Goal: Transaction & Acquisition: Purchase product/service

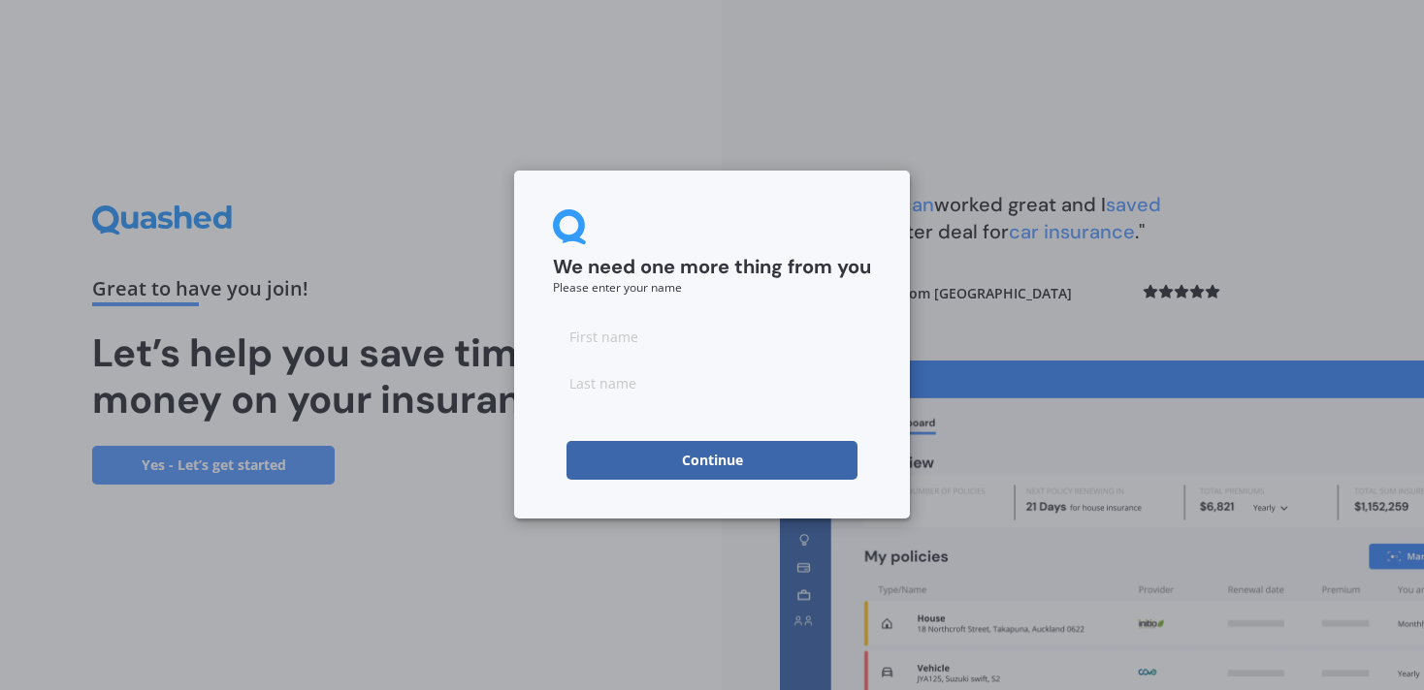
click at [630, 332] on input at bounding box center [712, 336] width 318 height 39
type input "Anuj"
click at [634, 384] on input at bounding box center [712, 383] width 318 height 39
type input "[PERSON_NAME]"
click at [672, 460] on button "Continue" at bounding box center [711, 460] width 291 height 39
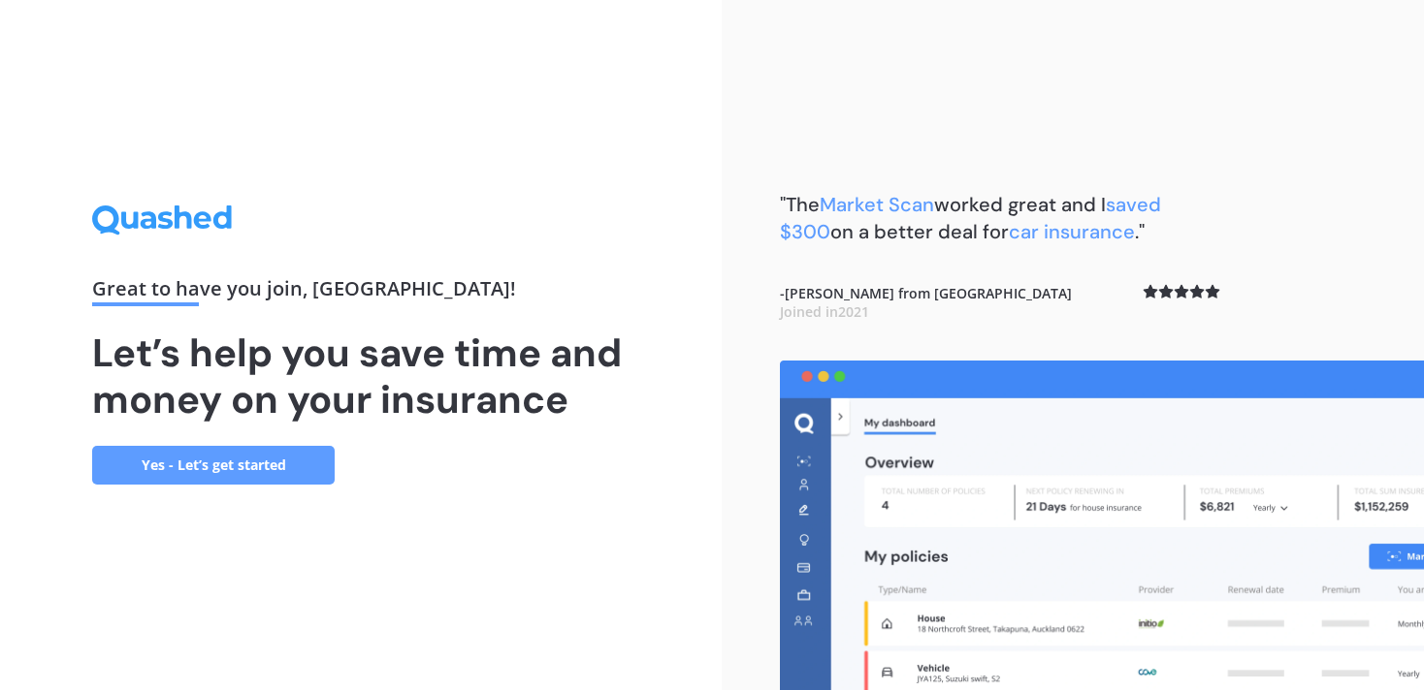
click at [233, 464] on link "Yes - Let’s get started" at bounding box center [213, 465] width 242 height 39
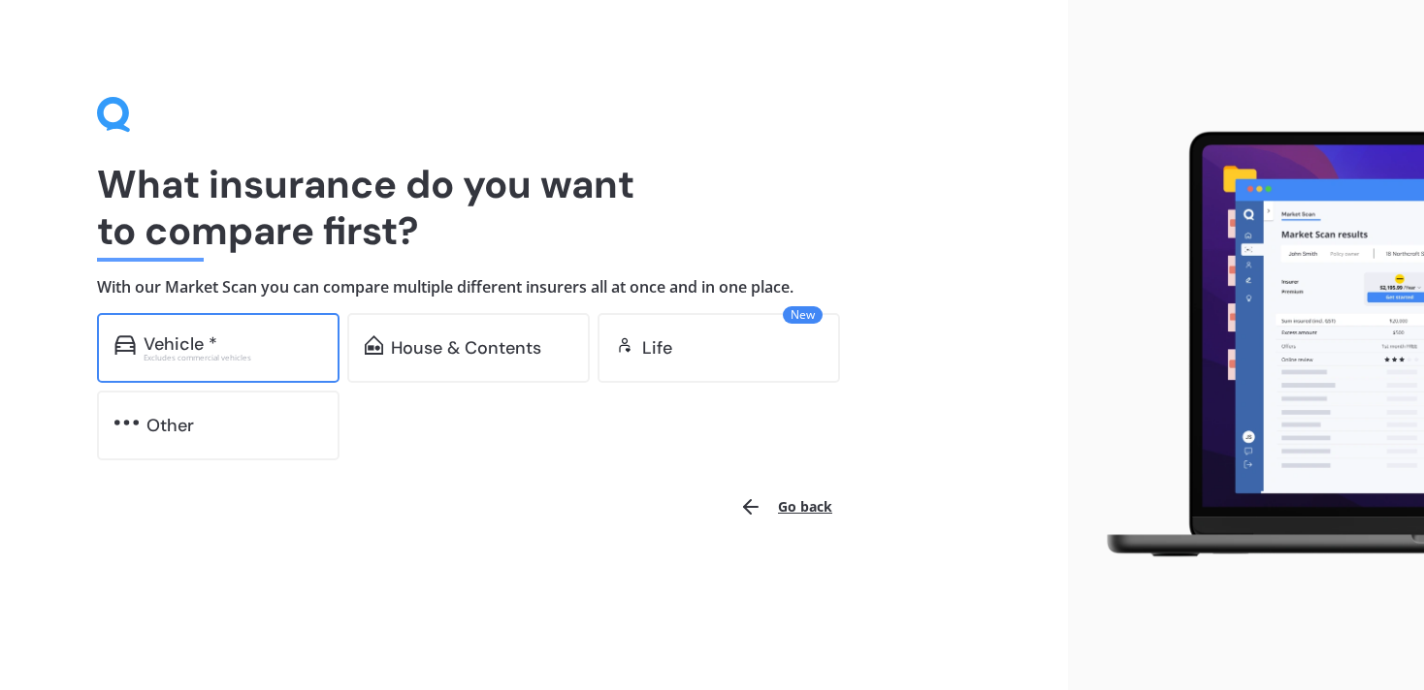
click at [261, 357] on div "Excludes commercial vehicles" at bounding box center [233, 358] width 178 height 8
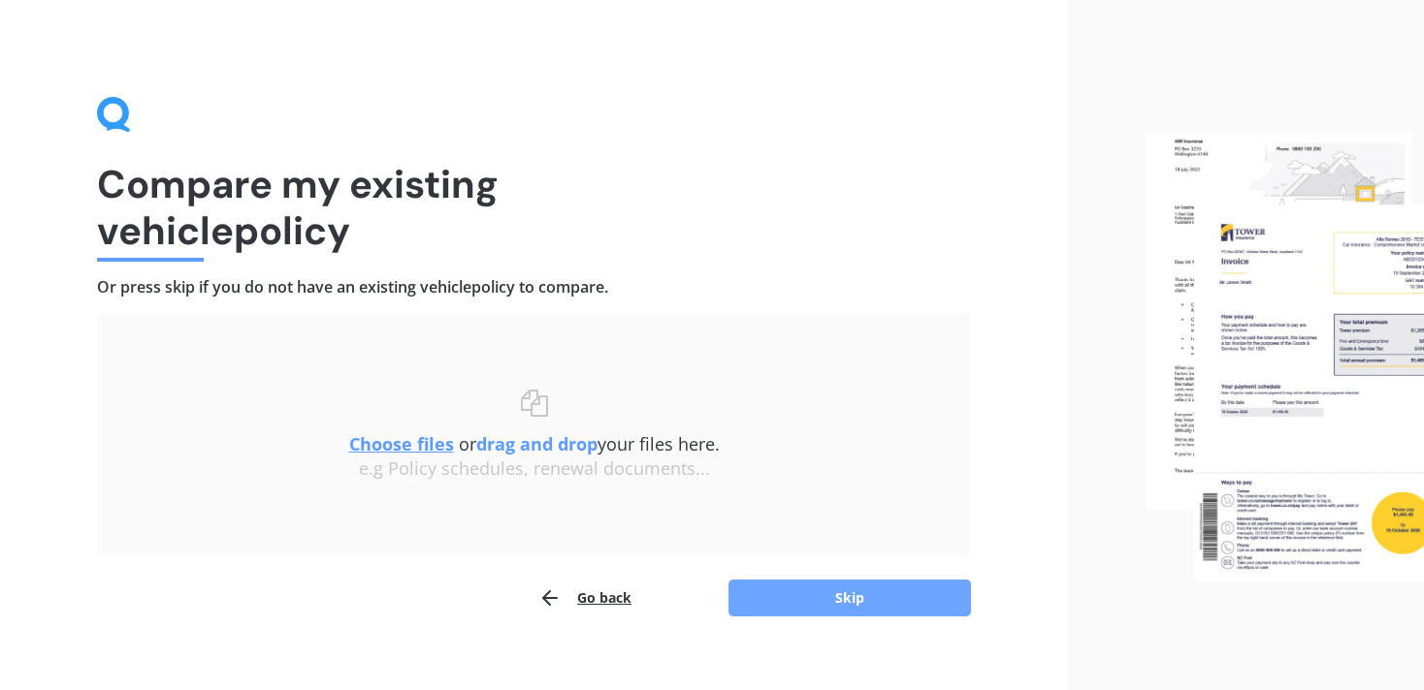
click at [842, 606] on button "Skip" at bounding box center [849, 598] width 242 height 37
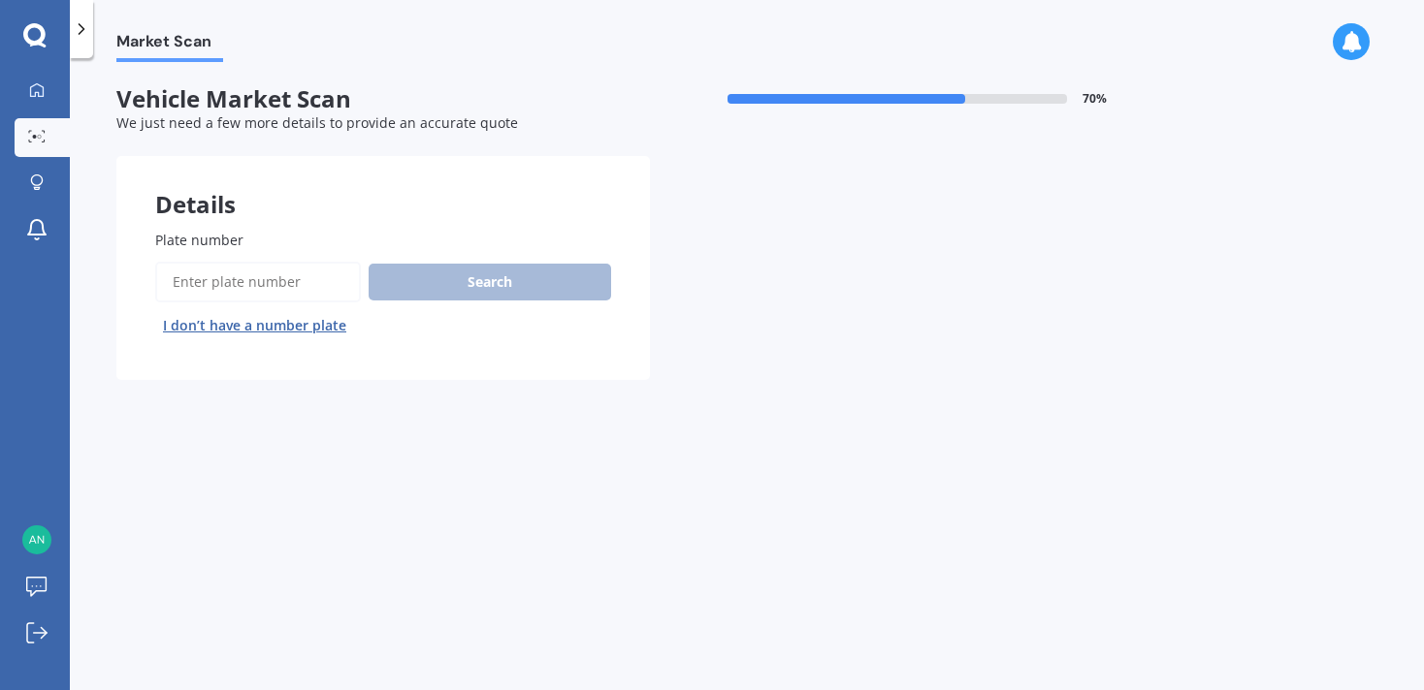
click at [263, 286] on input "Plate number" at bounding box center [258, 282] width 206 height 41
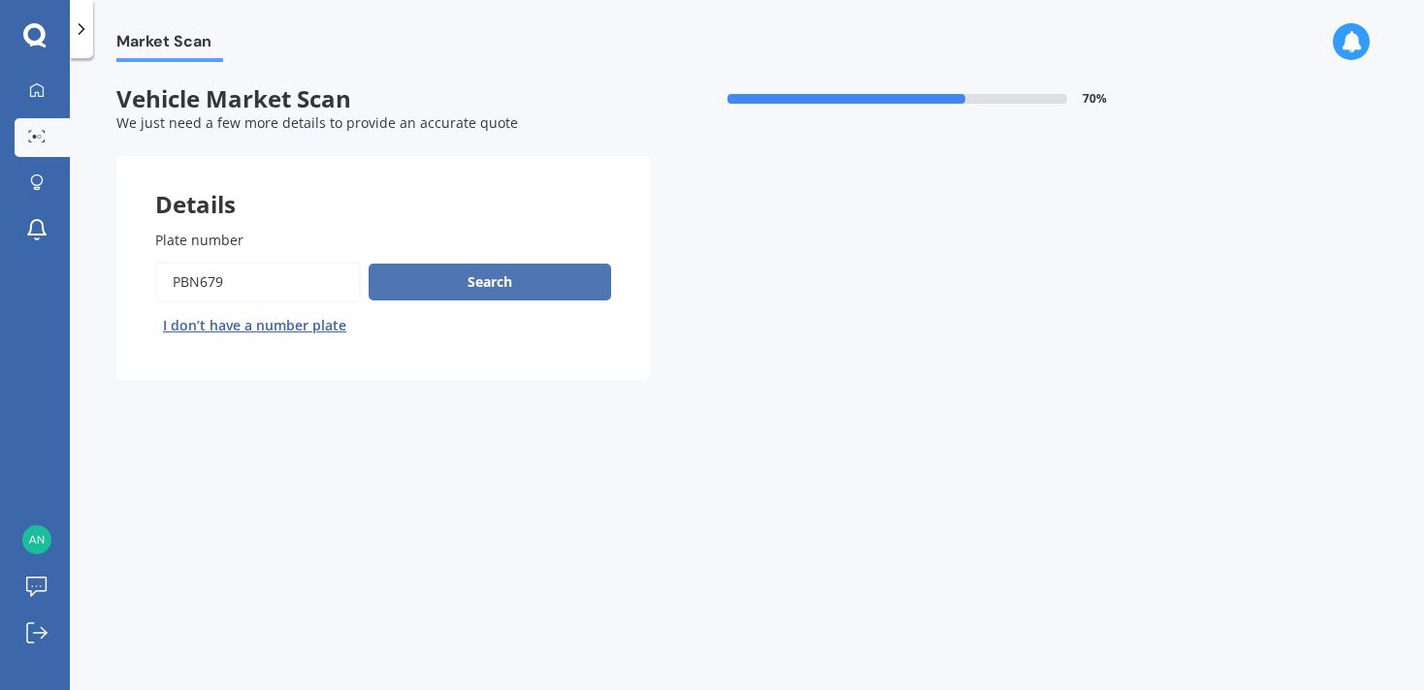
type input "PBN679"
click at [434, 272] on button "Search" at bounding box center [490, 282] width 242 height 37
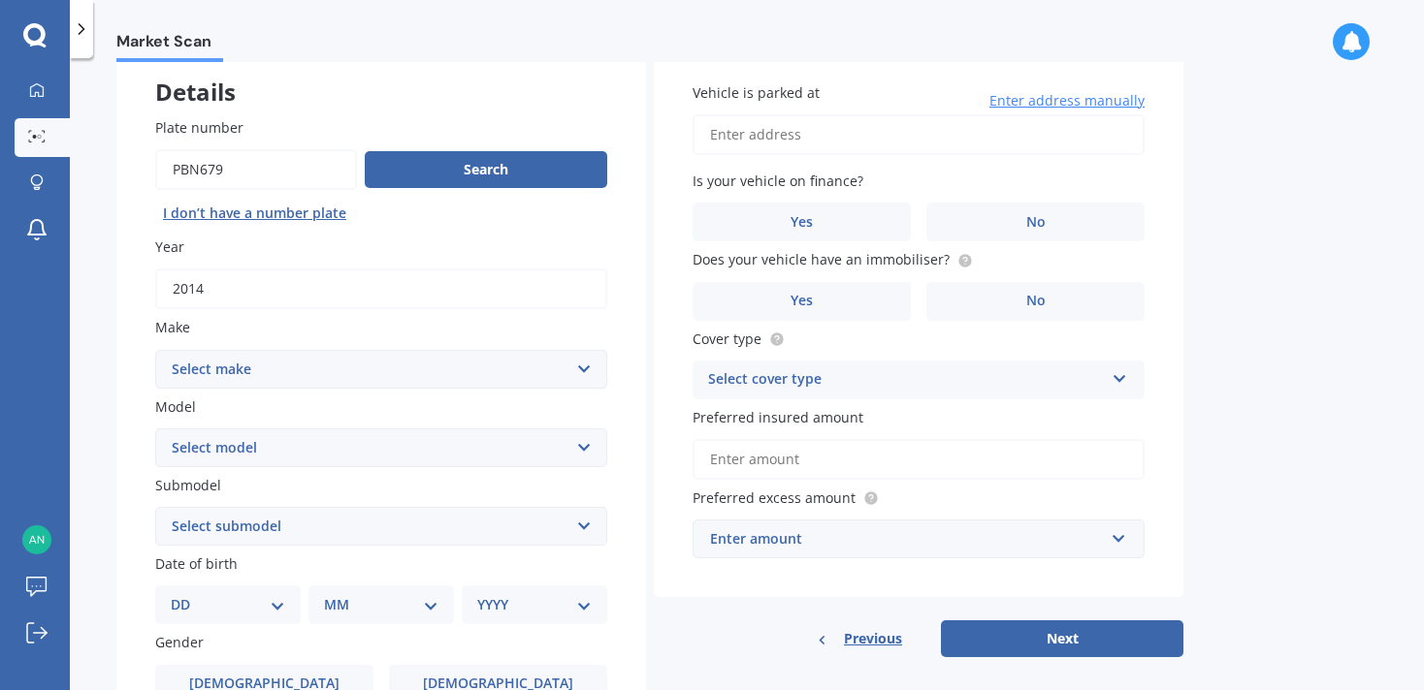
scroll to position [99, 0]
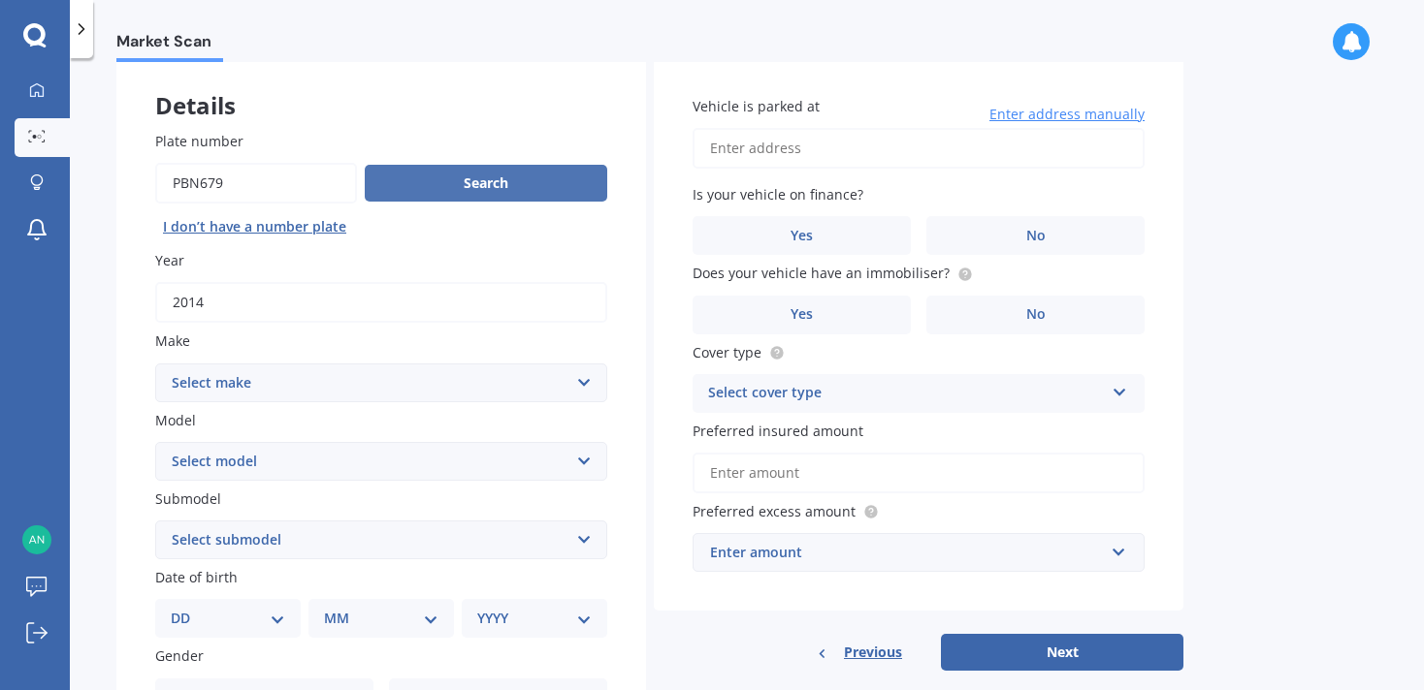
click at [442, 190] on button "Search" at bounding box center [486, 183] width 242 height 37
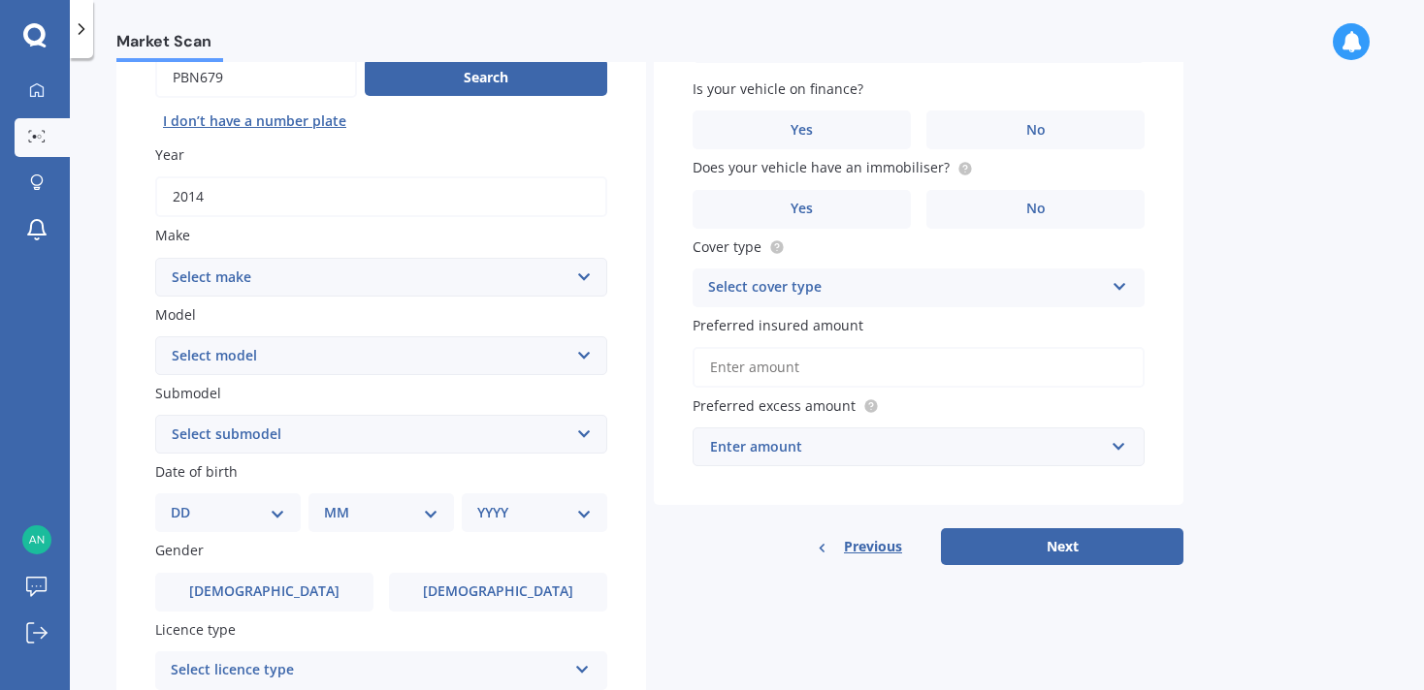
scroll to position [230, 0]
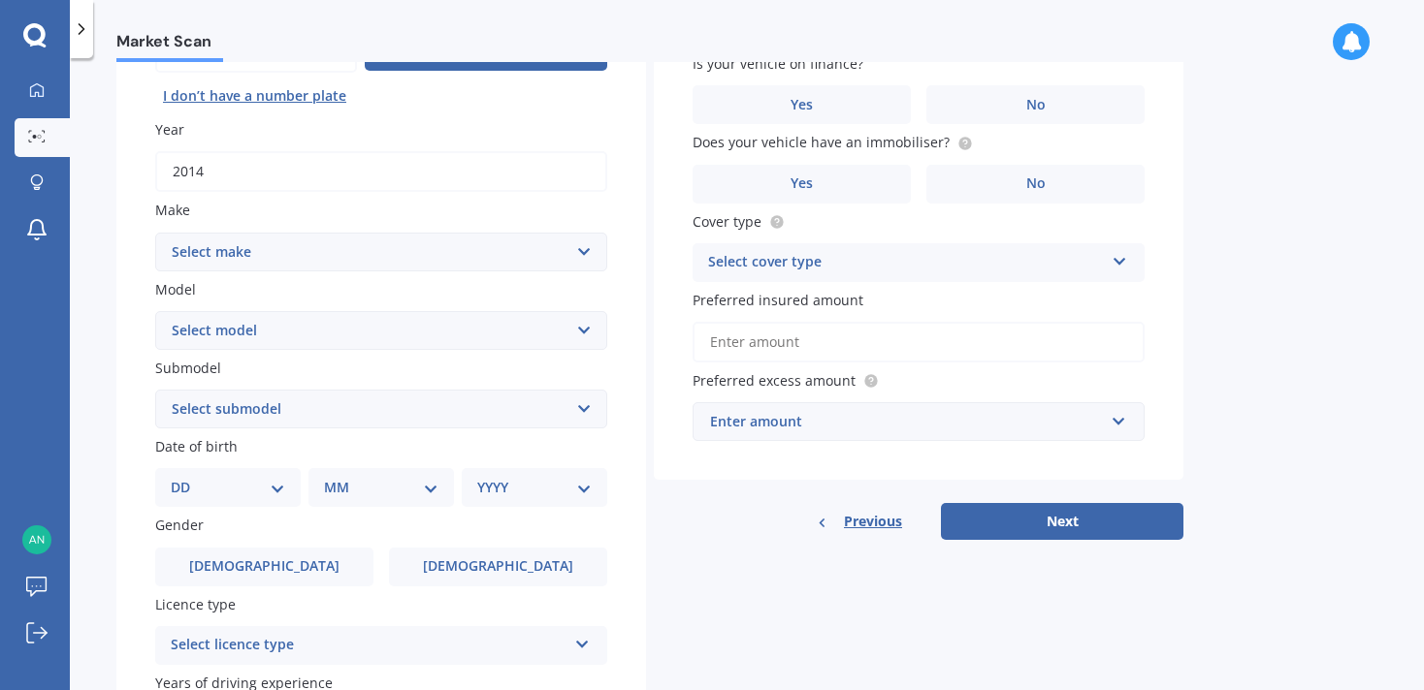
click at [419, 241] on select "Select make AC ALFA ROMEO ASTON [PERSON_NAME] AUDI AUSTIN BEDFORD Bentley BMW B…" at bounding box center [381, 252] width 452 height 39
select select "BMW"
click at [155, 234] on select "Select make AC ALFA ROMEO ASTON [PERSON_NAME] AUDI AUSTIN BEDFORD Bentley BMW B…" at bounding box center [381, 252] width 452 height 39
click at [334, 342] on select "Select model" at bounding box center [381, 330] width 452 height 39
select select "435"
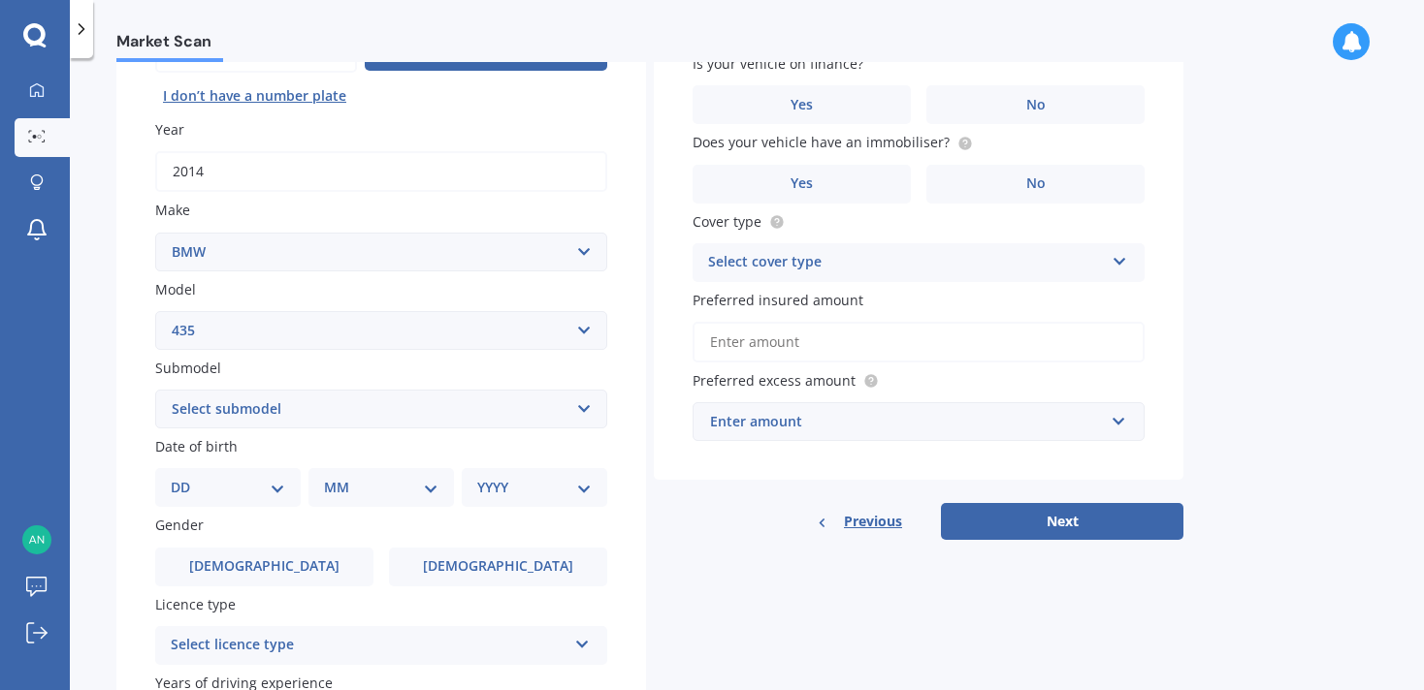
click at [155, 312] on select "Select model 116 116I 118 118D 120 130 218D 220I 225 250 316 318 320 320 i 323 …" at bounding box center [381, 330] width 452 height 39
click at [257, 422] on select "Select submodel i" at bounding box center [381, 409] width 452 height 39
select select "I"
click at [155, 392] on select "Select submodel i" at bounding box center [381, 409] width 452 height 39
click at [242, 492] on select "DD 01 02 03 04 05 06 07 08 09 10 11 12 13 14 15 16 17 18 19 20 21 22 23 24 25 2…" at bounding box center [228, 487] width 114 height 21
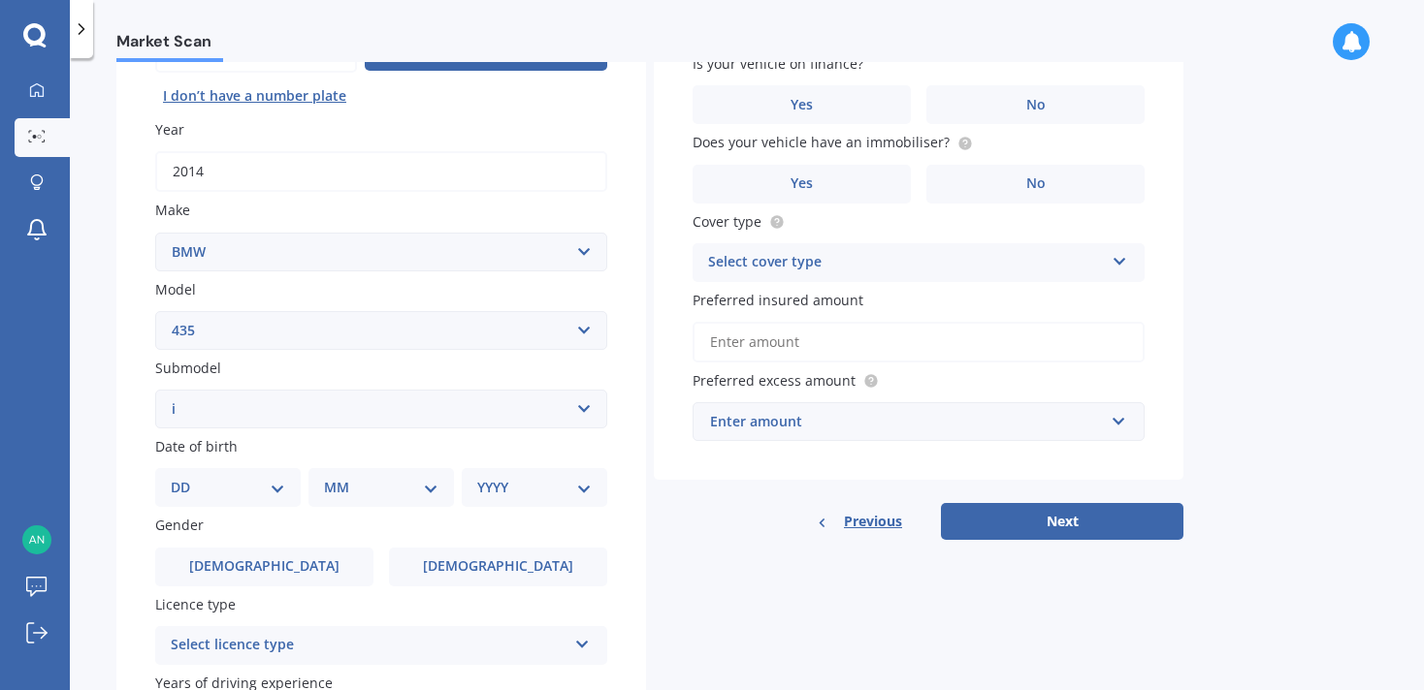
select select "15"
click at [186, 480] on select "DD 01 02 03 04 05 06 07 08 09 10 11 12 13 14 15 16 17 18 19 20 21 22 23 24 25 2…" at bounding box center [228, 487] width 114 height 21
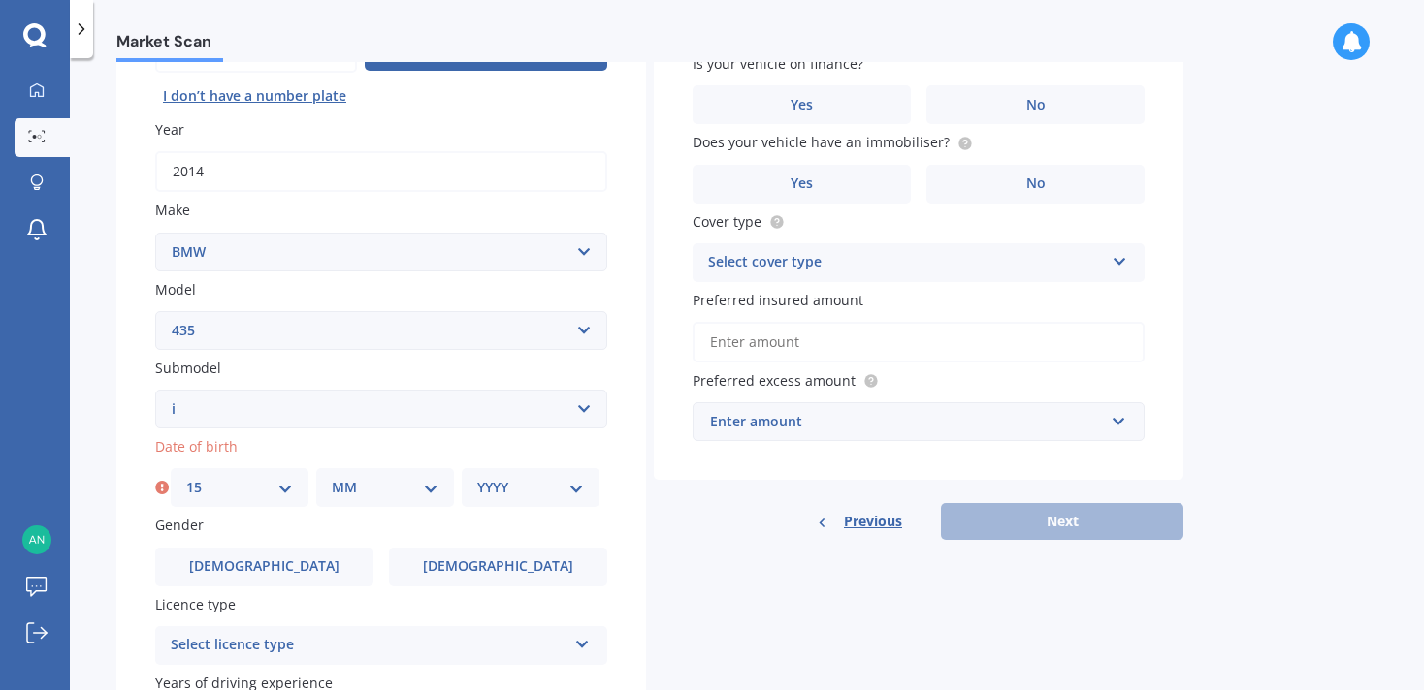
click at [346, 502] on div "MM 01 02 03 04 05 06 07 08 09 10 11 12" at bounding box center [385, 487] width 138 height 39
click at [353, 494] on select "MM 01 02 03 04 05 06 07 08 09 10 11 12" at bounding box center [385, 487] width 107 height 21
select select "11"
click at [332, 480] on select "MM 01 02 03 04 05 06 07 08 09 10 11 12" at bounding box center [385, 487] width 107 height 21
click at [491, 515] on div "Plate number Search I don’t have a number plate Year [DATE] Make Select make AC…" at bounding box center [380, 411] width 529 height 901
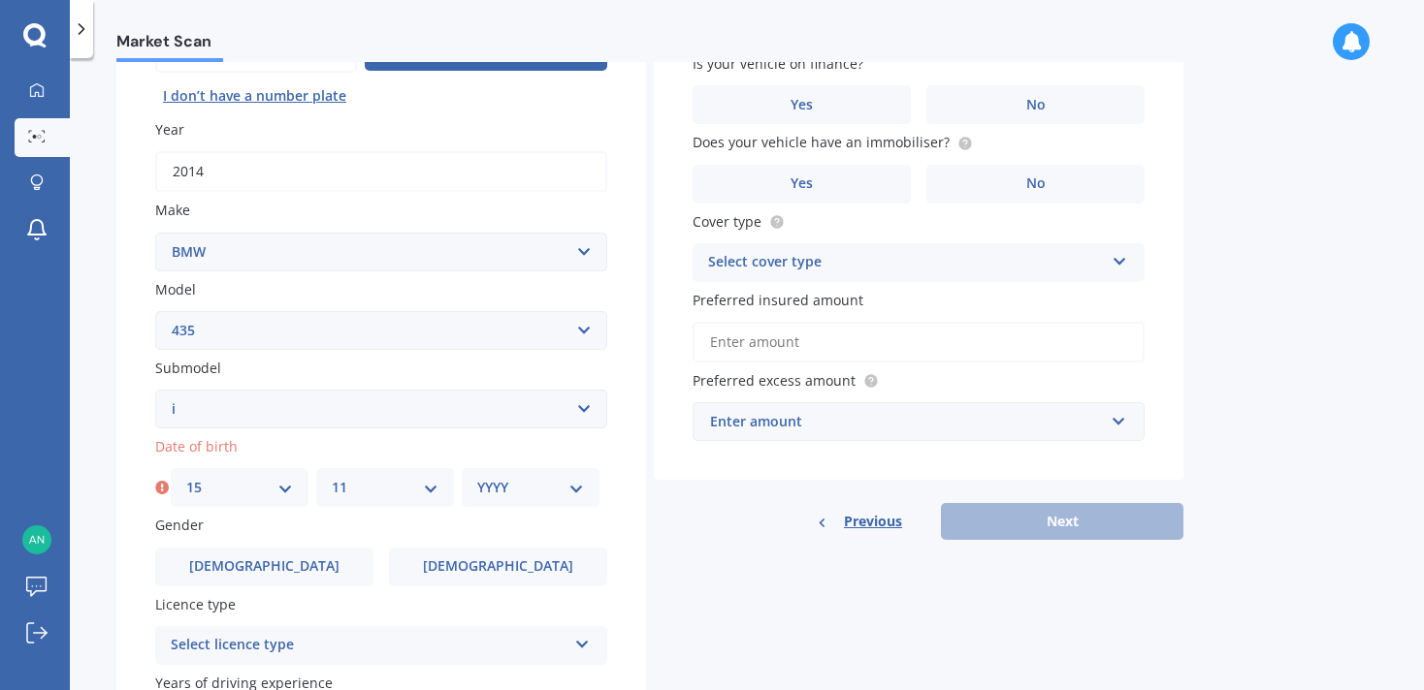
click at [504, 498] on select "YYYY 2025 2024 2023 2022 2021 2020 2019 2018 2017 2016 2015 2014 2013 2012 2011…" at bounding box center [530, 487] width 107 height 21
select select "1987"
click at [477, 480] on select "YYYY 2025 2024 2023 2022 2021 2020 2019 2018 2017 2016 2015 2014 2013 2012 2011…" at bounding box center [530, 487] width 107 height 21
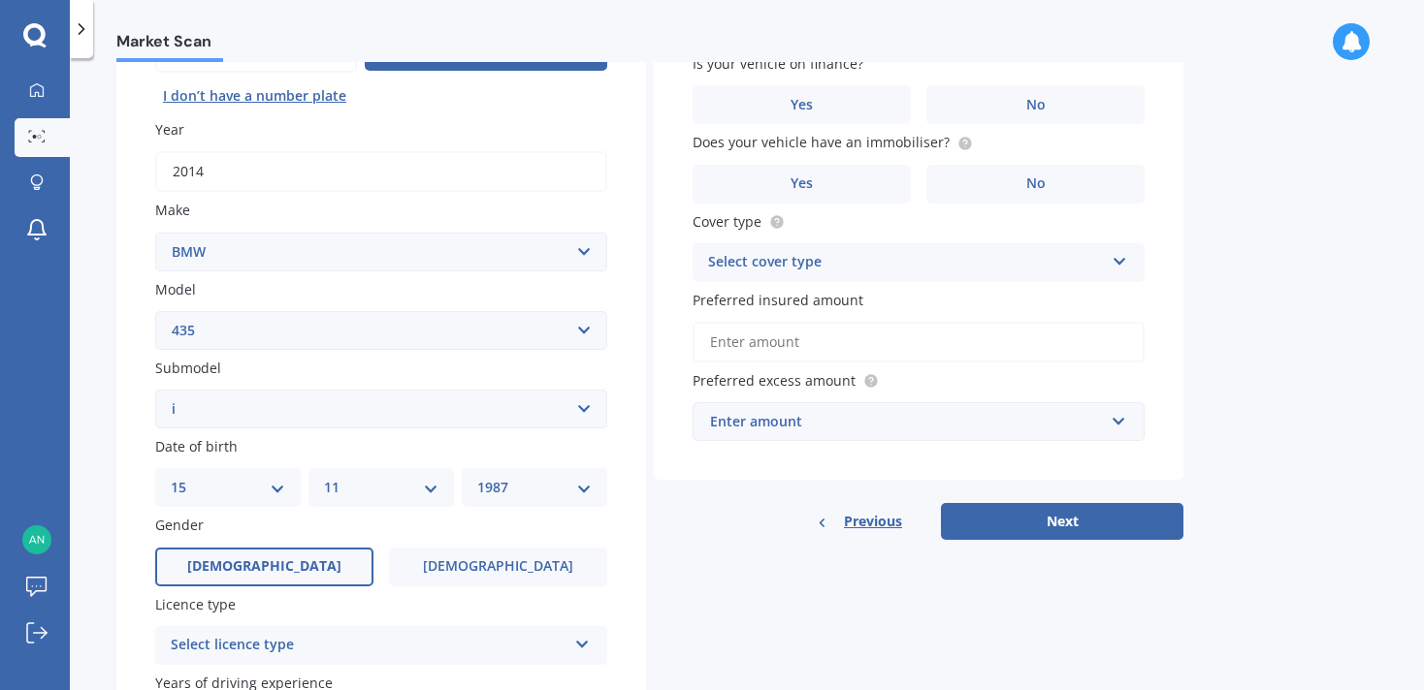
click at [298, 561] on label "[DEMOGRAPHIC_DATA]" at bounding box center [264, 567] width 218 height 39
click at [0, 0] on input "[DEMOGRAPHIC_DATA]" at bounding box center [0, 0] width 0 height 0
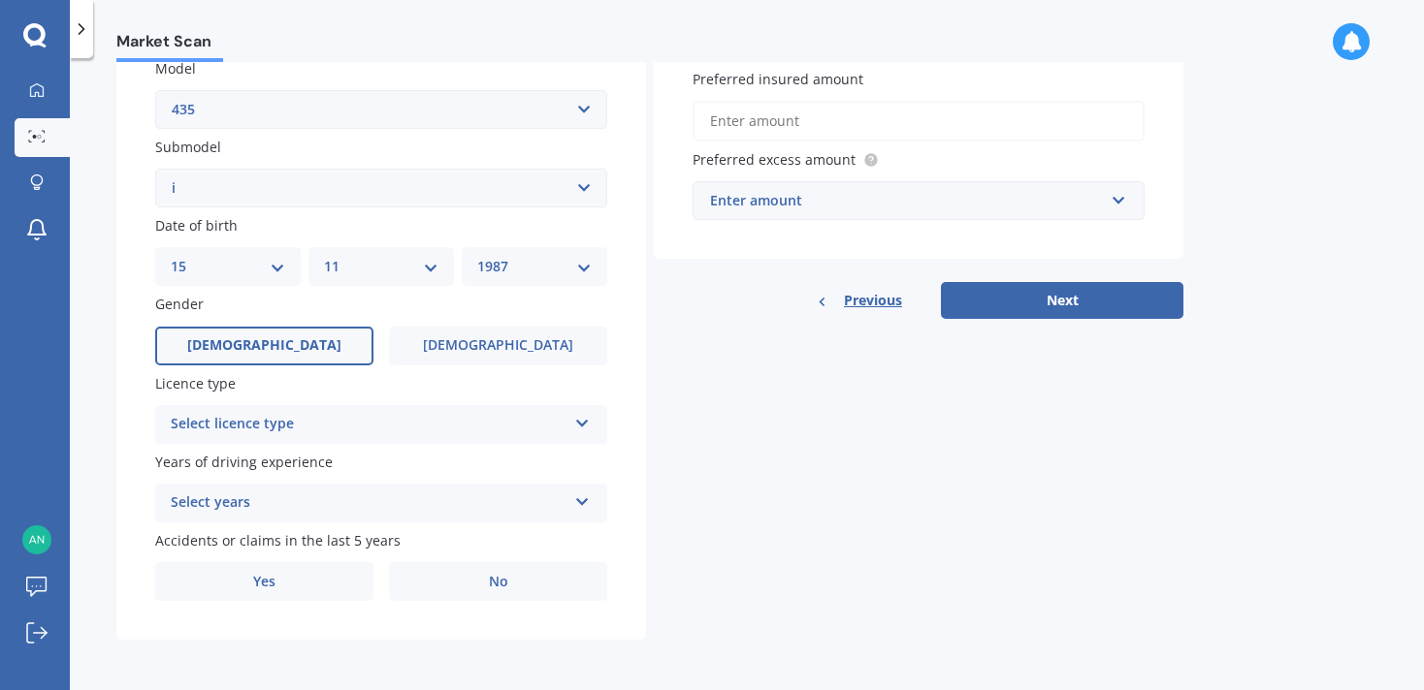
click at [341, 466] on label "Years of driving experience" at bounding box center [377, 462] width 444 height 20
click at [363, 434] on div "Select licence type NZ Full NZ Restricted NZ Learners [GEOGRAPHIC_DATA] [GEOGRA…" at bounding box center [381, 424] width 452 height 39
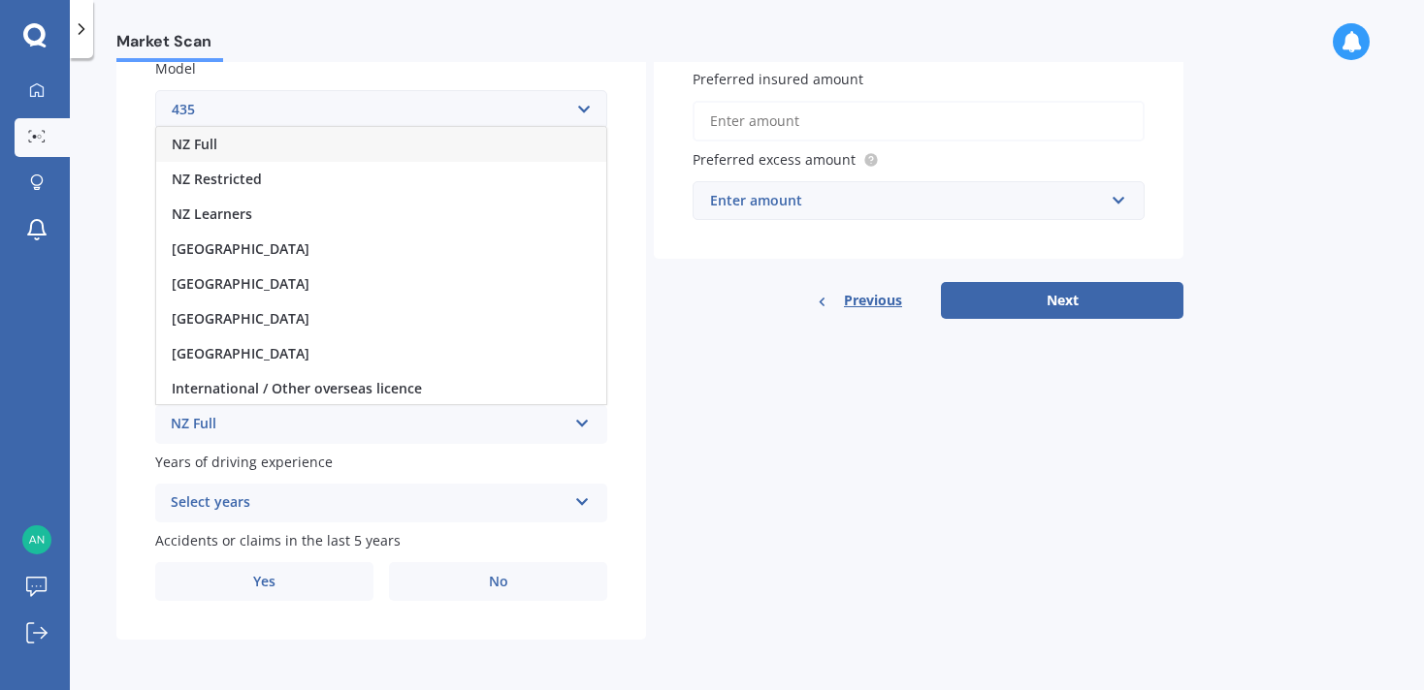
click at [274, 146] on div "NZ Full" at bounding box center [381, 144] width 450 height 35
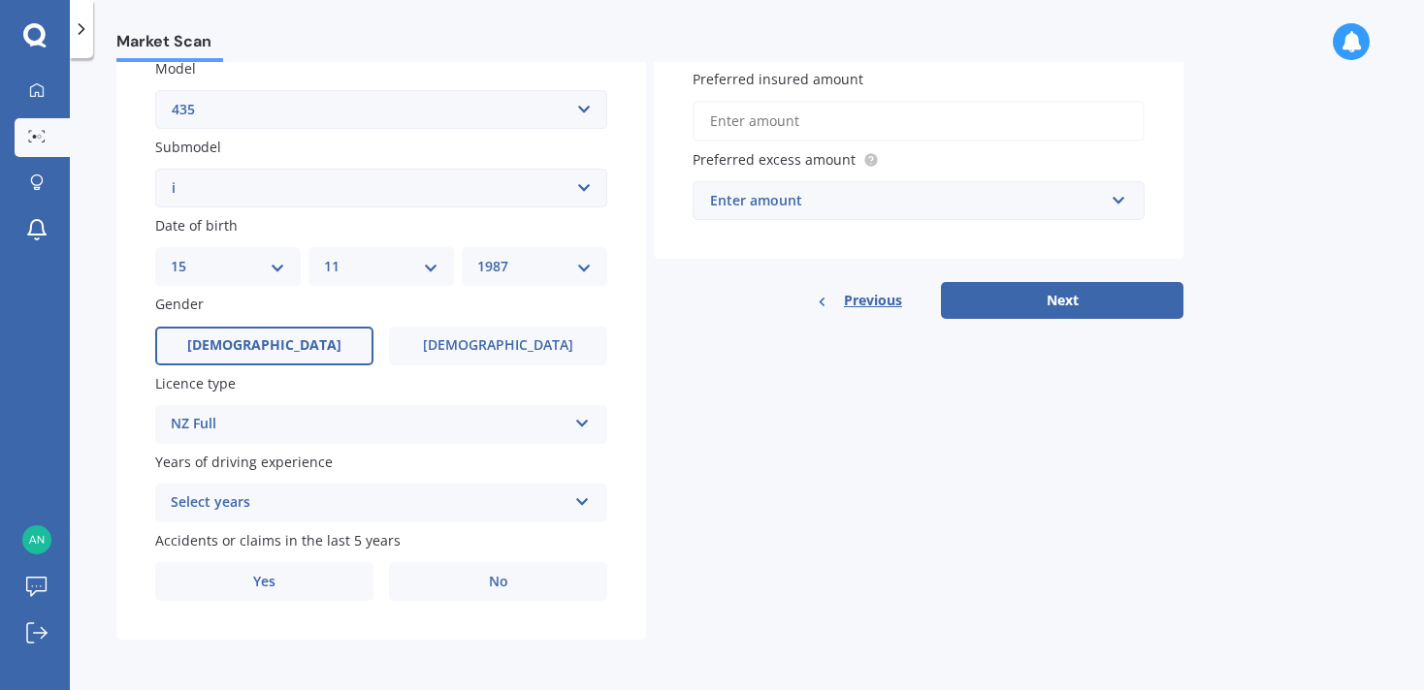
click at [200, 497] on div "Select years" at bounding box center [369, 503] width 396 height 23
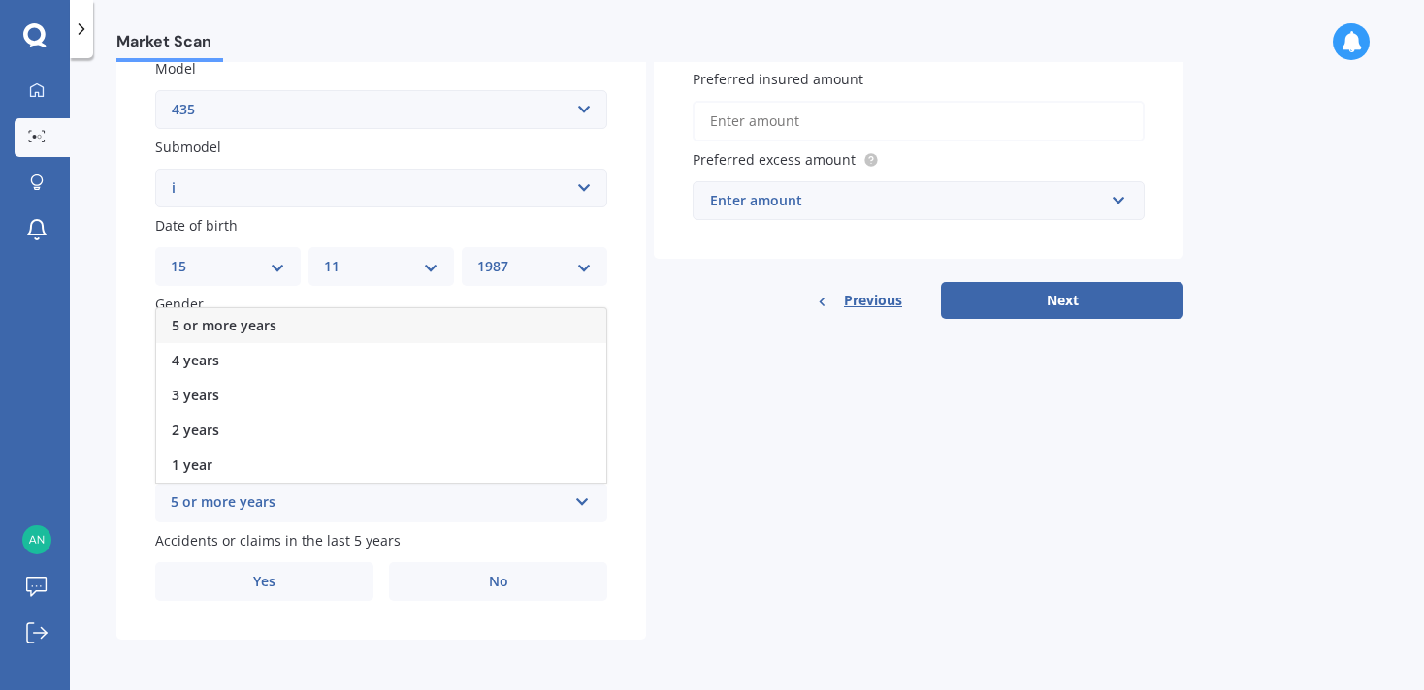
click at [229, 317] on span "5 or more years" at bounding box center [224, 325] width 105 height 18
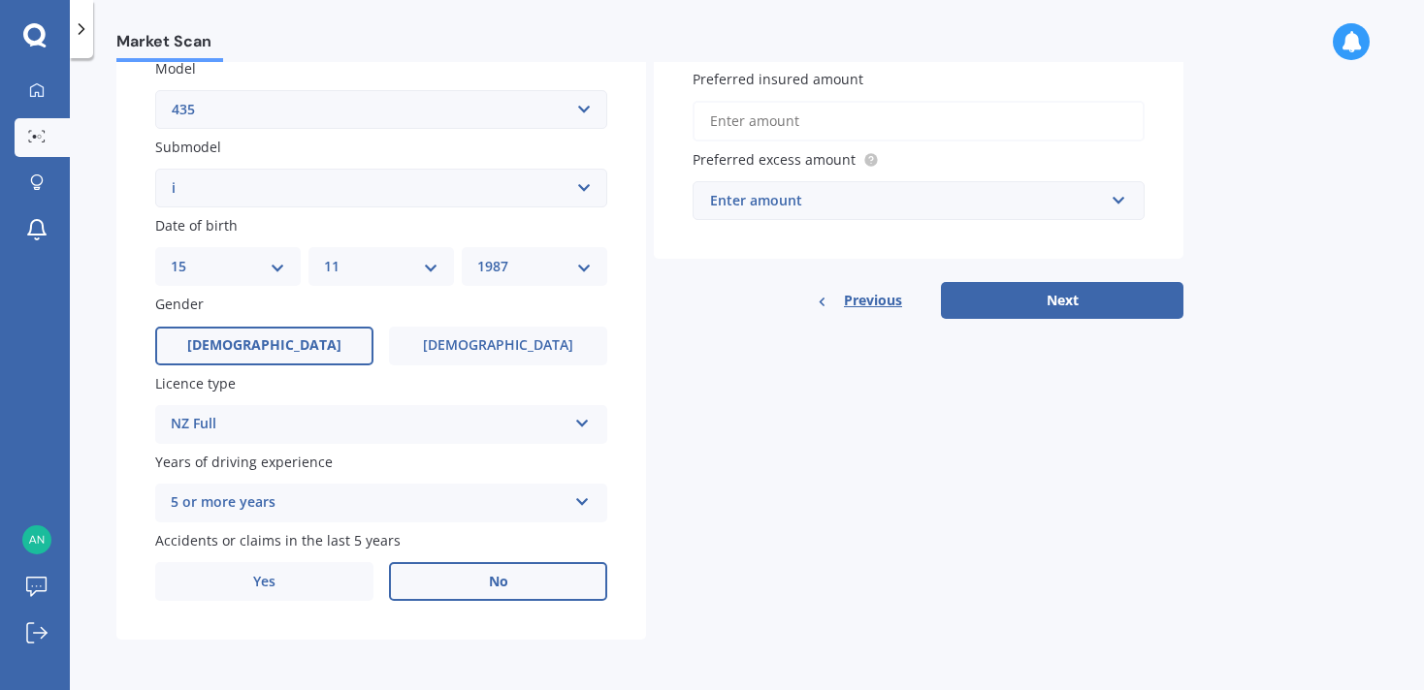
click at [441, 586] on label "No" at bounding box center [498, 581] width 218 height 39
click at [0, 0] on input "No" at bounding box center [0, 0] width 0 height 0
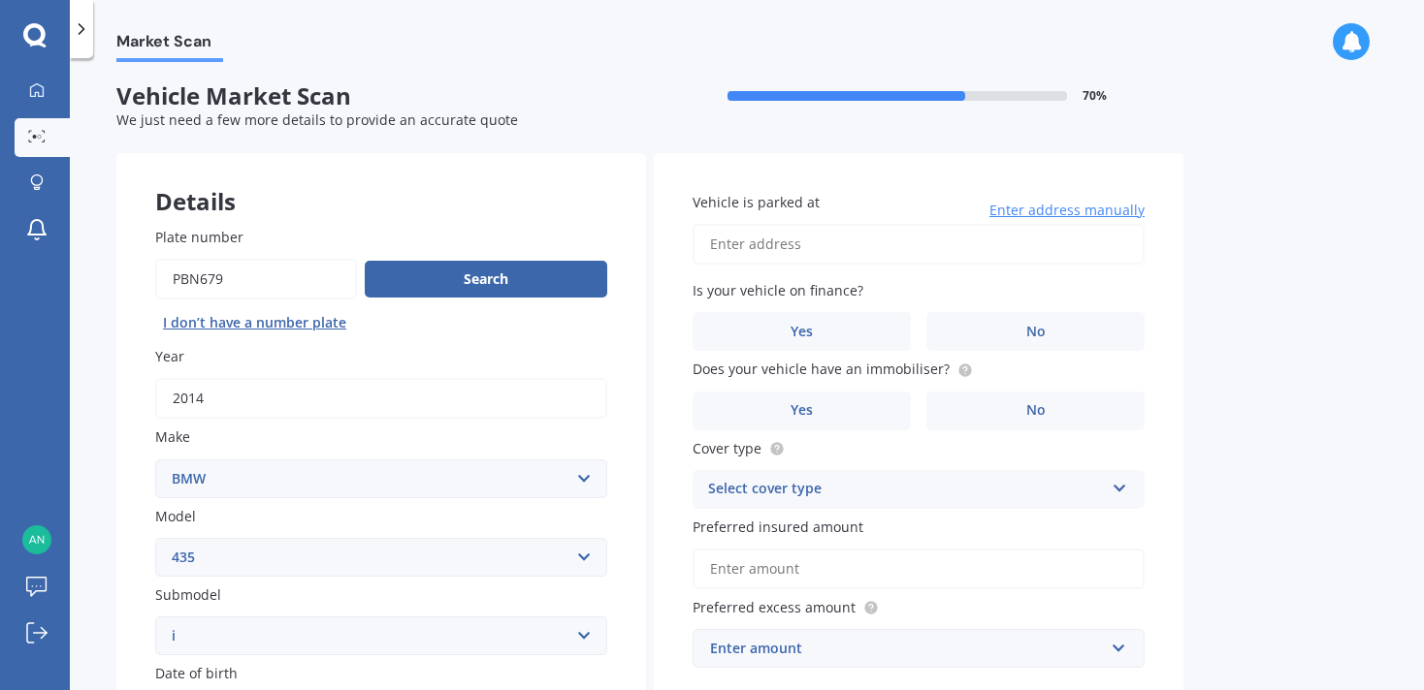
scroll to position [0, 0]
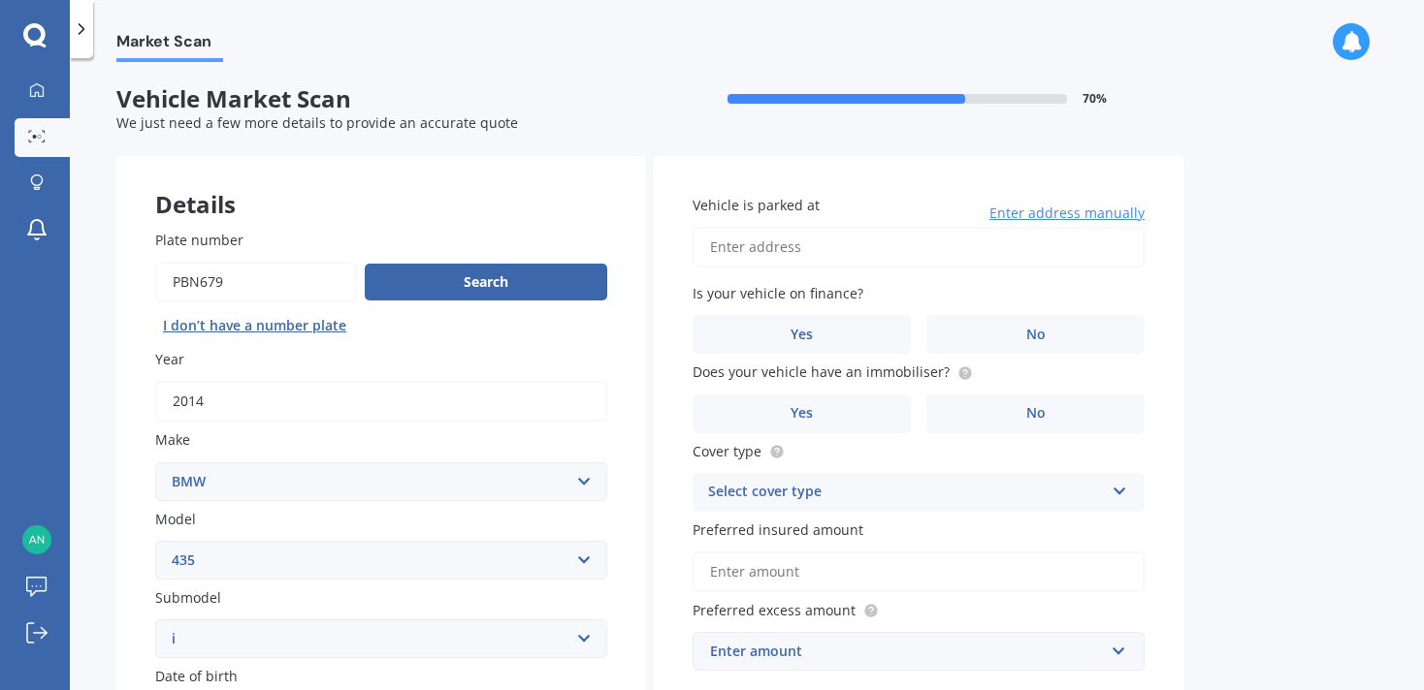
click at [815, 262] on input "Vehicle is parked at" at bounding box center [918, 247] width 452 height 41
click at [814, 238] on input "[STREET_ADDRESS]" at bounding box center [918, 247] width 452 height 41
type input "[STREET_ADDRESS]"
click at [853, 312] on div "Is your vehicle on finance? Yes No" at bounding box center [918, 318] width 452 height 71
click at [826, 341] on label "Yes" at bounding box center [801, 334] width 218 height 39
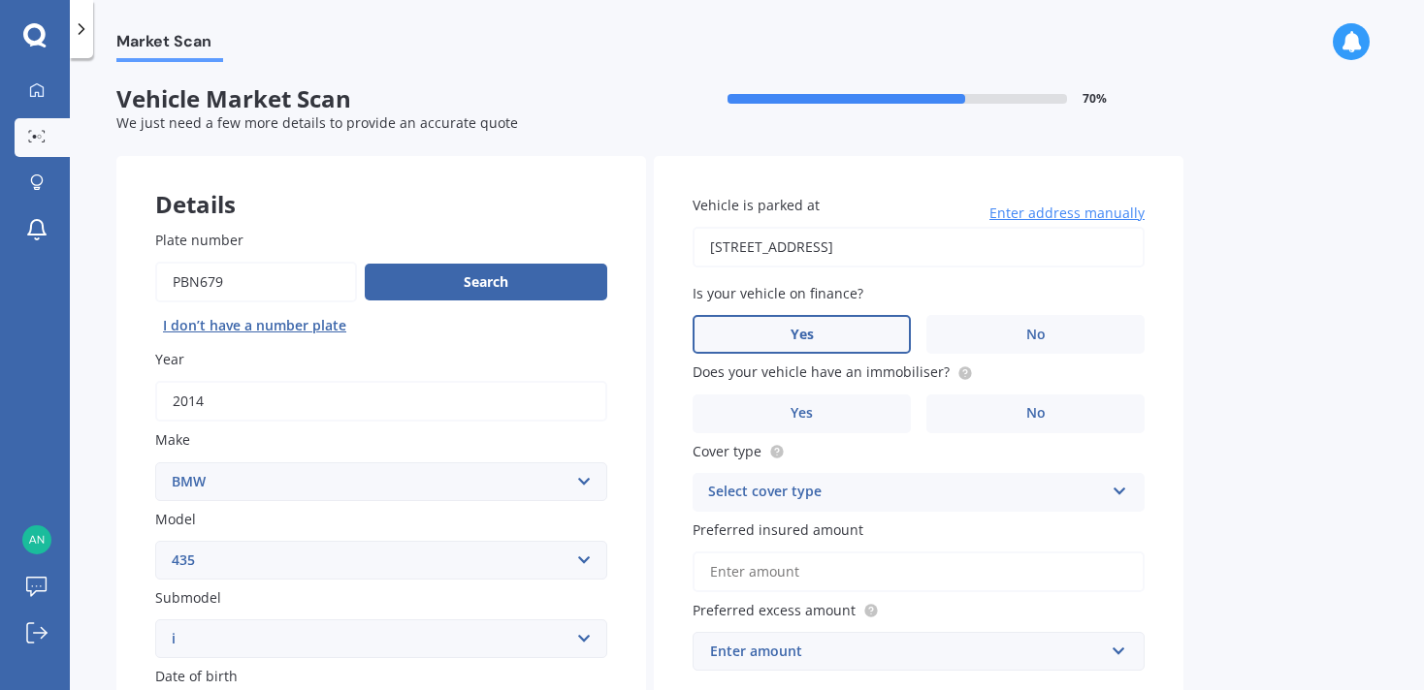
click at [0, 0] on input "Yes" at bounding box center [0, 0] width 0 height 0
click at [853, 412] on label "Yes" at bounding box center [801, 414] width 218 height 39
click at [0, 0] on input "Yes" at bounding box center [0, 0] width 0 height 0
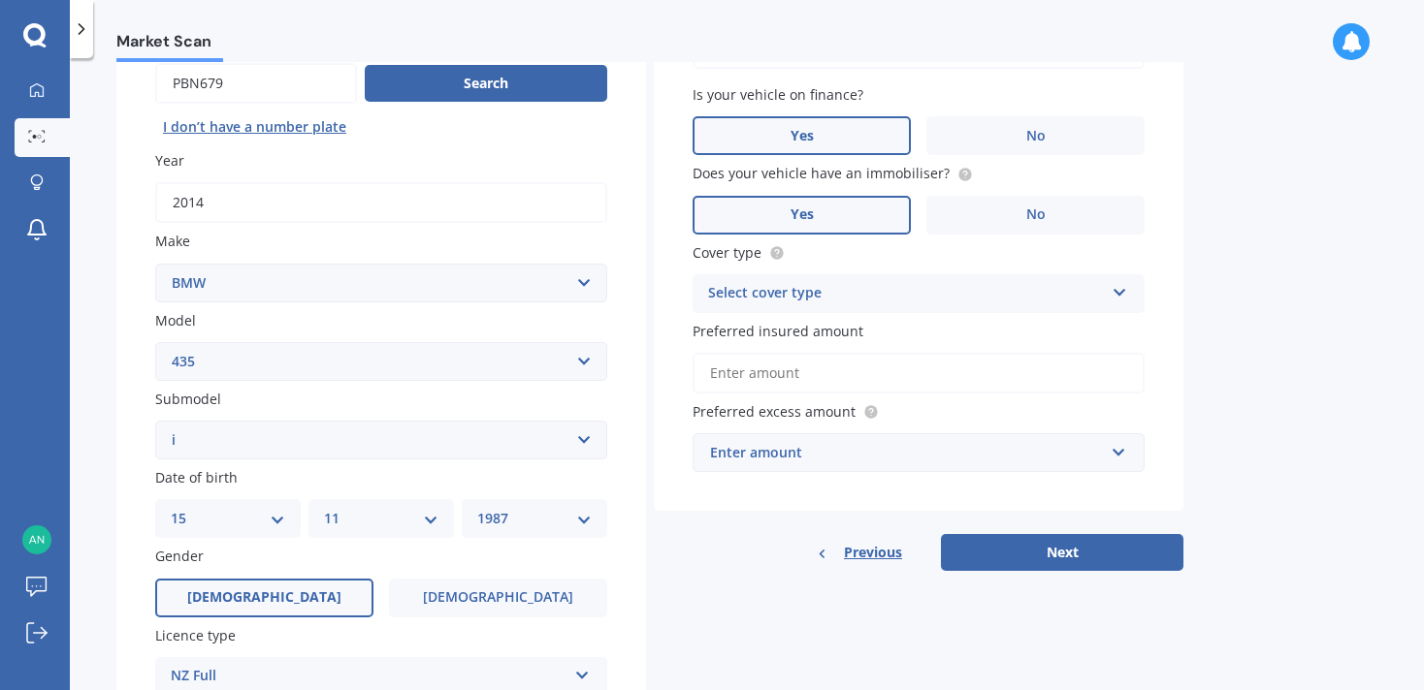
scroll to position [200, 0]
click at [870, 290] on div "Select cover type" at bounding box center [906, 292] width 396 height 23
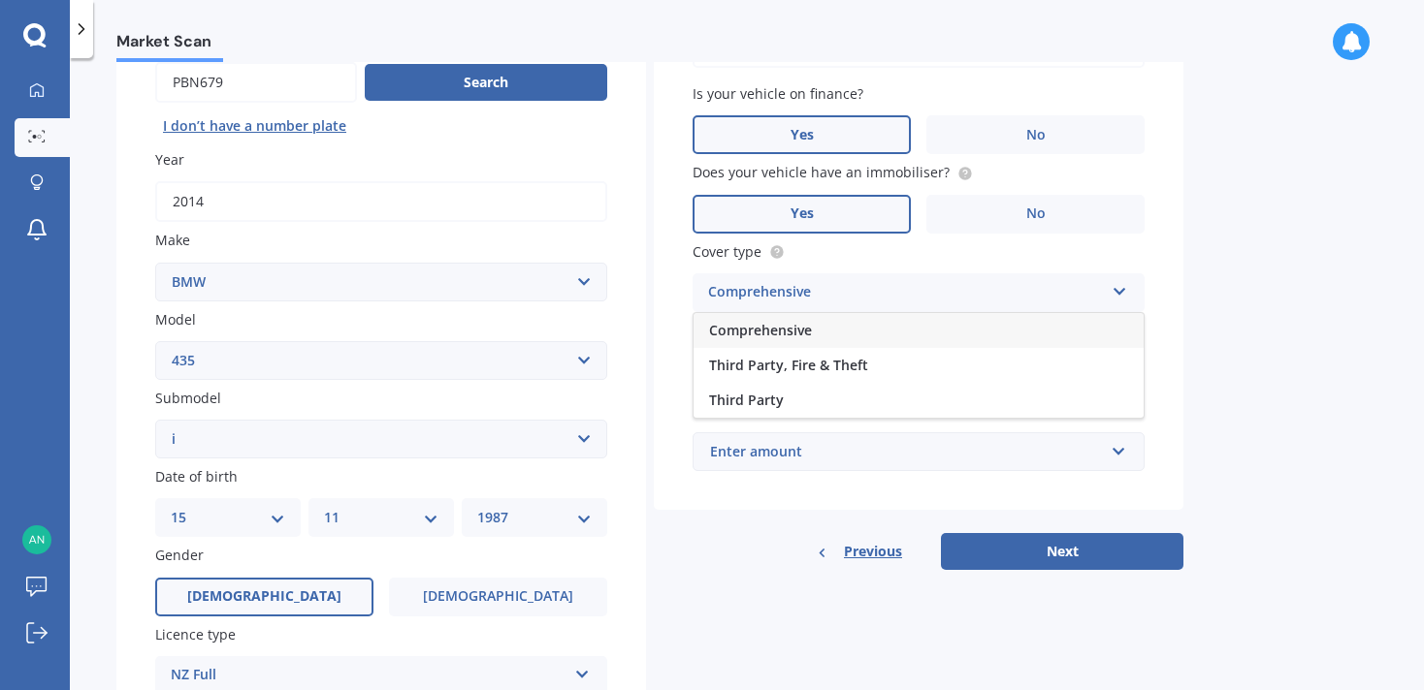
click at [810, 328] on span "Comprehensive" at bounding box center [760, 330] width 103 height 18
click at [808, 379] on input "Preferred insured amount" at bounding box center [918, 372] width 452 height 41
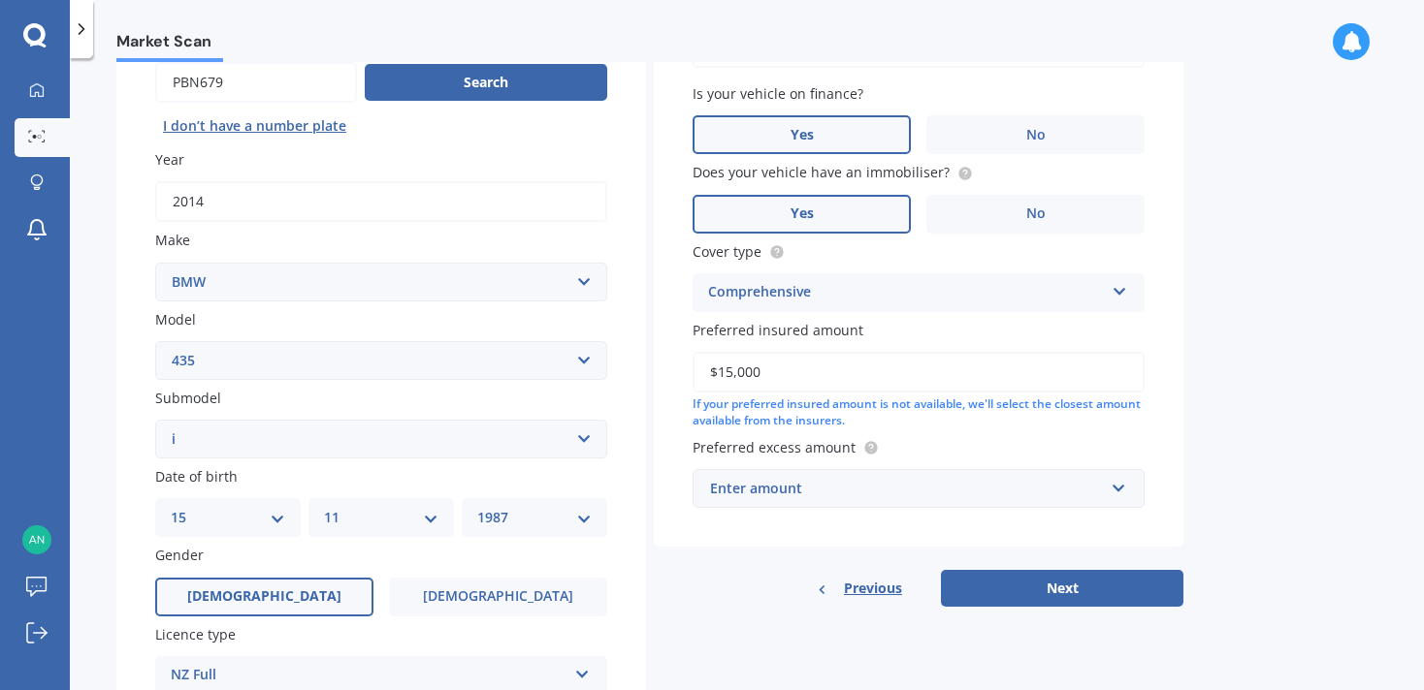
type input "$15,000"
click at [786, 485] on div "Enter amount" at bounding box center [907, 488] width 394 height 21
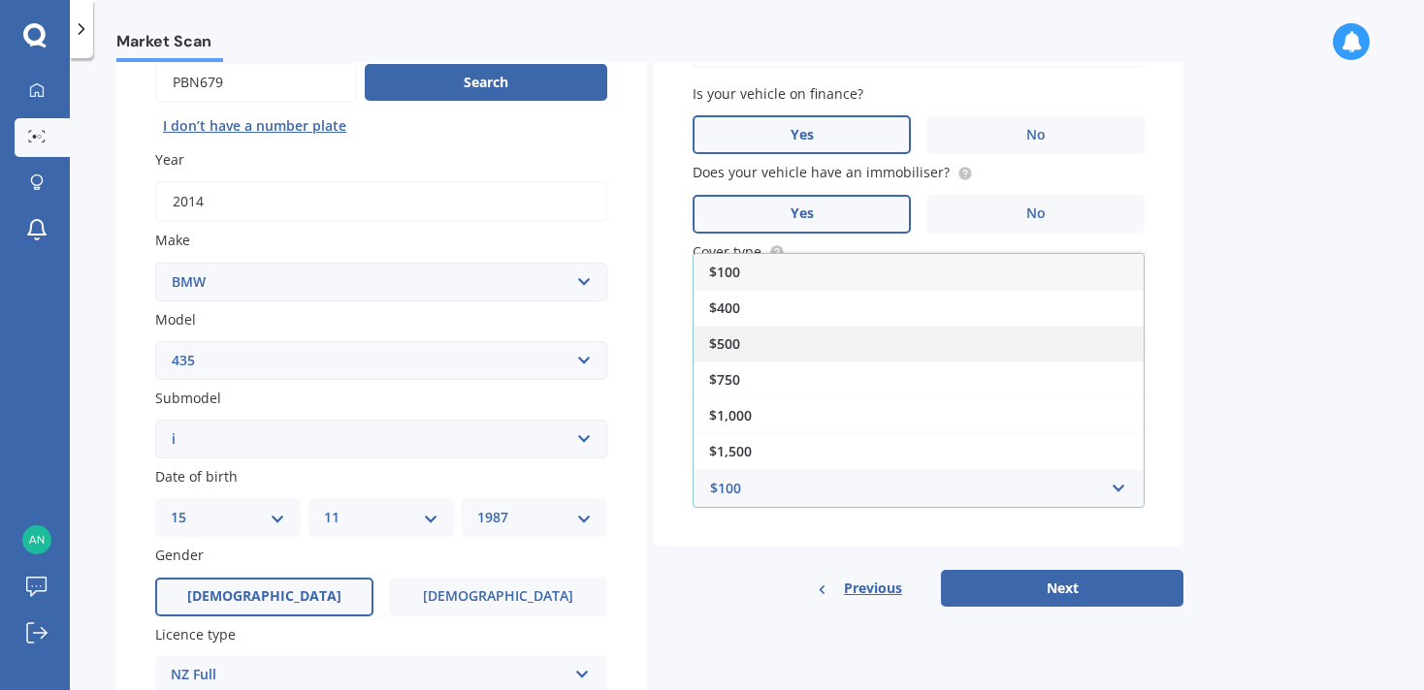
click at [759, 350] on div "$500" at bounding box center [918, 344] width 450 height 36
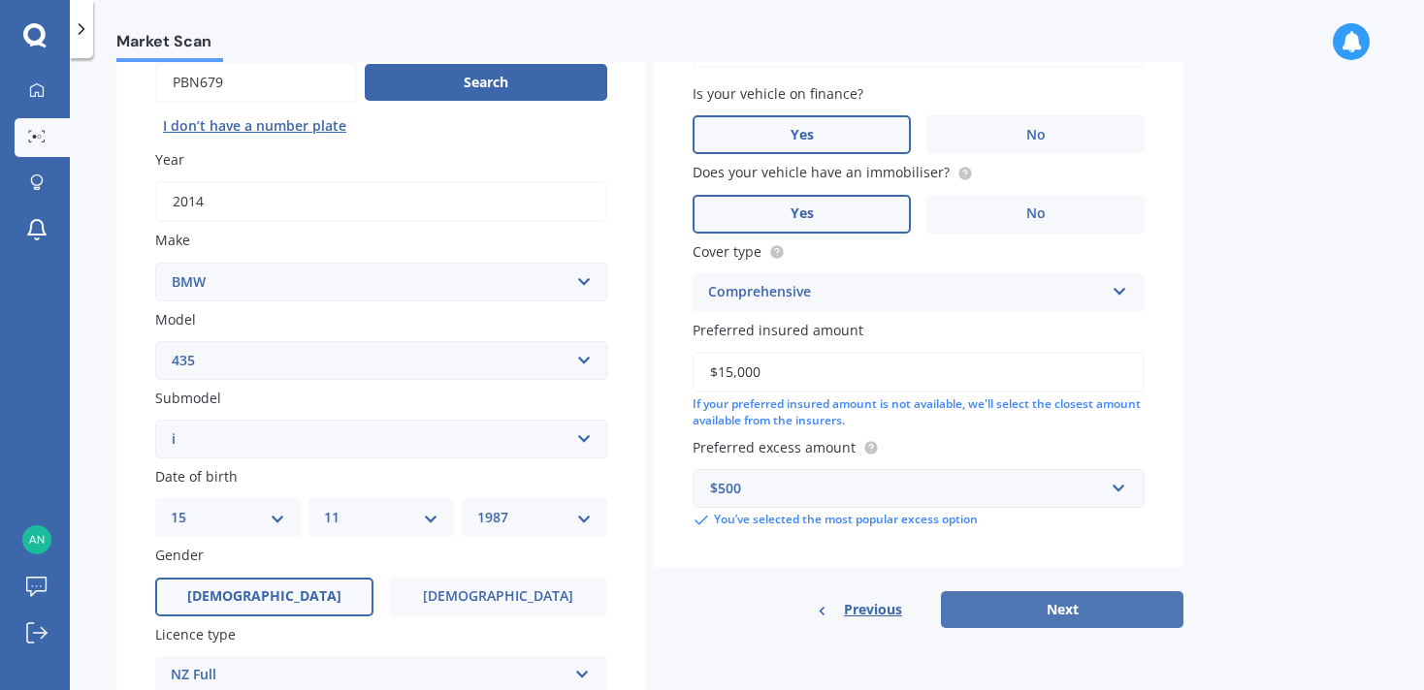
click at [1075, 612] on button "Next" at bounding box center [1062, 610] width 242 height 37
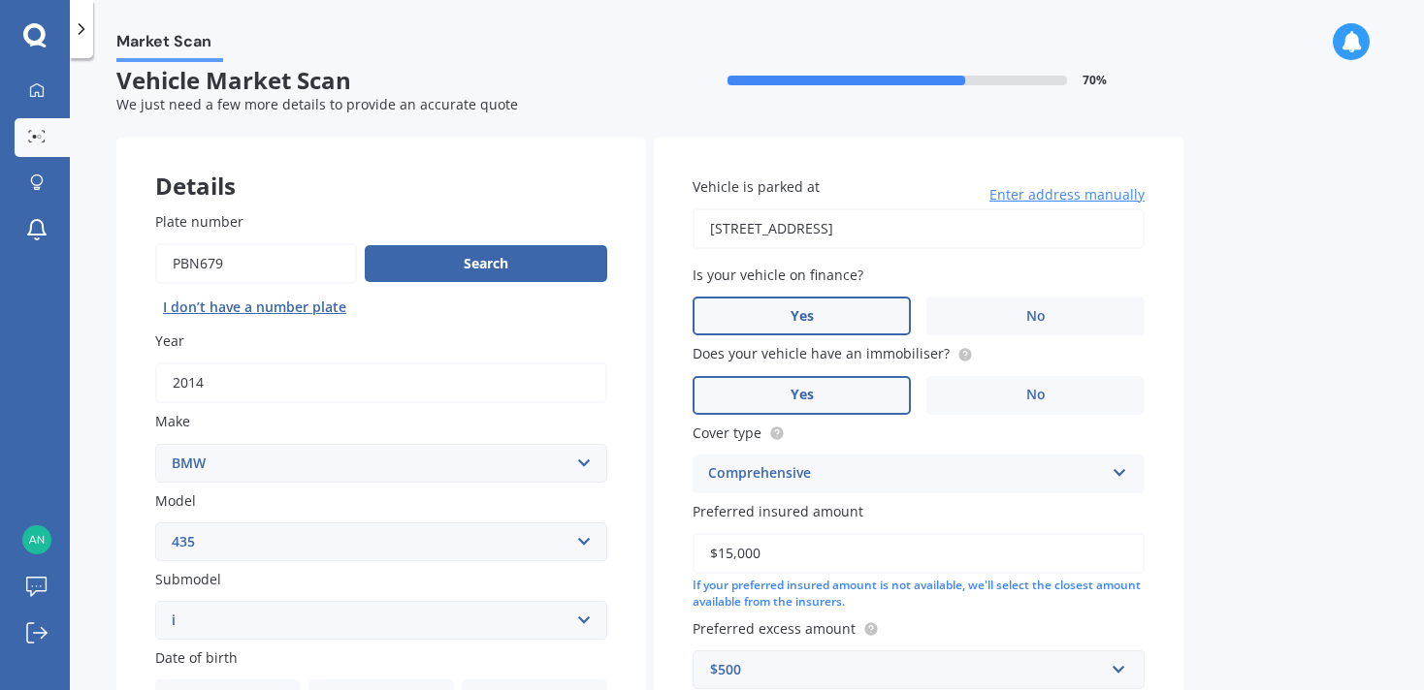
select select "15"
select select "11"
select select "1987"
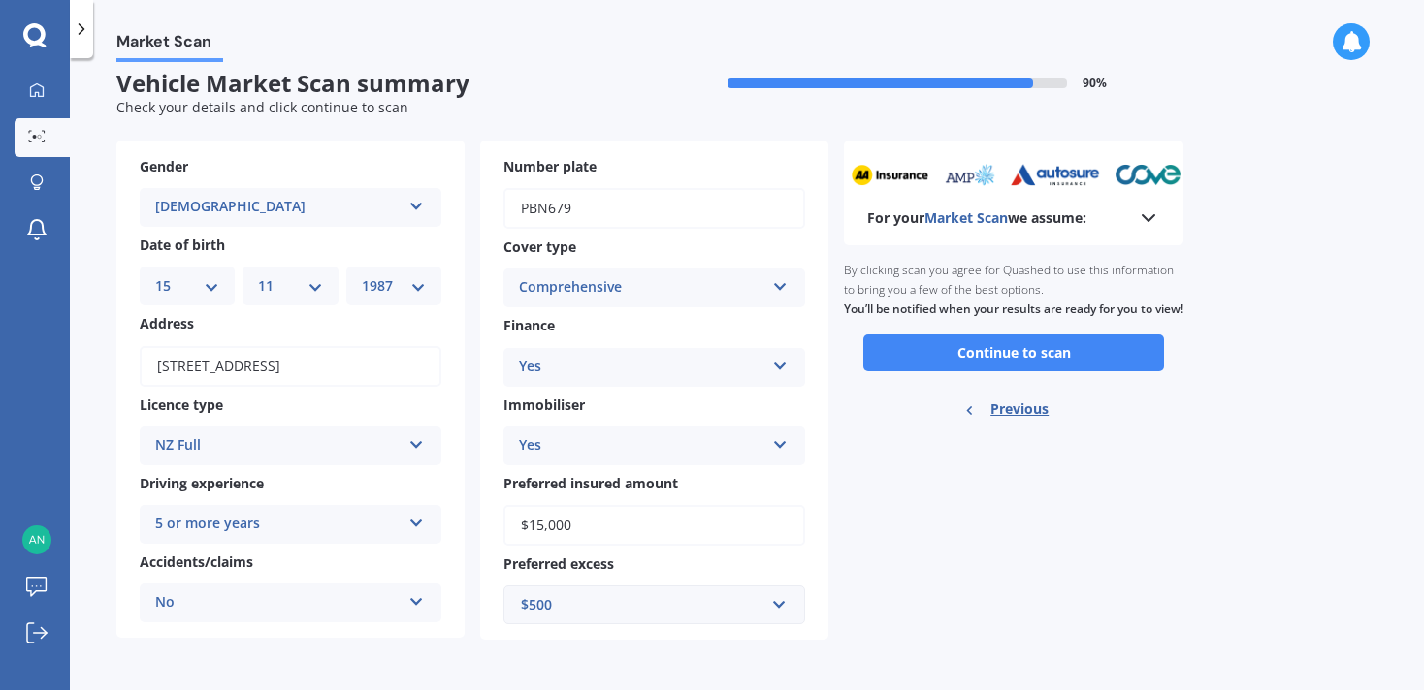
scroll to position [0, 0]
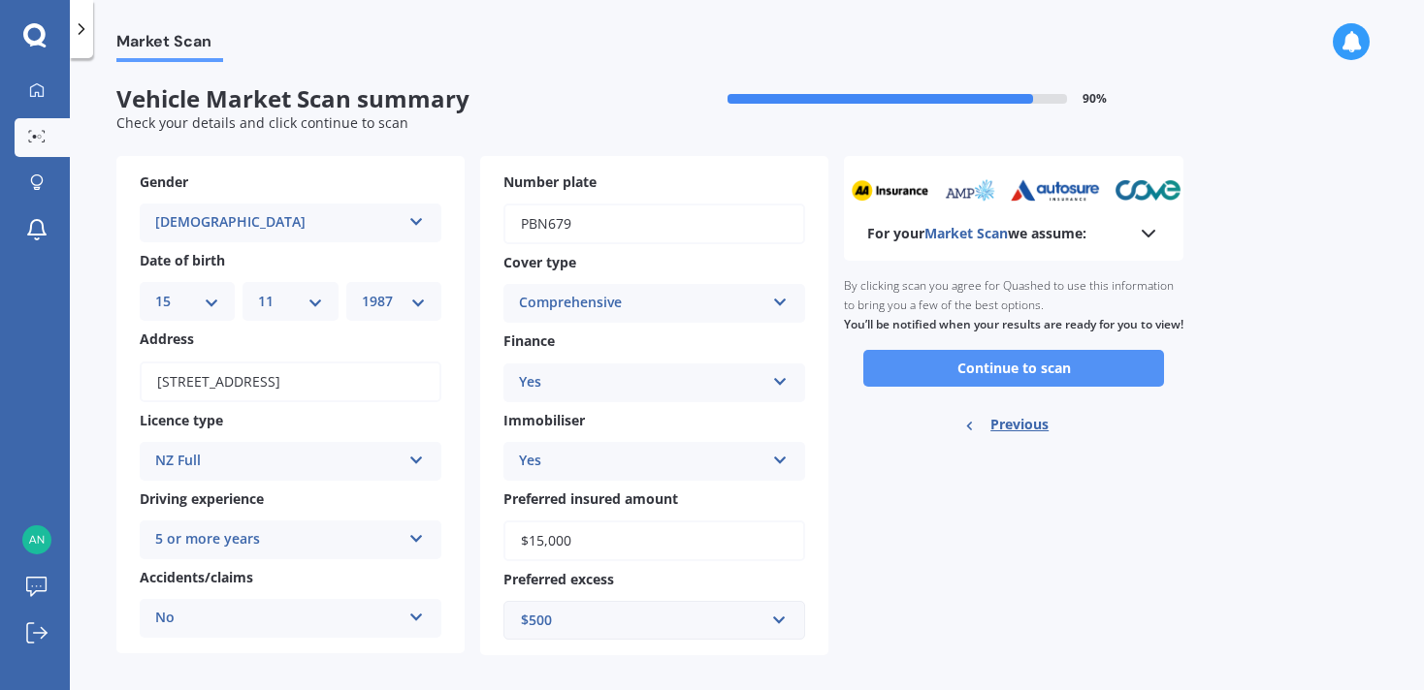
click at [1019, 387] on button "Continue to scan" at bounding box center [1013, 368] width 301 height 37
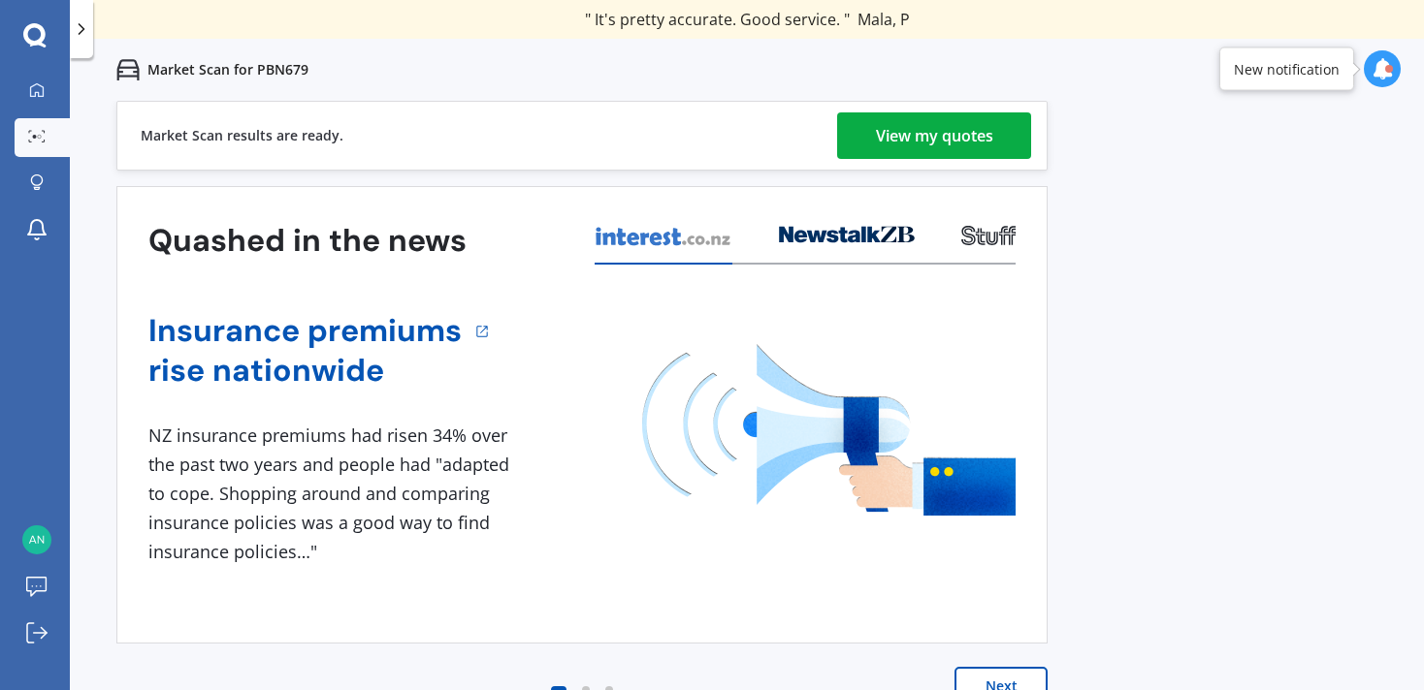
click at [901, 133] on div "View my quotes" at bounding box center [934, 135] width 117 height 47
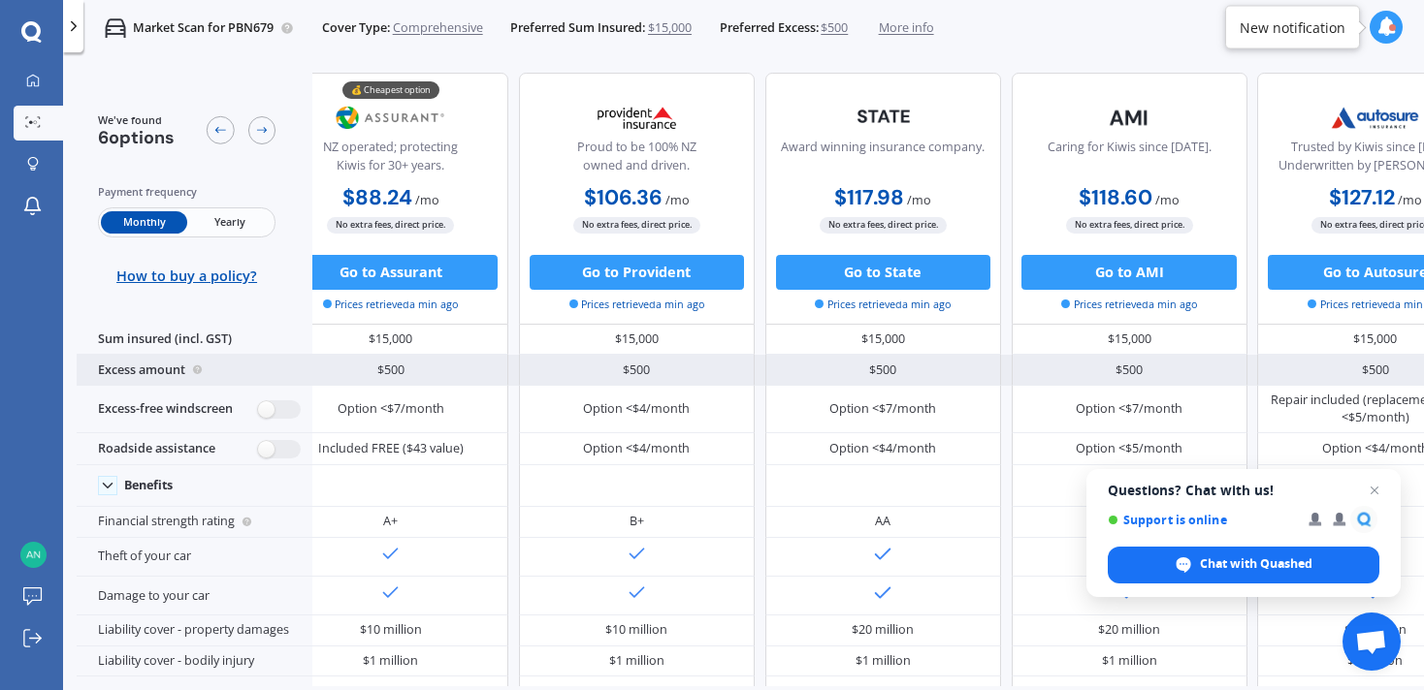
scroll to position [1, 0]
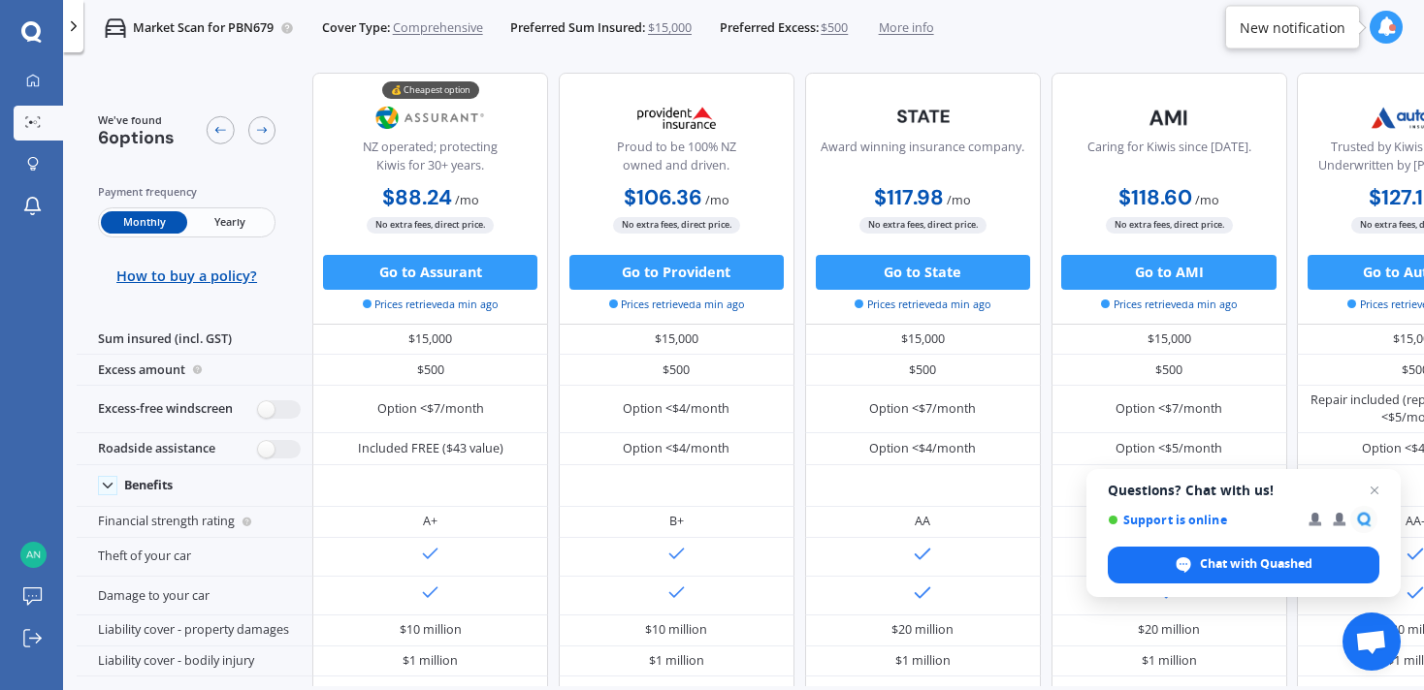
click at [213, 217] on span "Yearly" at bounding box center [229, 222] width 85 height 22
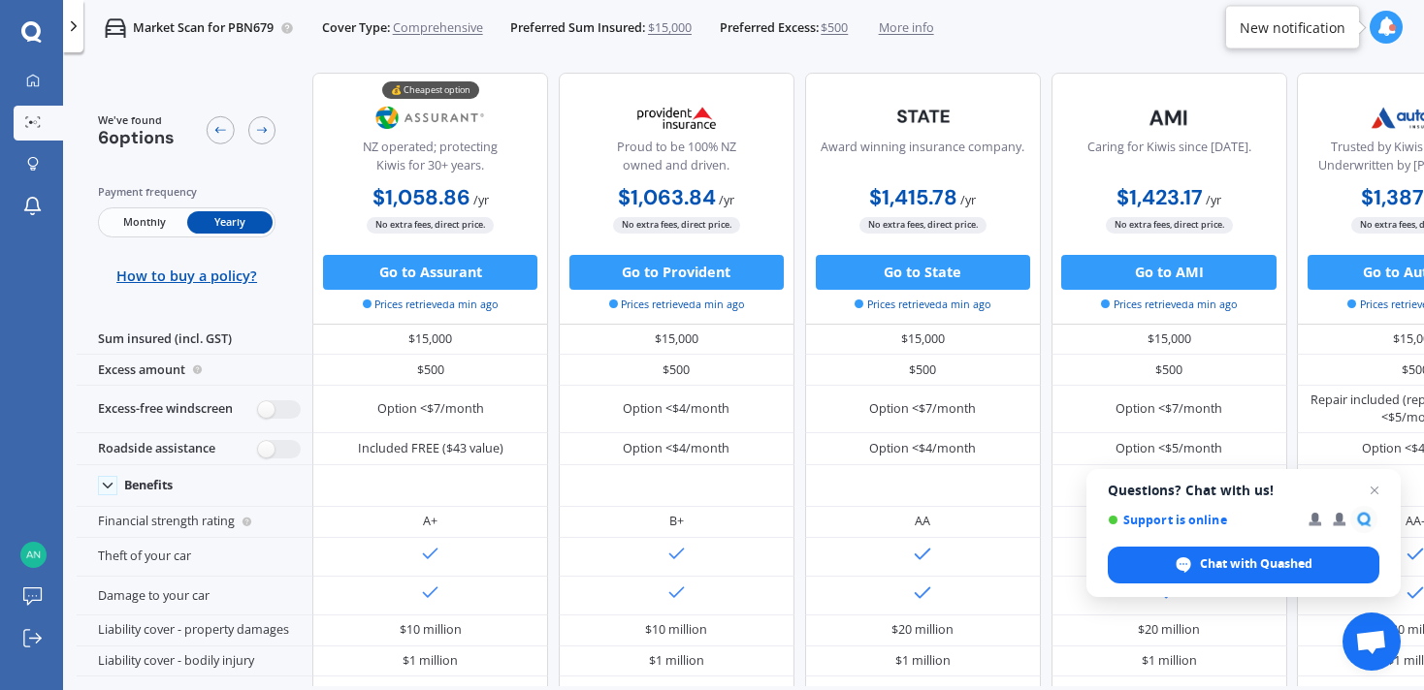
click at [137, 220] on span "Monthly" at bounding box center [143, 222] width 85 height 22
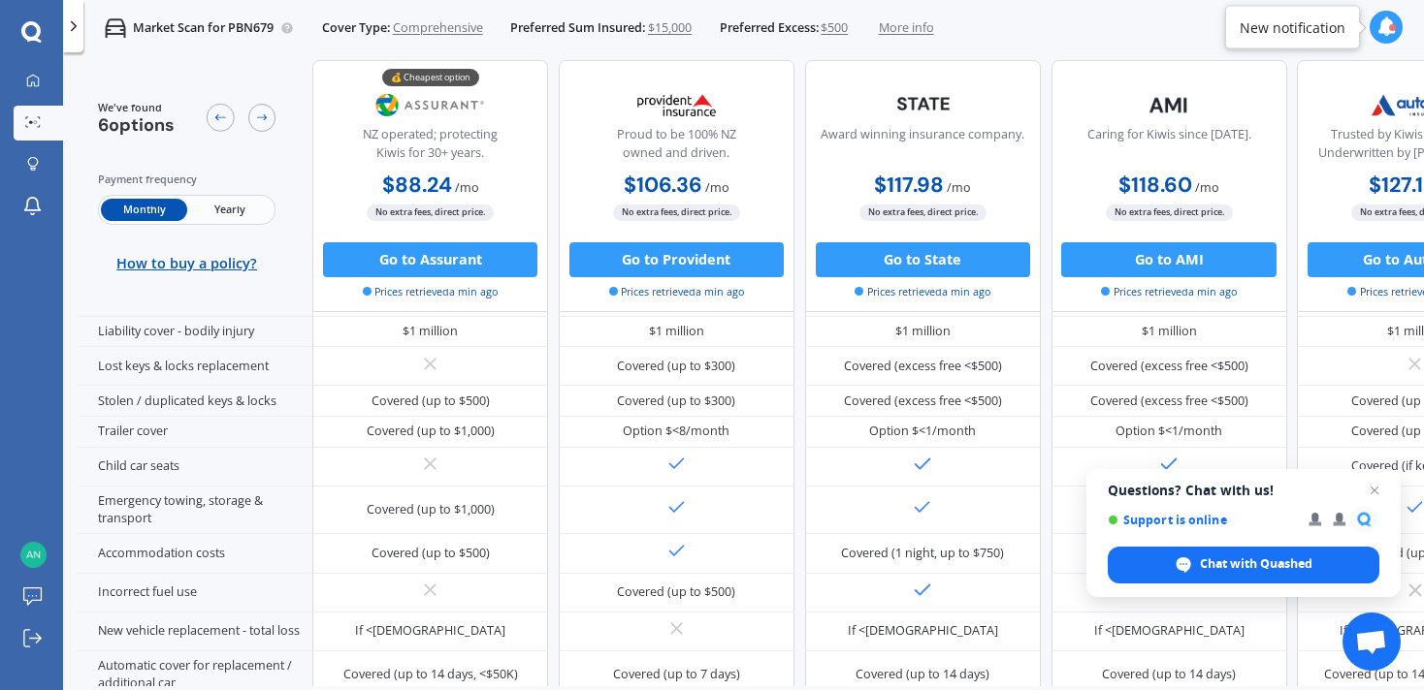
scroll to position [370, 0]
click at [1372, 485] on span "Close chat" at bounding box center [1375, 491] width 24 height 24
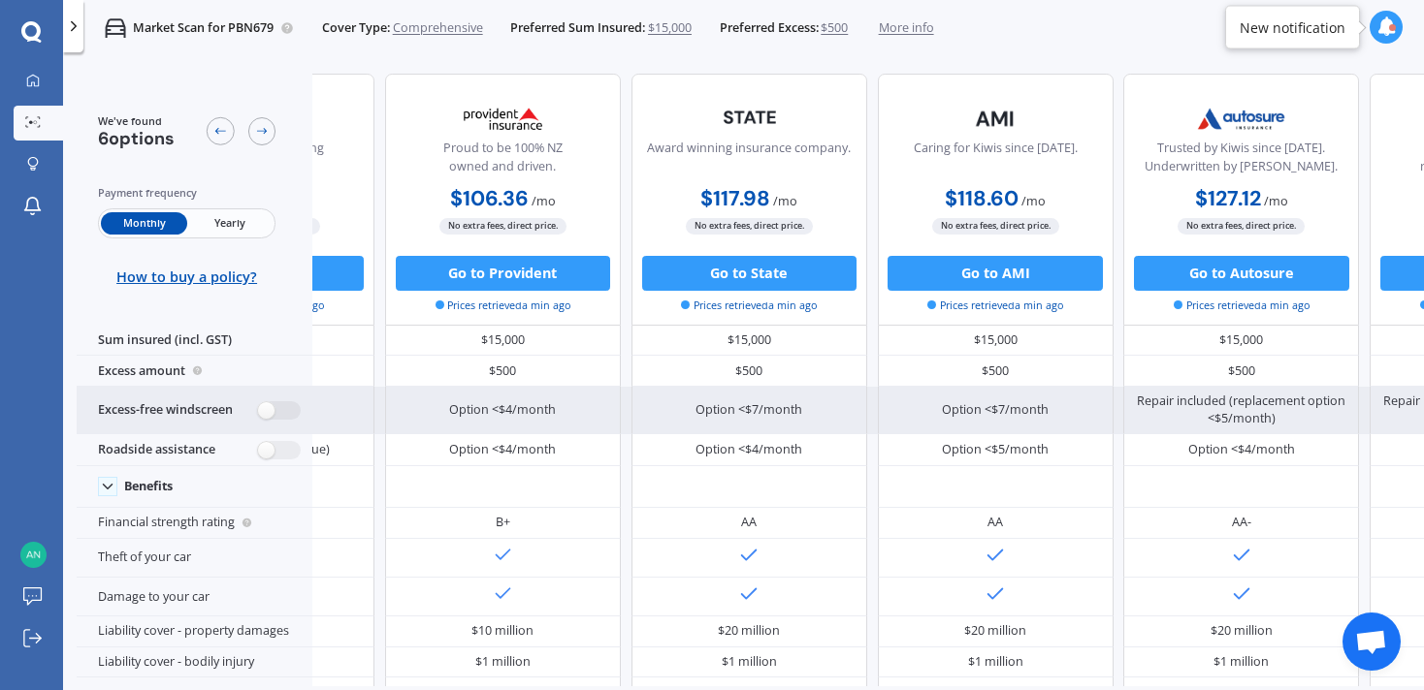
scroll to position [0, 0]
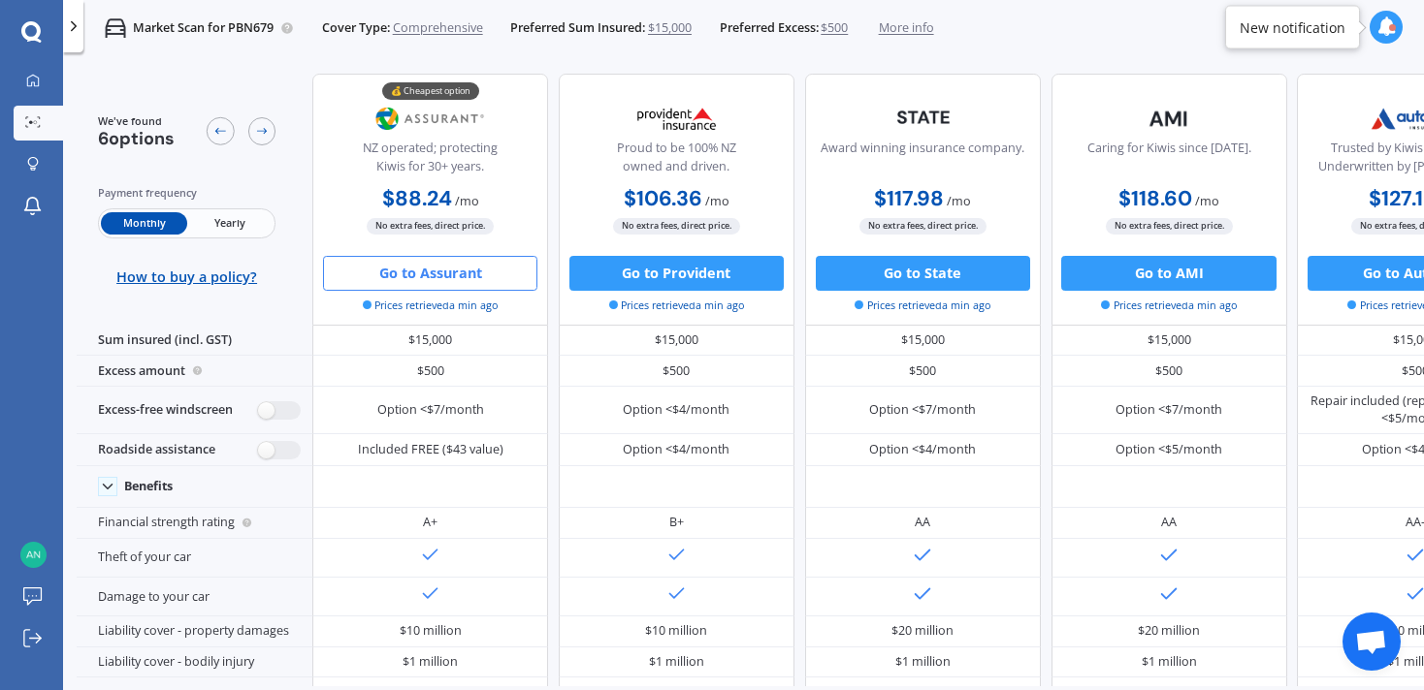
click at [420, 271] on button "Go to Assurant" at bounding box center [430, 273] width 214 height 35
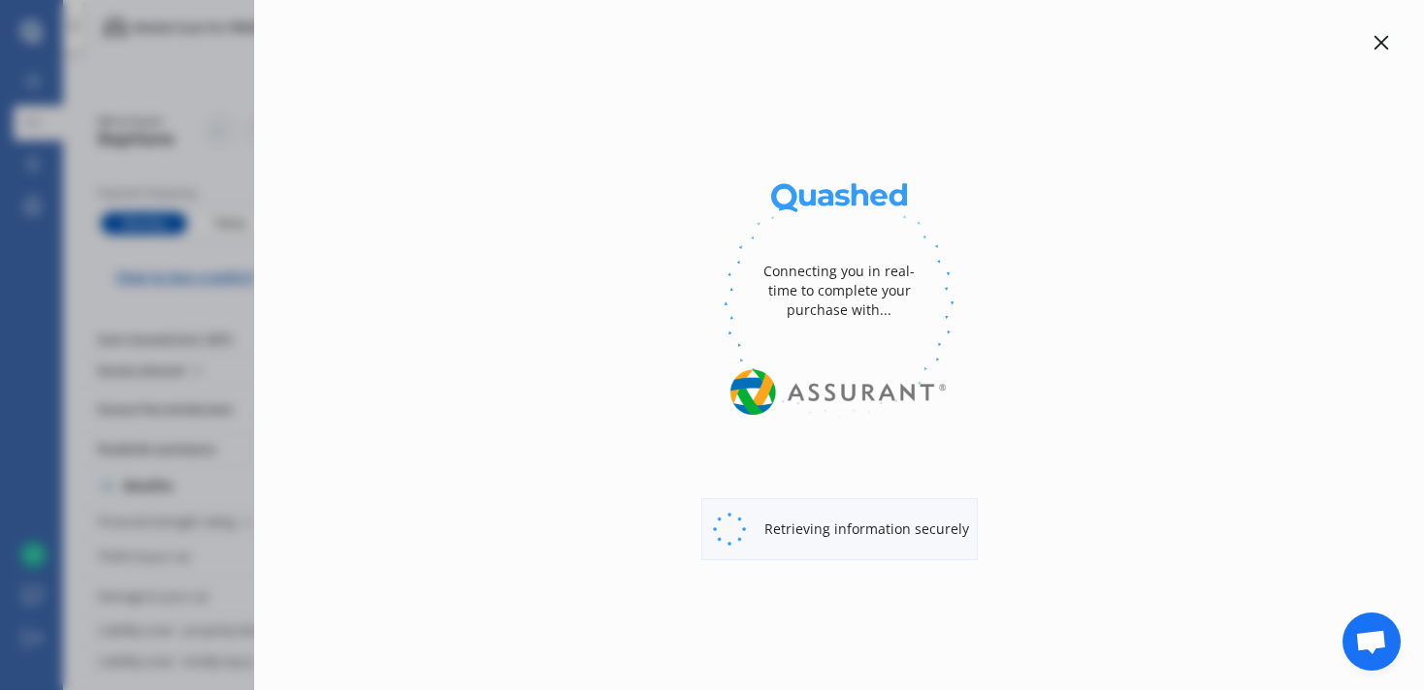
select select "full"
select select "0"
select select "Canterbury"
select select "BMW"
select select "435"
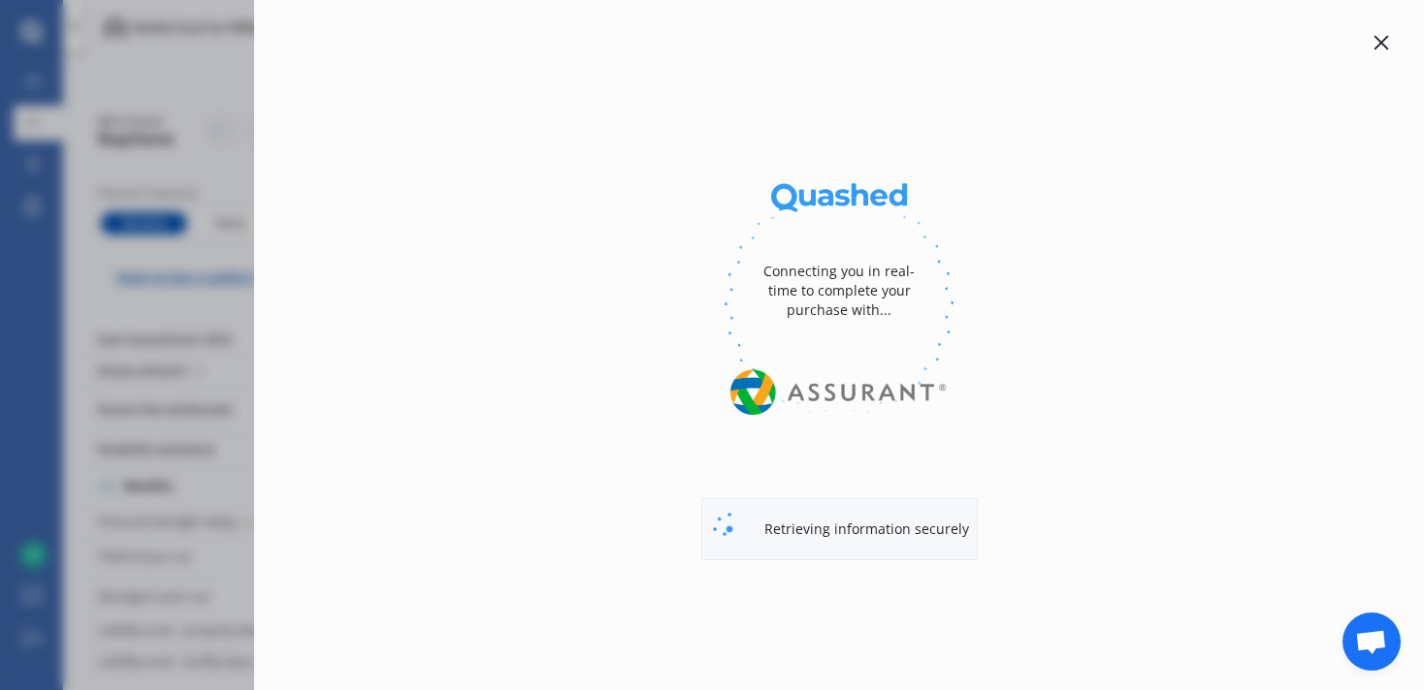
select select "I"
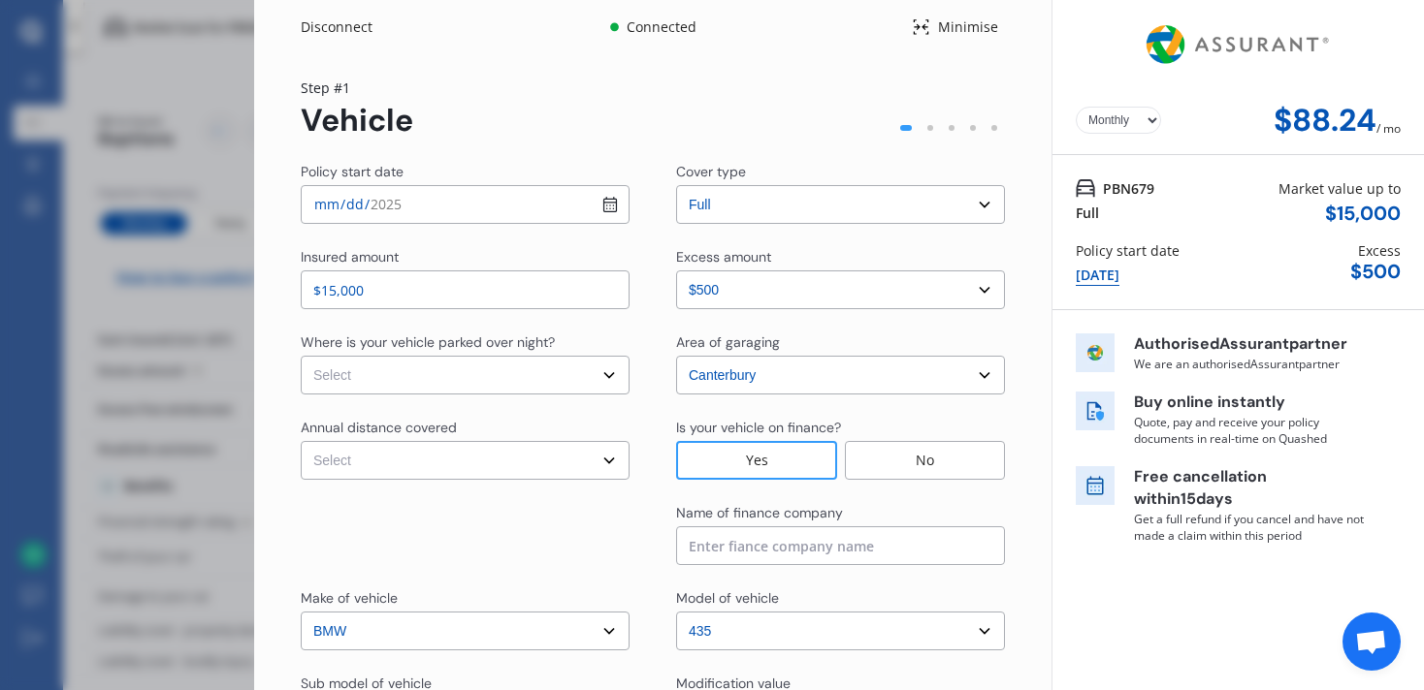
click at [1101, 126] on select "Yearly Monthly" at bounding box center [1117, 120] width 85 height 27
click at [1075, 107] on select "Yearly Monthly" at bounding box center [1117, 120] width 85 height 27
click at [1116, 124] on select "Yearly Monthly" at bounding box center [1117, 120] width 85 height 27
select select "Monthly"
click at [1075, 107] on select "Yearly Monthly" at bounding box center [1117, 120] width 85 height 27
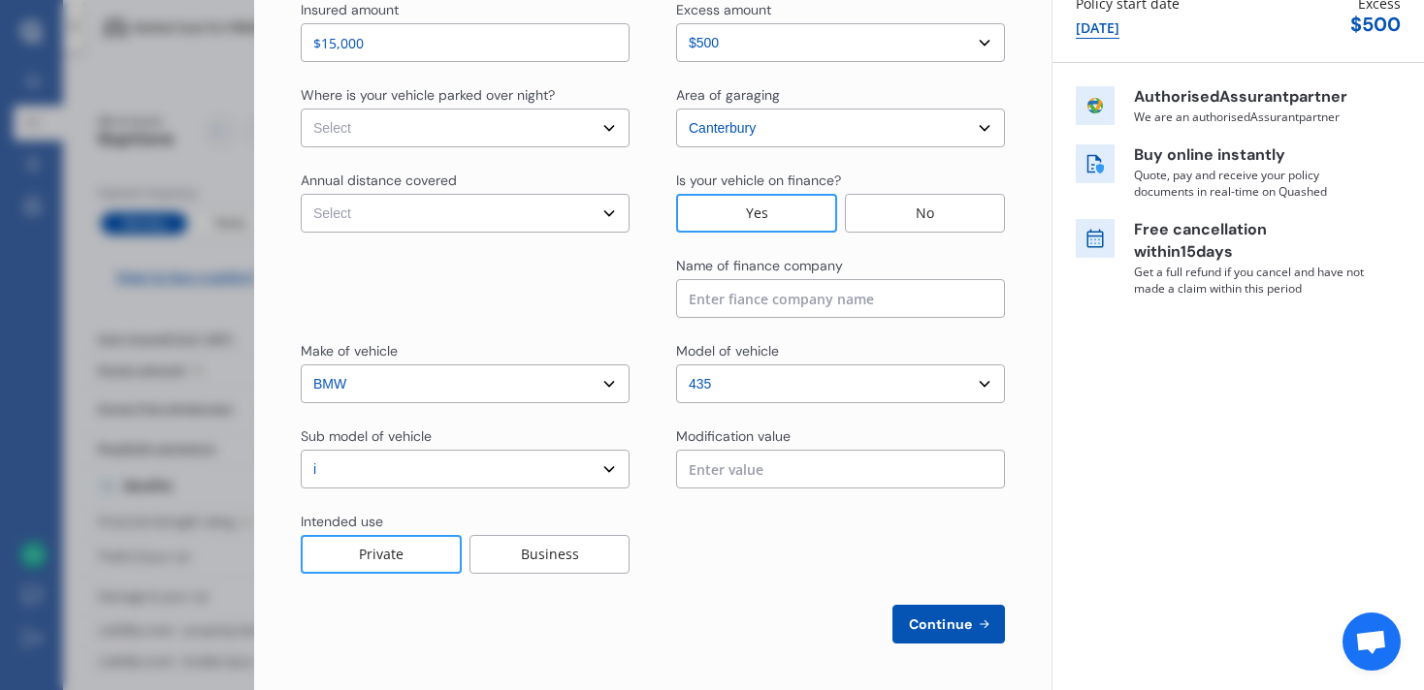
scroll to position [234, 0]
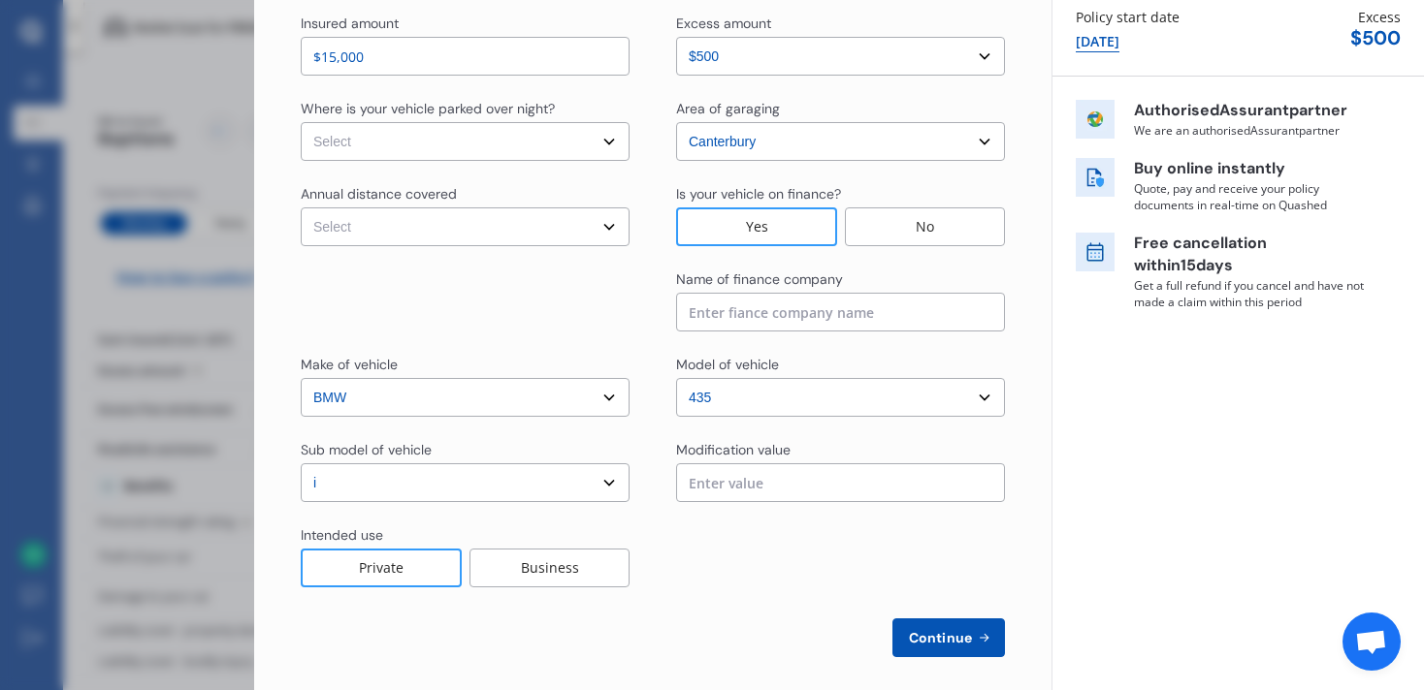
click at [720, 302] on input at bounding box center [840, 312] width 329 height 39
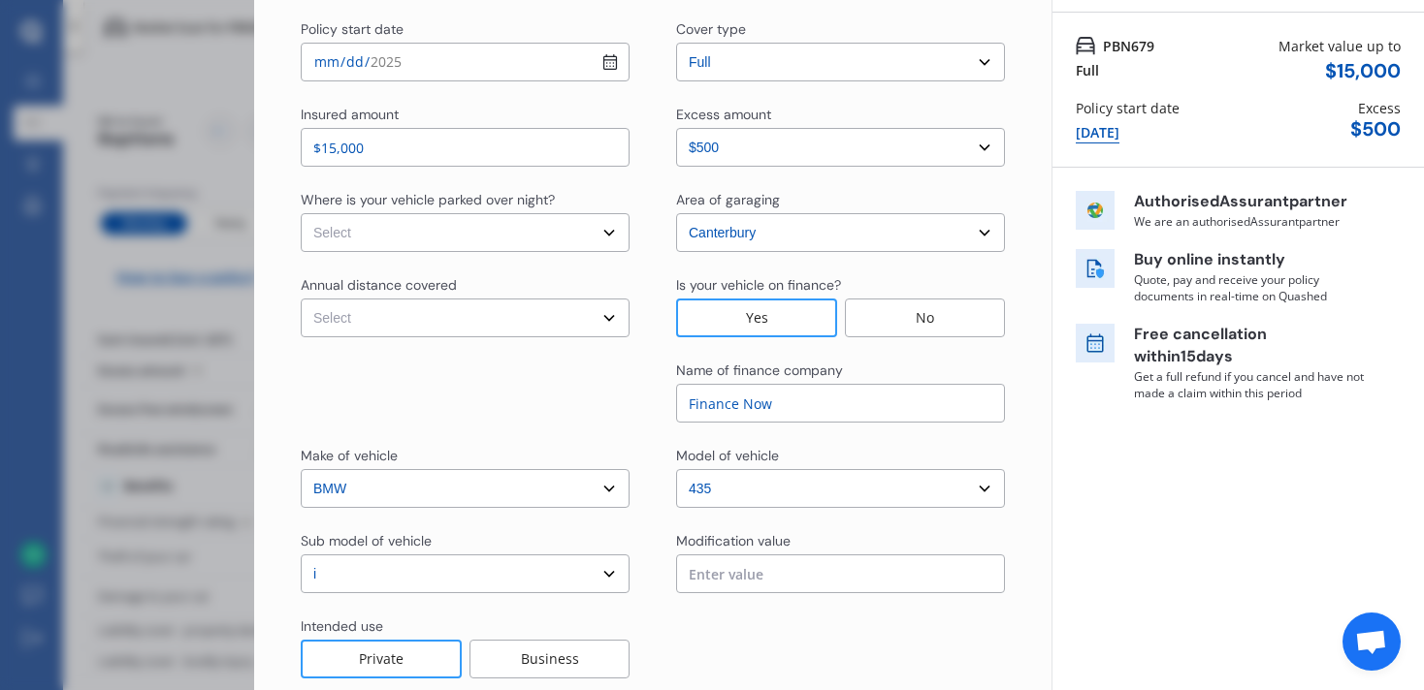
type input "Finance Now"
click at [458, 248] on select "Select In a garage On own property On street or road" at bounding box center [465, 232] width 329 height 39
select select "On own property"
click at [301, 213] on select "Select In a garage On own property On street or road" at bounding box center [465, 232] width 329 height 39
click at [422, 319] on select "Select Low (less than 15,000km per year) Average (15,000-30,000km per year) Hig…" at bounding box center [465, 318] width 329 height 39
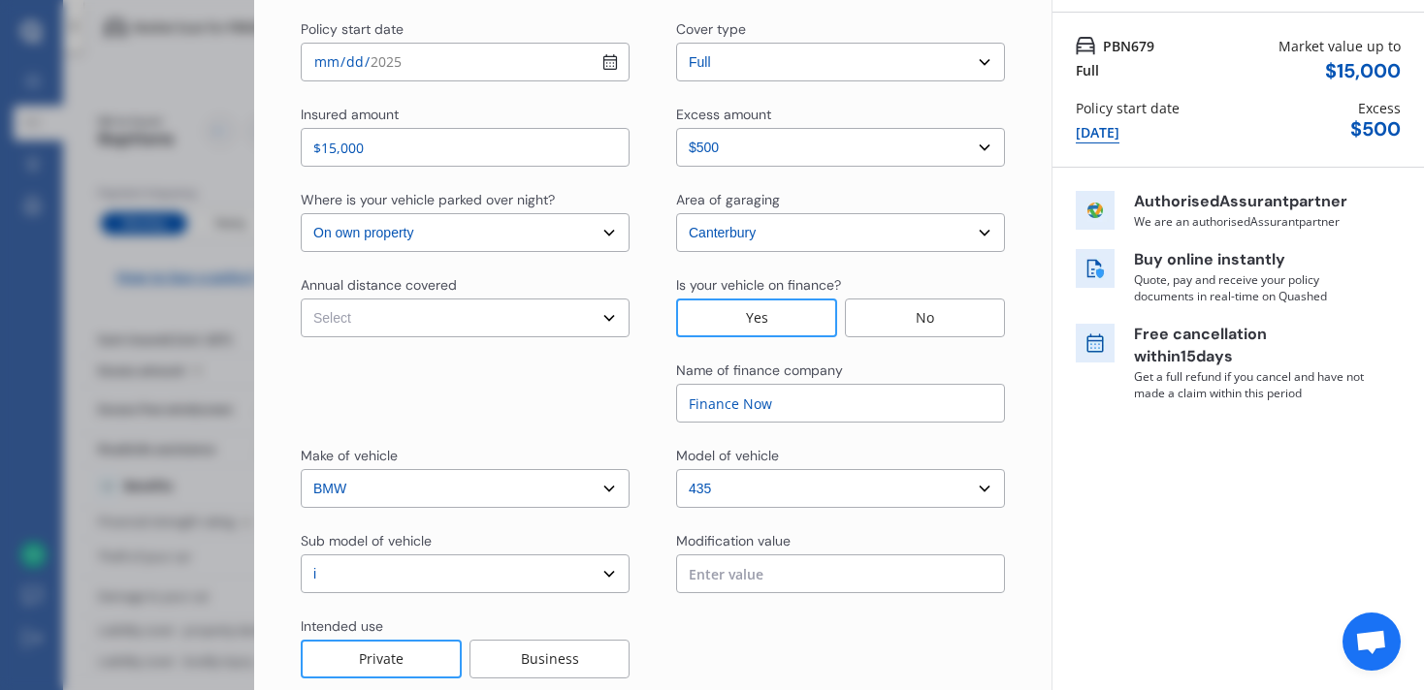
select select "15000"
click at [301, 299] on select "Select Low (less than 15,000km per year) Average (15,000-30,000km per year) Hig…" at bounding box center [465, 318] width 329 height 39
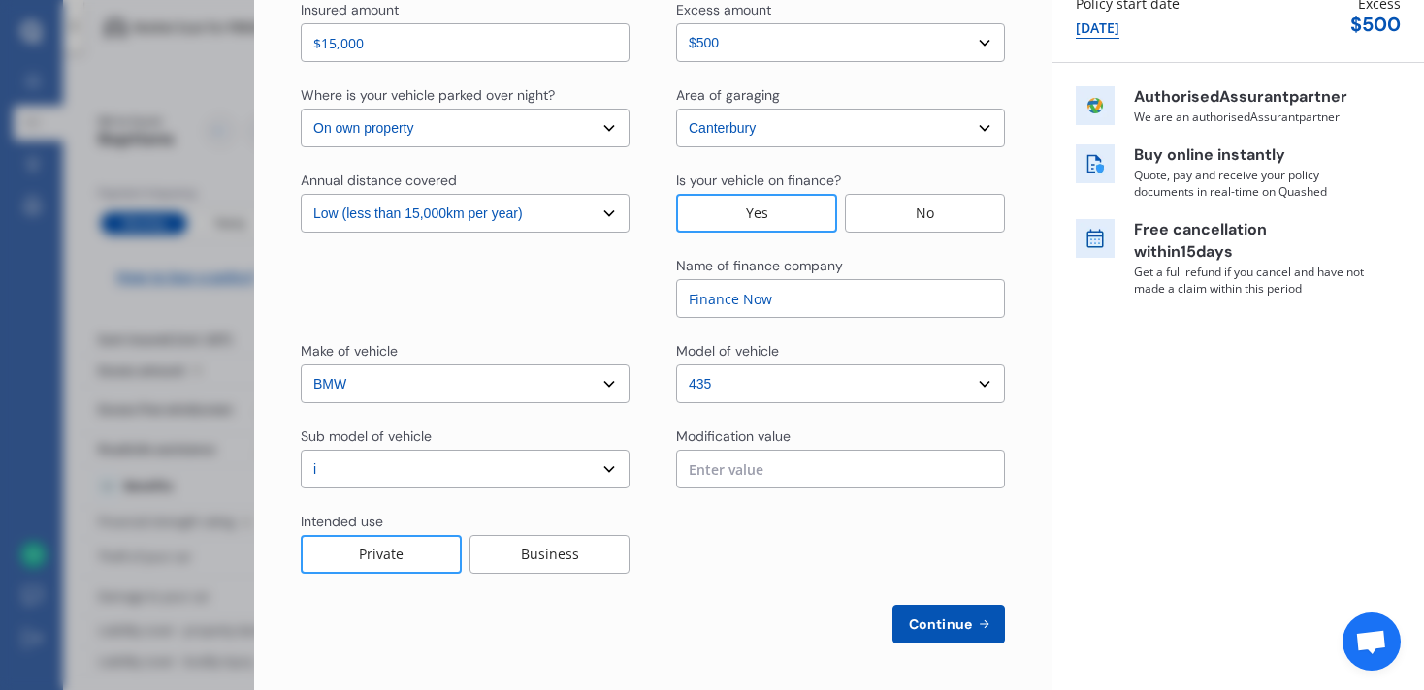
scroll to position [0, 0]
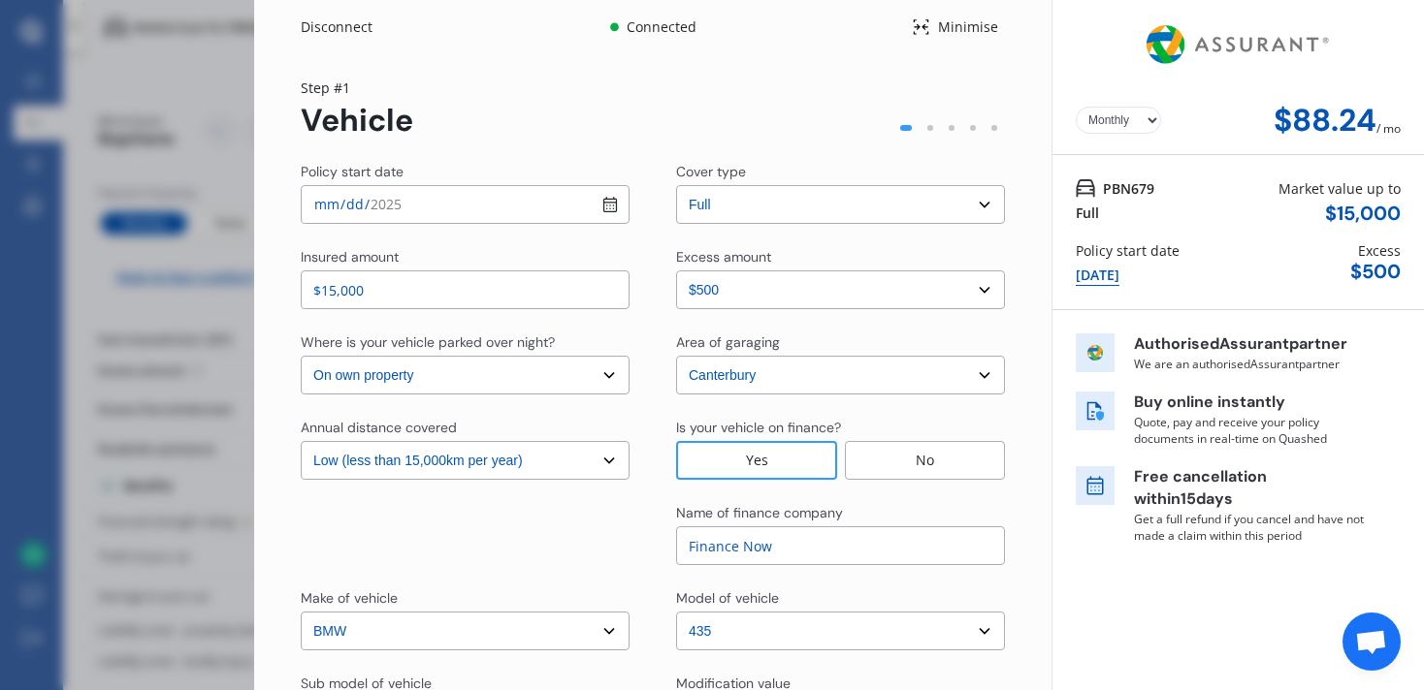
click at [143, 353] on div "Disconnect Connected Minimise Yearly Monthly $88.24 / mo Step # 1 Vehicle Polic…" at bounding box center [712, 345] width 1424 height 690
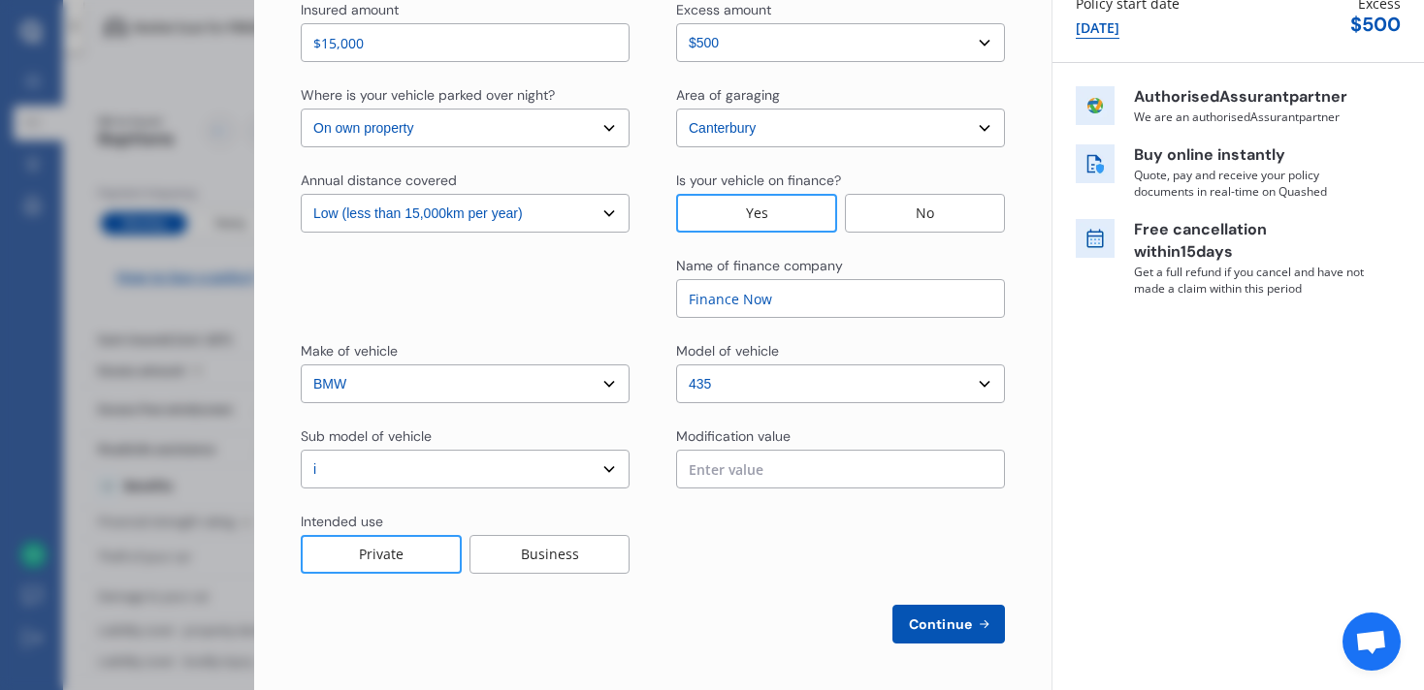
click at [529, 548] on div "Business" at bounding box center [549, 554] width 160 height 39
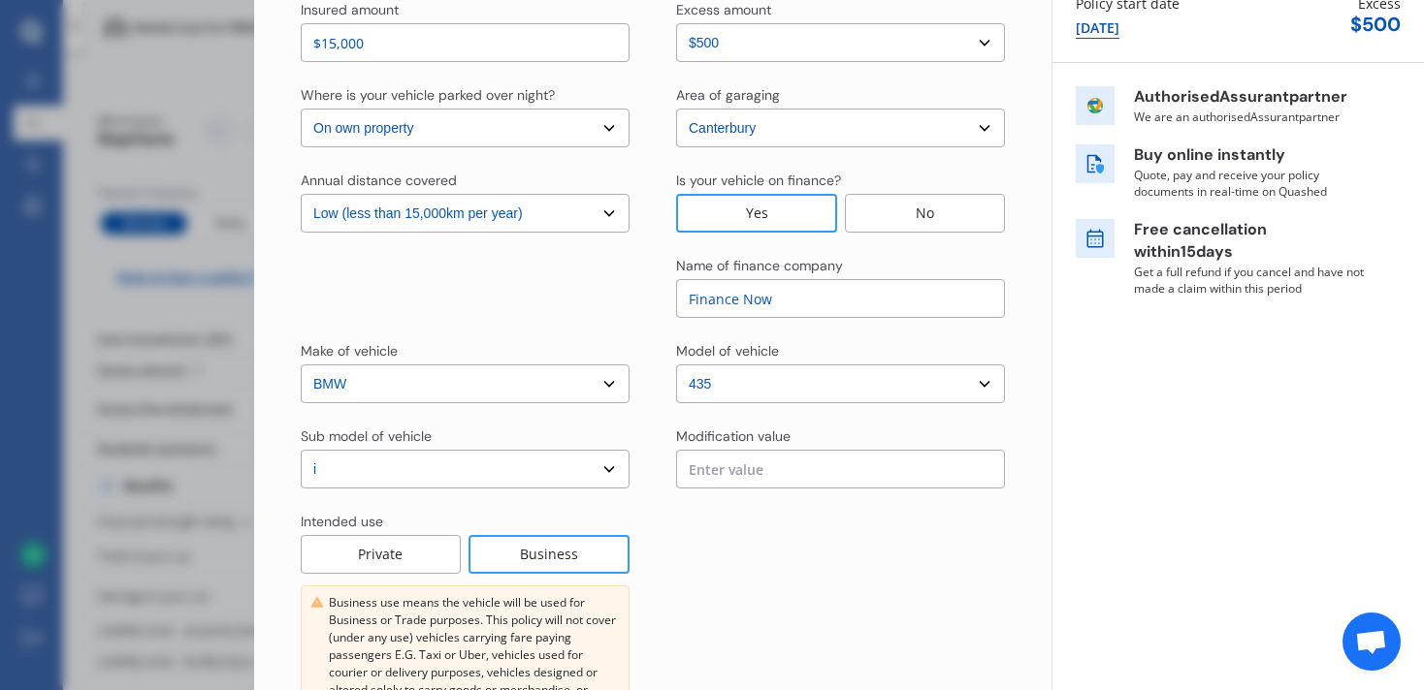
scroll to position [433, 0]
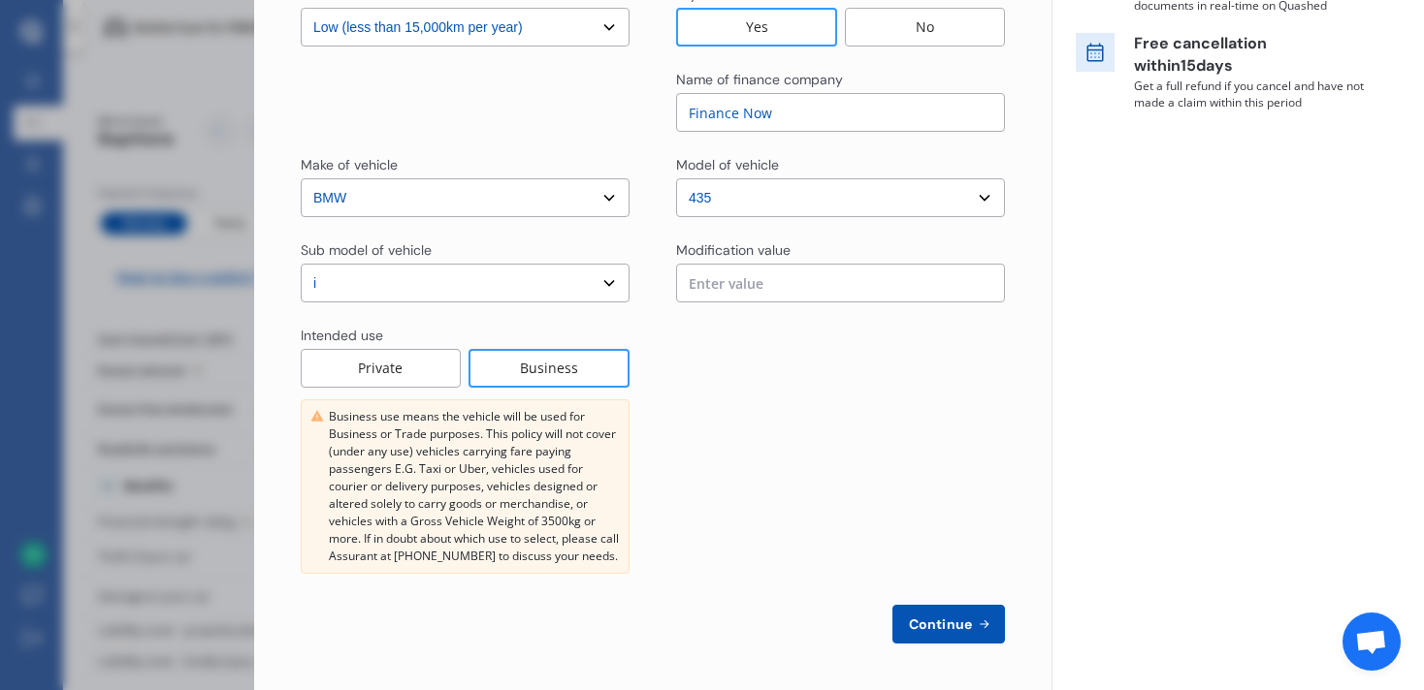
click at [360, 362] on div "Private" at bounding box center [381, 368] width 160 height 39
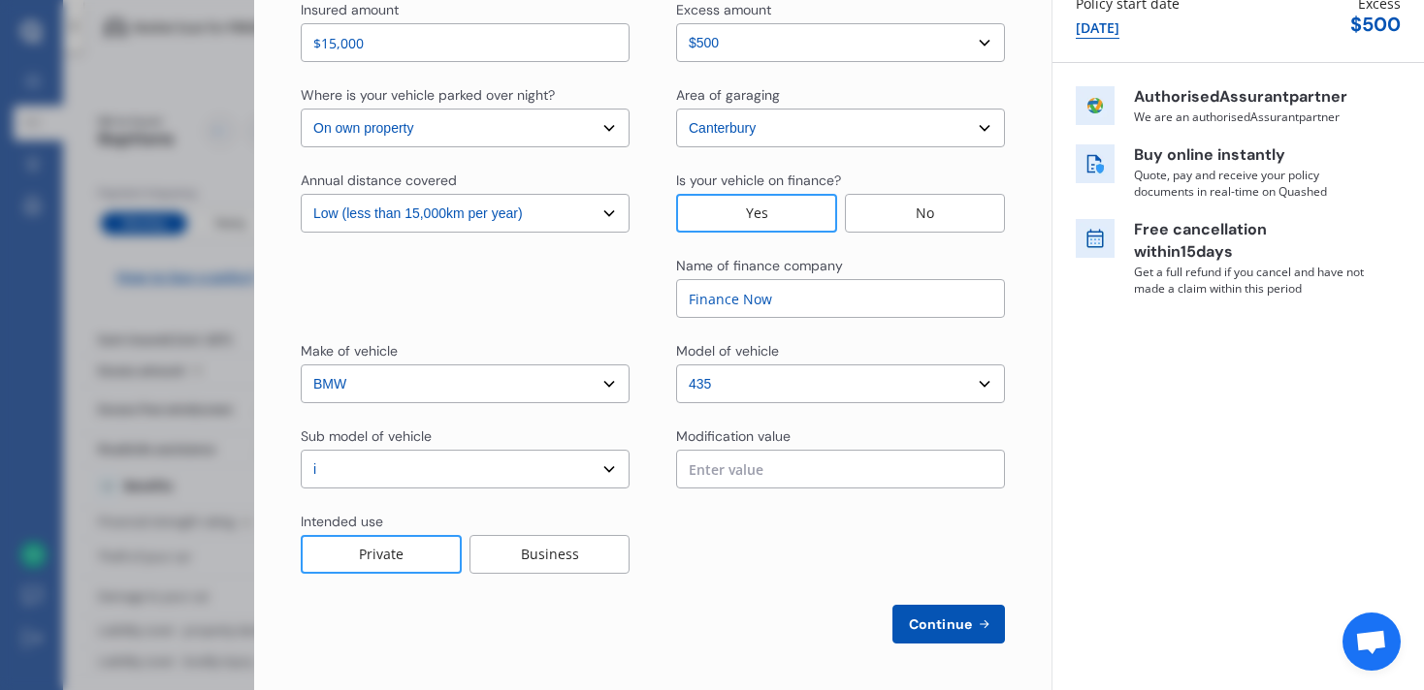
scroll to position [0, 0]
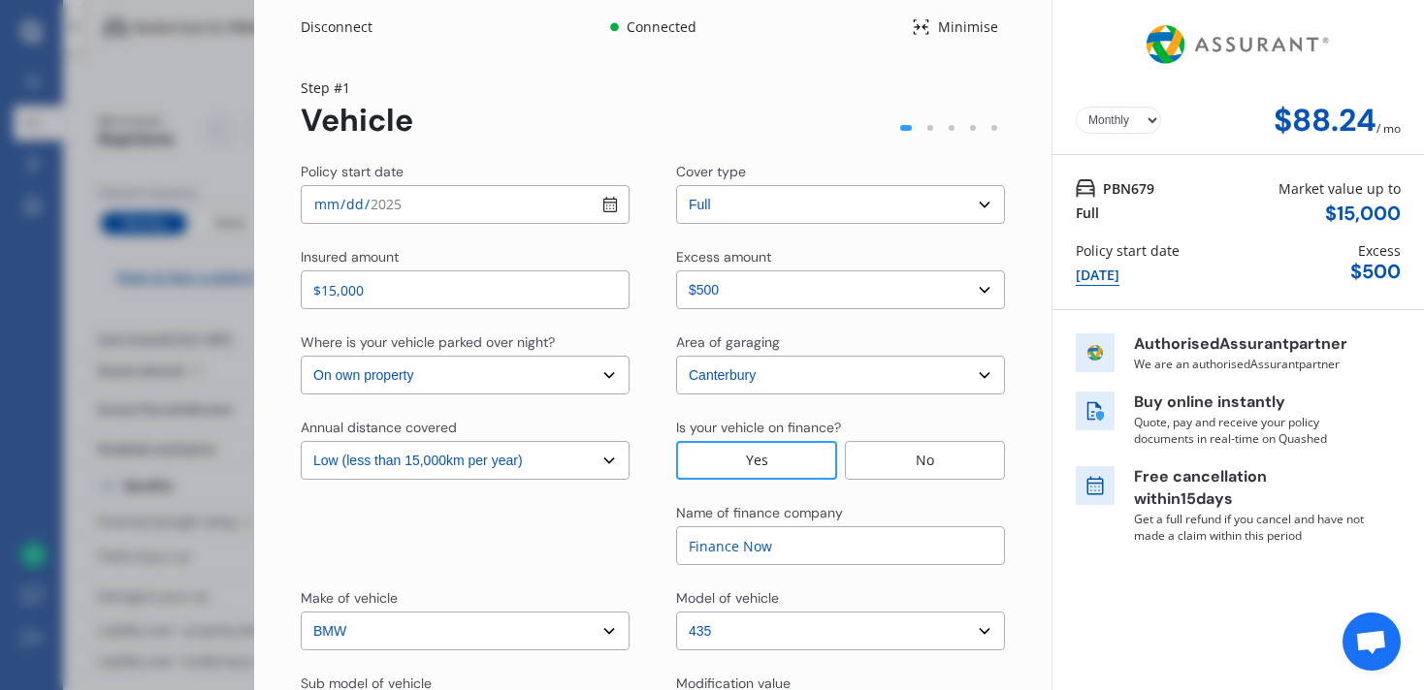
click at [104, 236] on div "Disconnect Connected Minimise Yearly Monthly $88.24 / mo Step # 1 Vehicle Polic…" at bounding box center [712, 345] width 1424 height 690
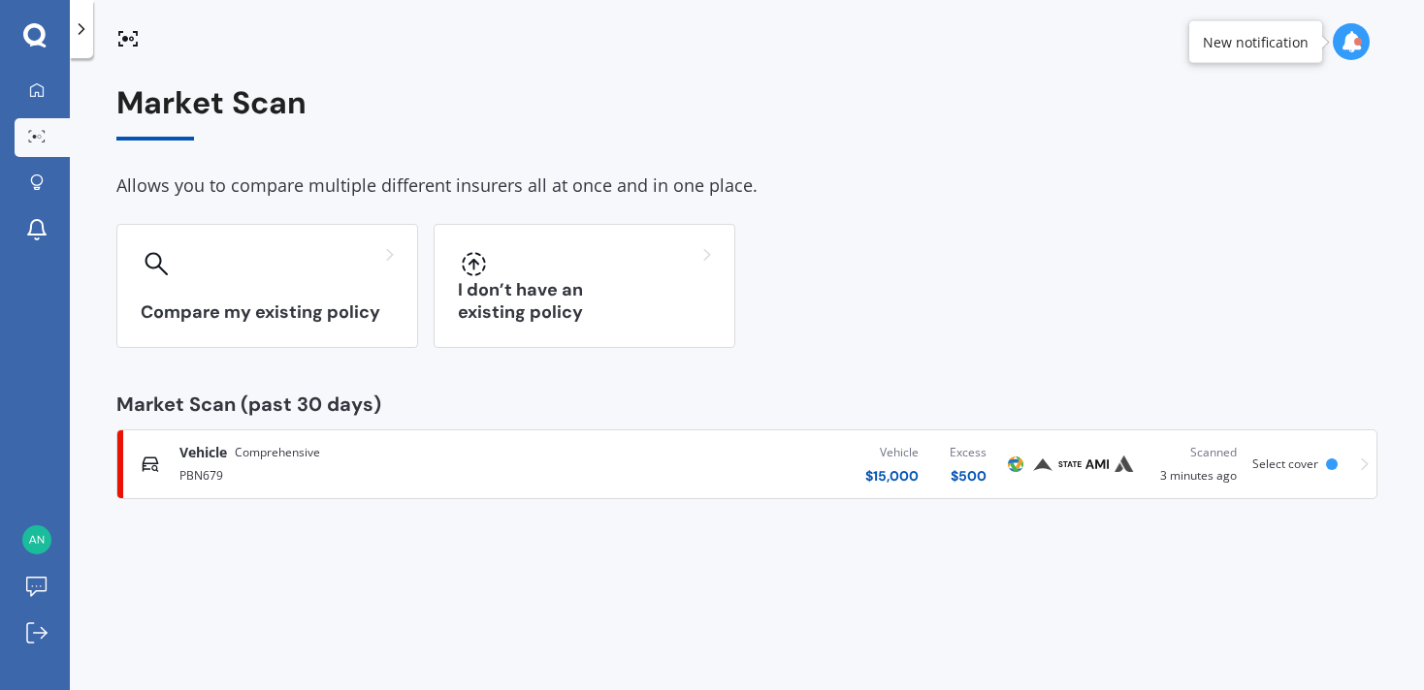
click at [246, 459] on span "Comprehensive" at bounding box center [277, 452] width 85 height 19
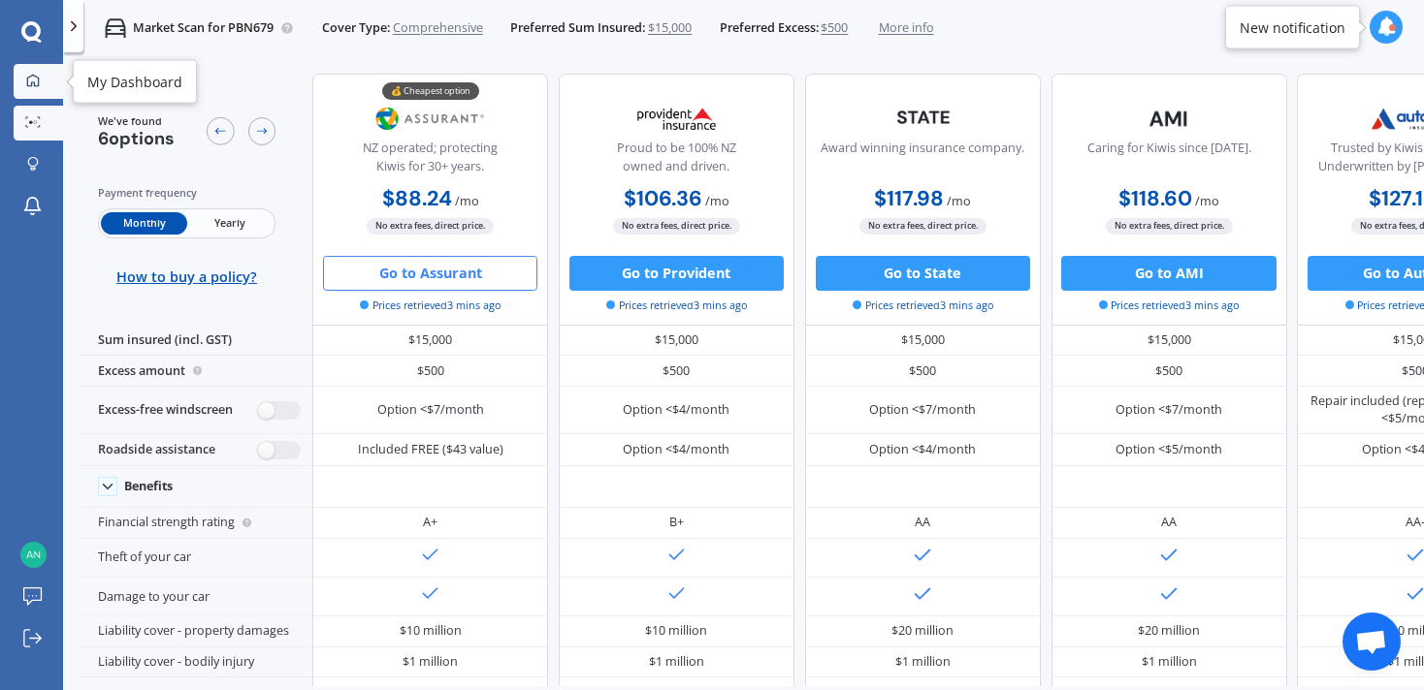
click at [30, 81] on icon at bounding box center [33, 81] width 14 height 14
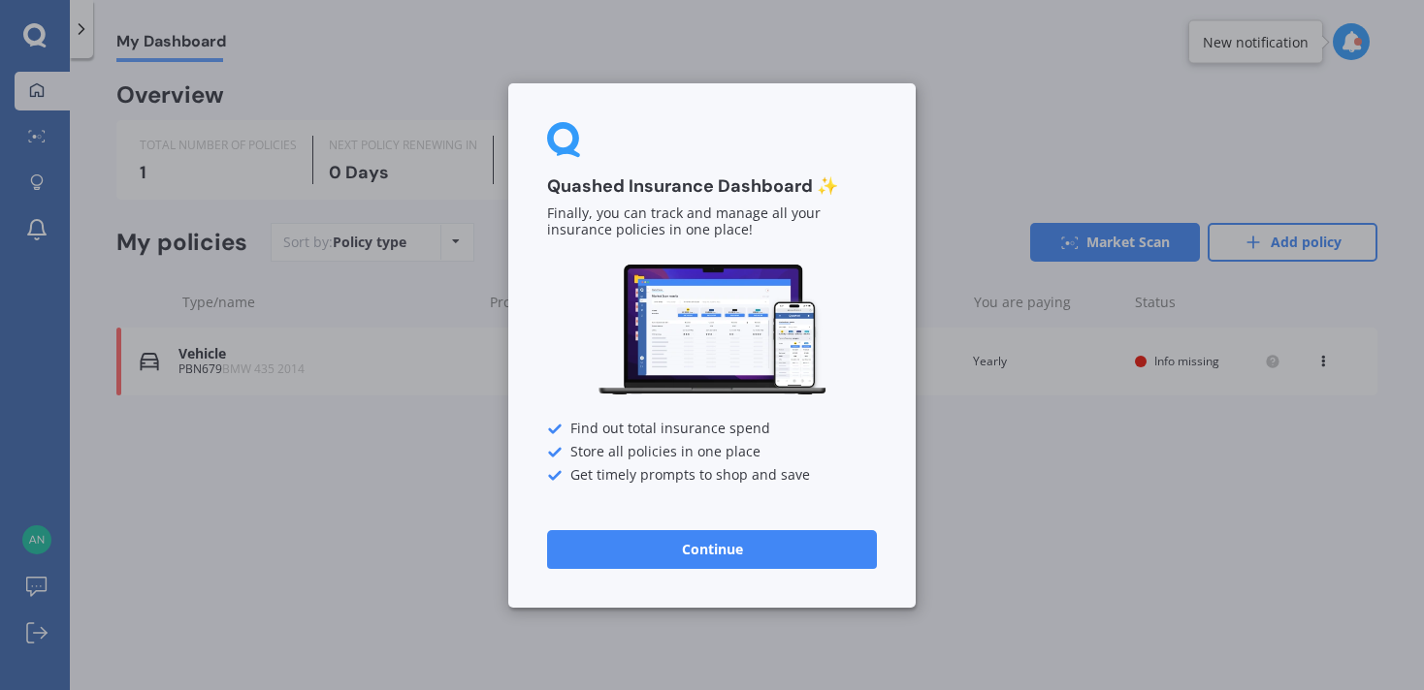
click at [717, 562] on button "Continue" at bounding box center [712, 548] width 330 height 39
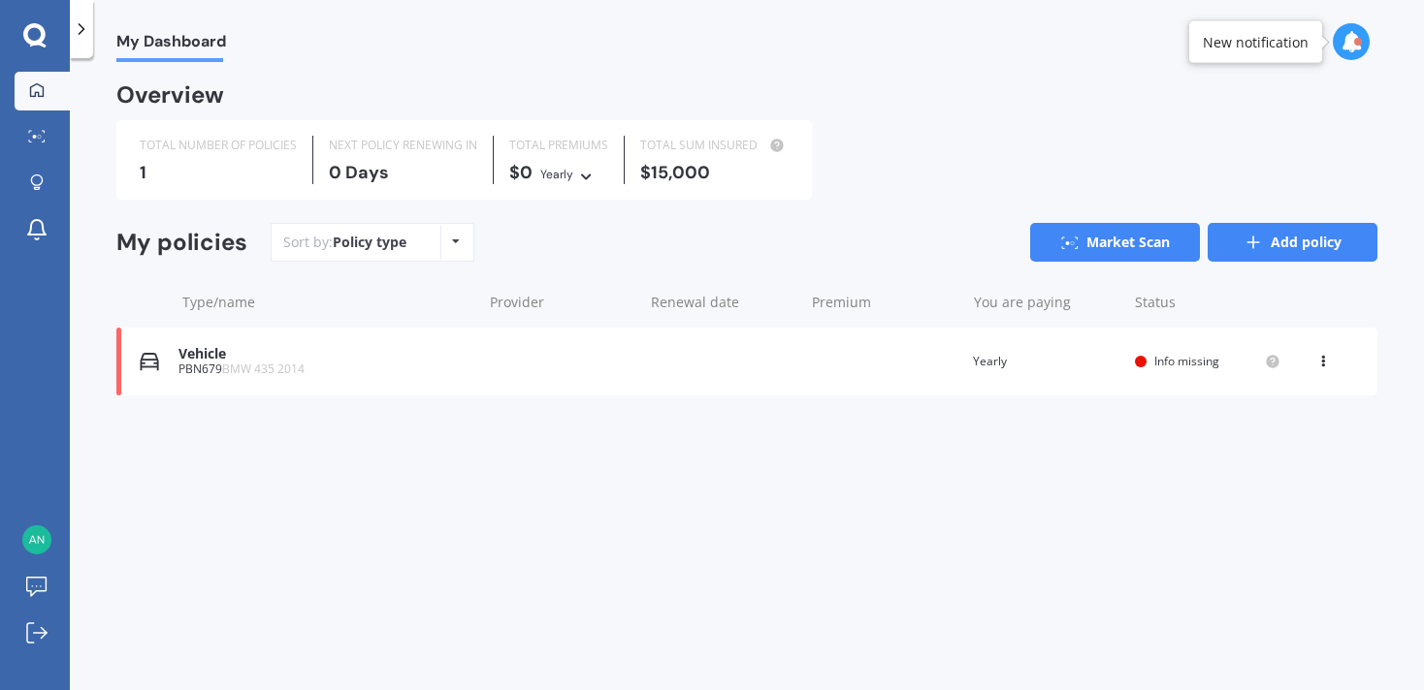
click at [1299, 246] on link "Add policy" at bounding box center [1292, 242] width 170 height 39
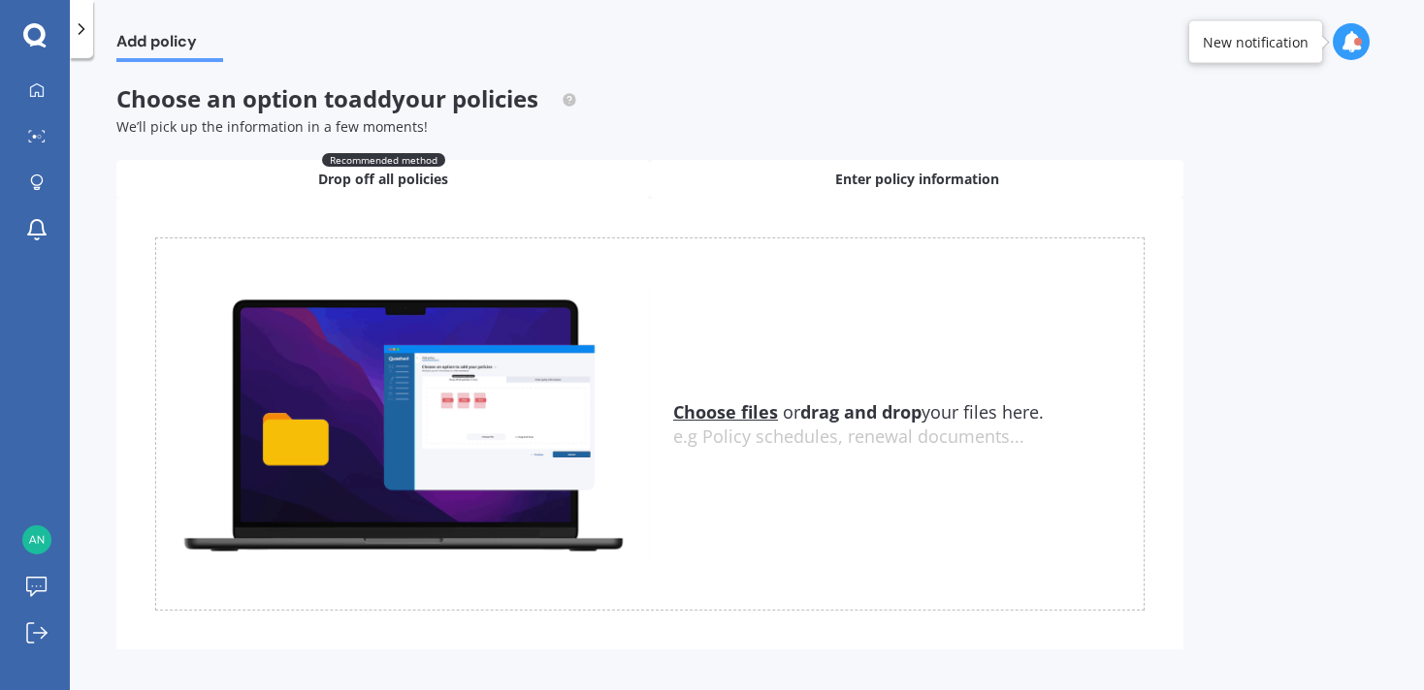
click at [855, 191] on div "Enter policy information" at bounding box center [916, 179] width 533 height 39
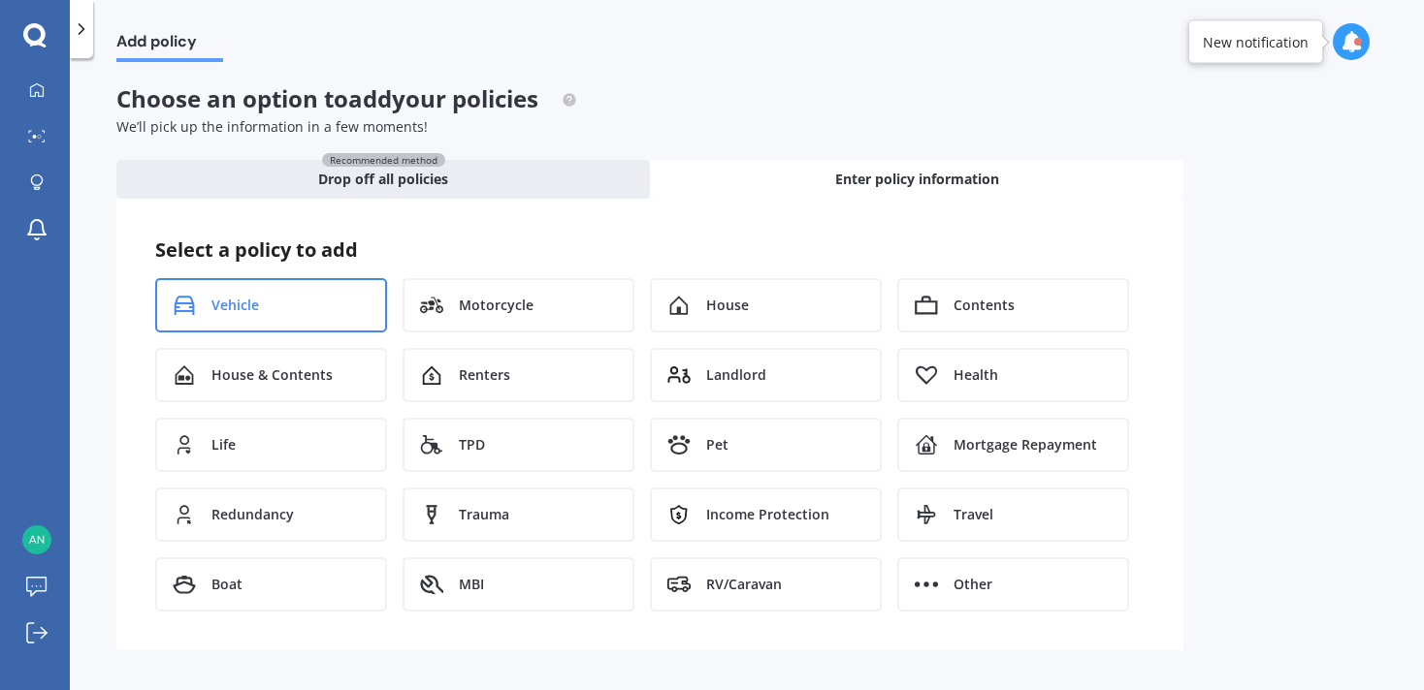
click at [282, 299] on div "Vehicle" at bounding box center [271, 305] width 232 height 54
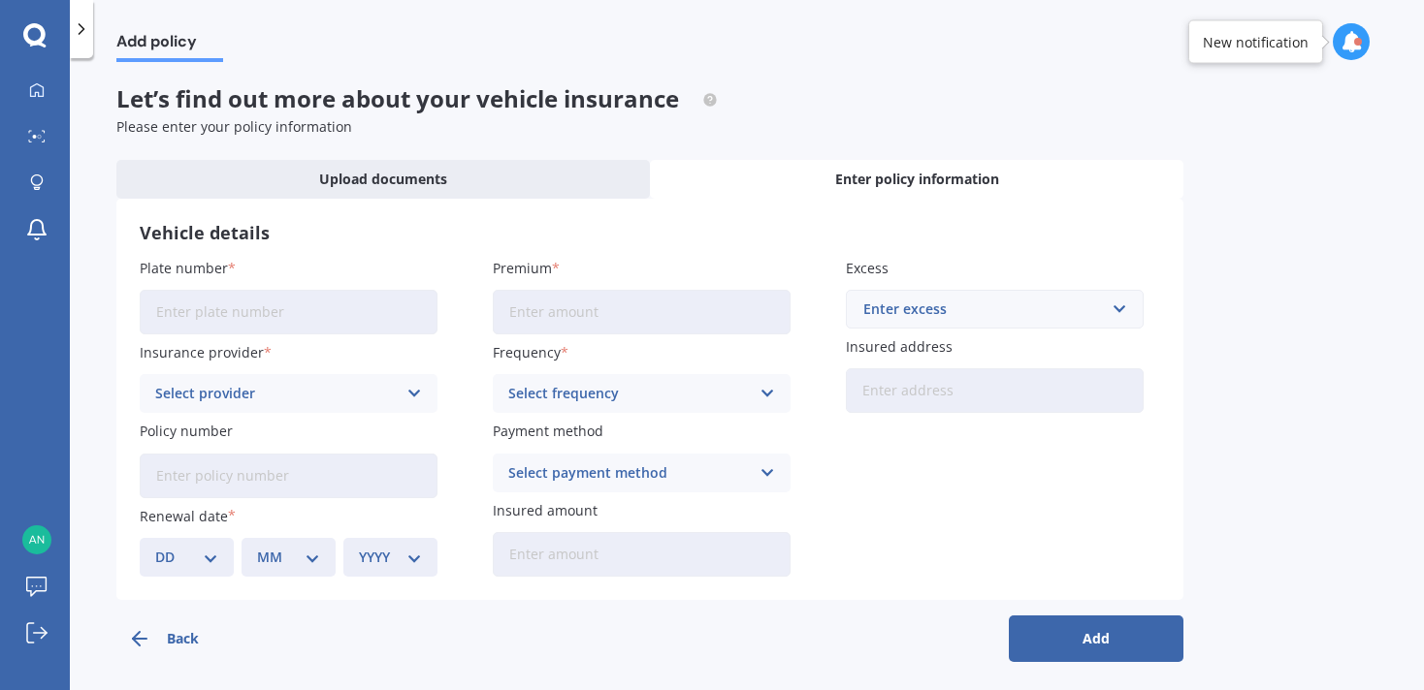
click at [287, 303] on input "Plate number" at bounding box center [289, 312] width 298 height 45
type input "GMZ391"
click at [433, 373] on div "Insurance provider Select provider AA AMI AMP ANZ ASB [PERSON_NAME] Dowa Ando A…" at bounding box center [289, 377] width 298 height 71
click at [309, 327] on input "GMZ391" at bounding box center [289, 312] width 298 height 45
click at [426, 263] on label "Plate number" at bounding box center [285, 268] width 290 height 20
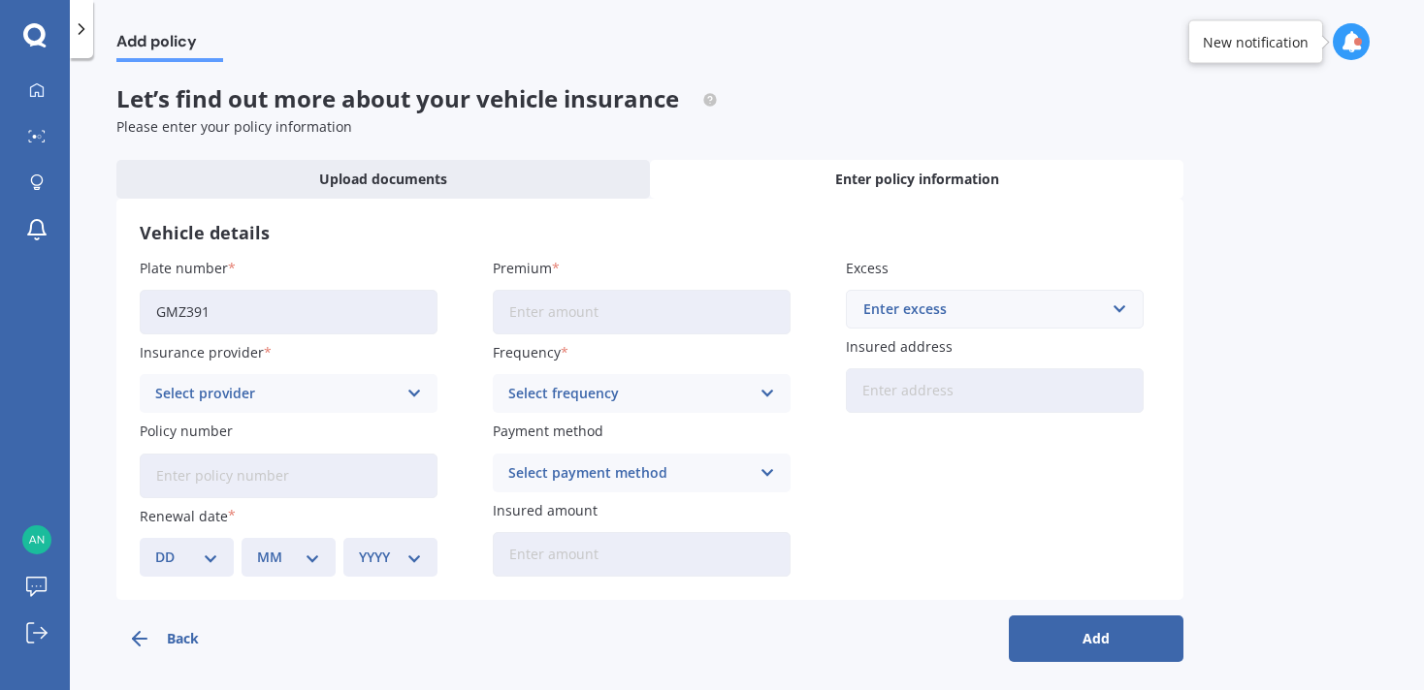
click at [426, 290] on input "GMZ391" at bounding box center [289, 312] width 298 height 45
click at [1026, 625] on button "Add" at bounding box center [1096, 639] width 175 height 47
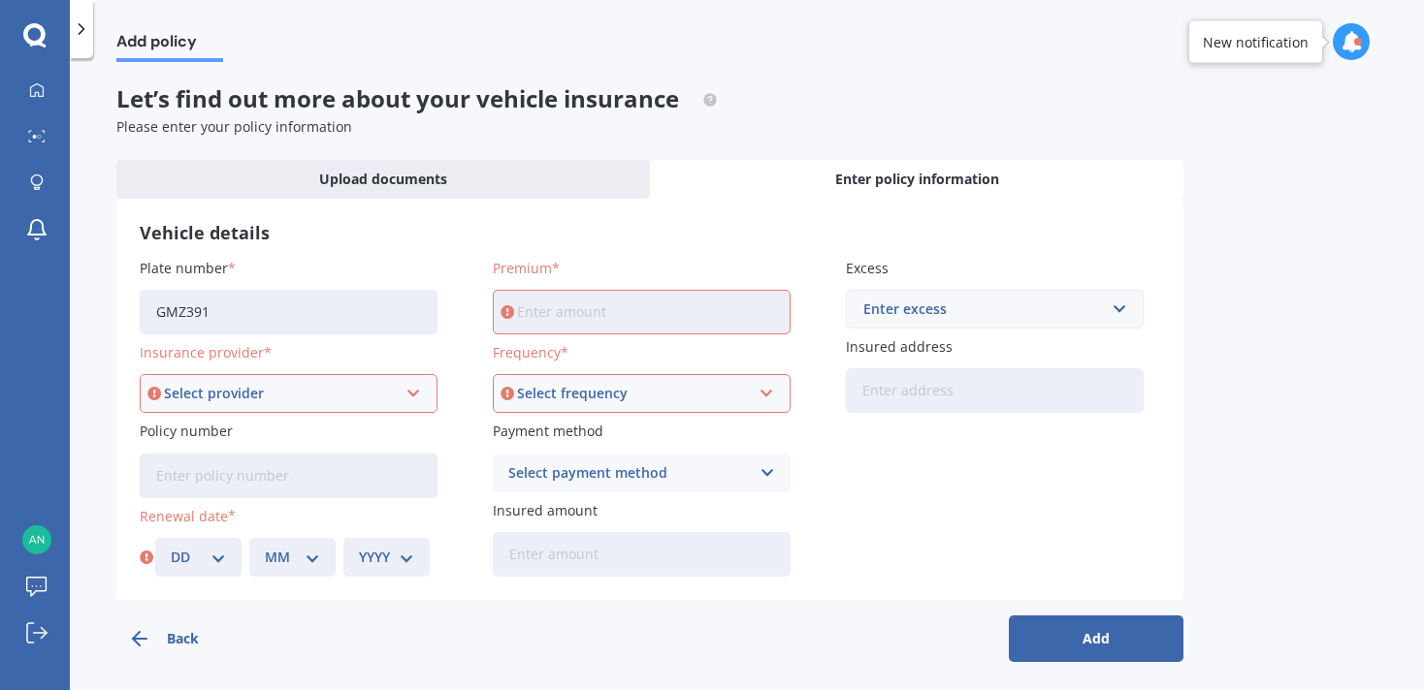
click at [537, 316] on input "Premium" at bounding box center [642, 312] width 298 height 45
click at [276, 394] on div "Select provider" at bounding box center [280, 393] width 232 height 21
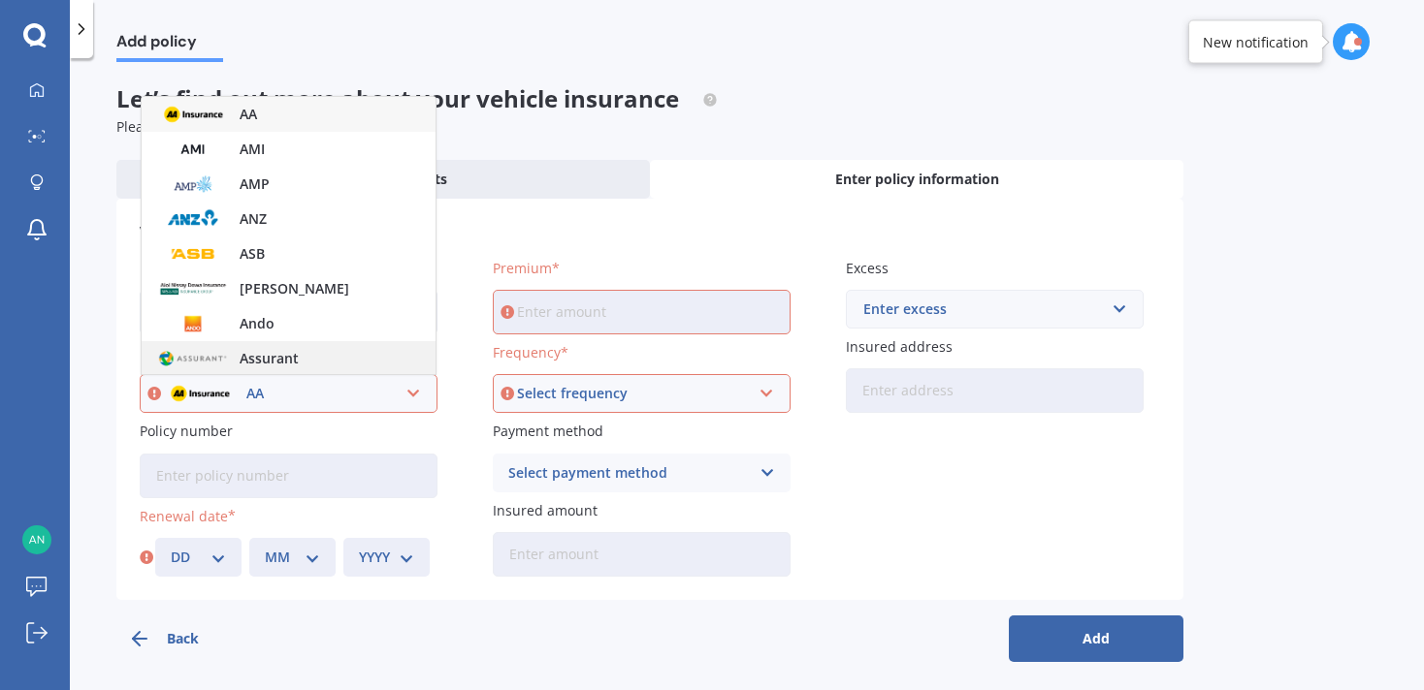
click at [303, 368] on div "Assurant" at bounding box center [289, 358] width 294 height 35
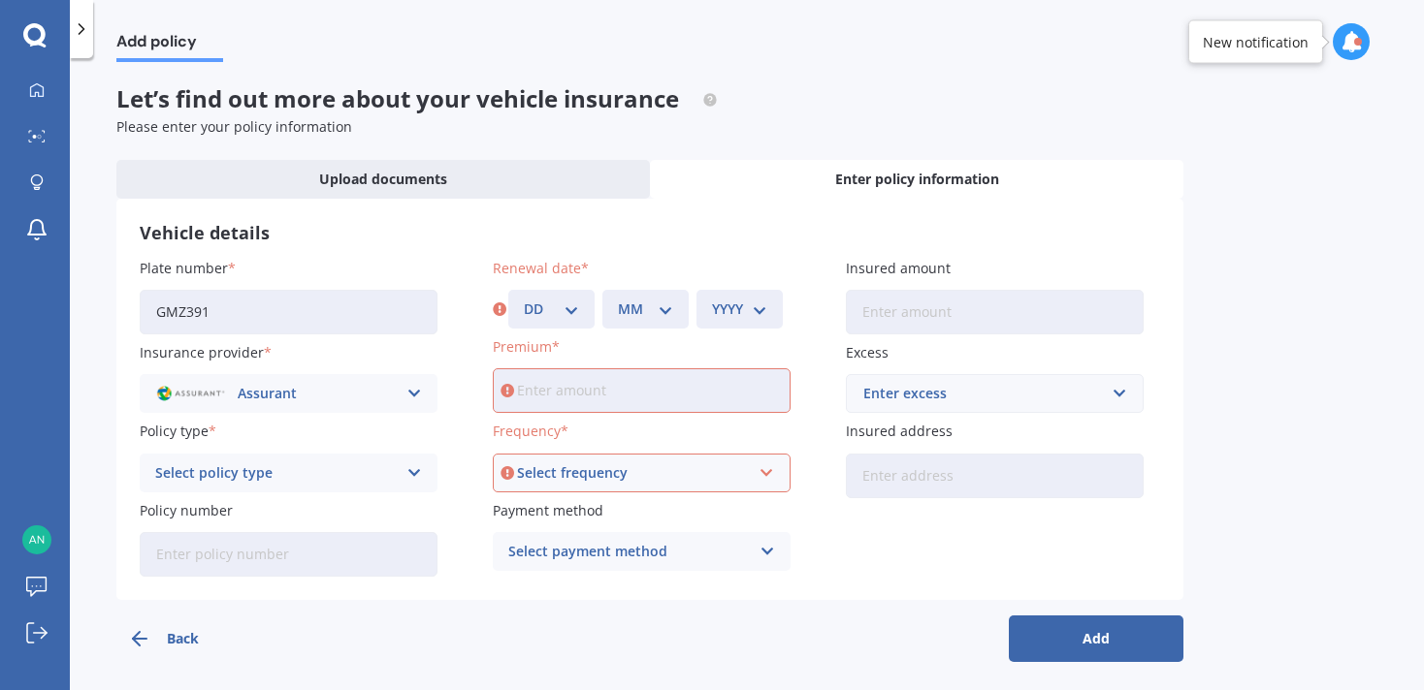
scroll to position [9, 0]
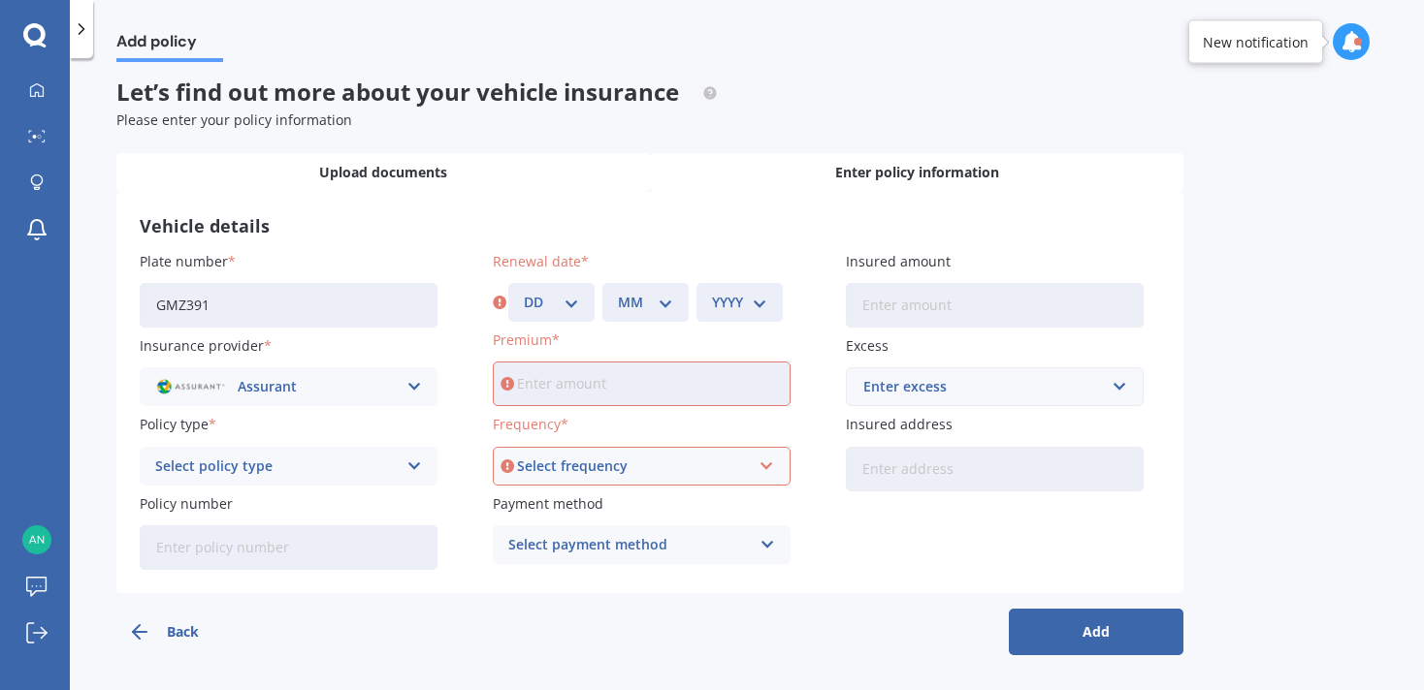
click at [390, 163] on span "Upload documents" at bounding box center [383, 172] width 128 height 19
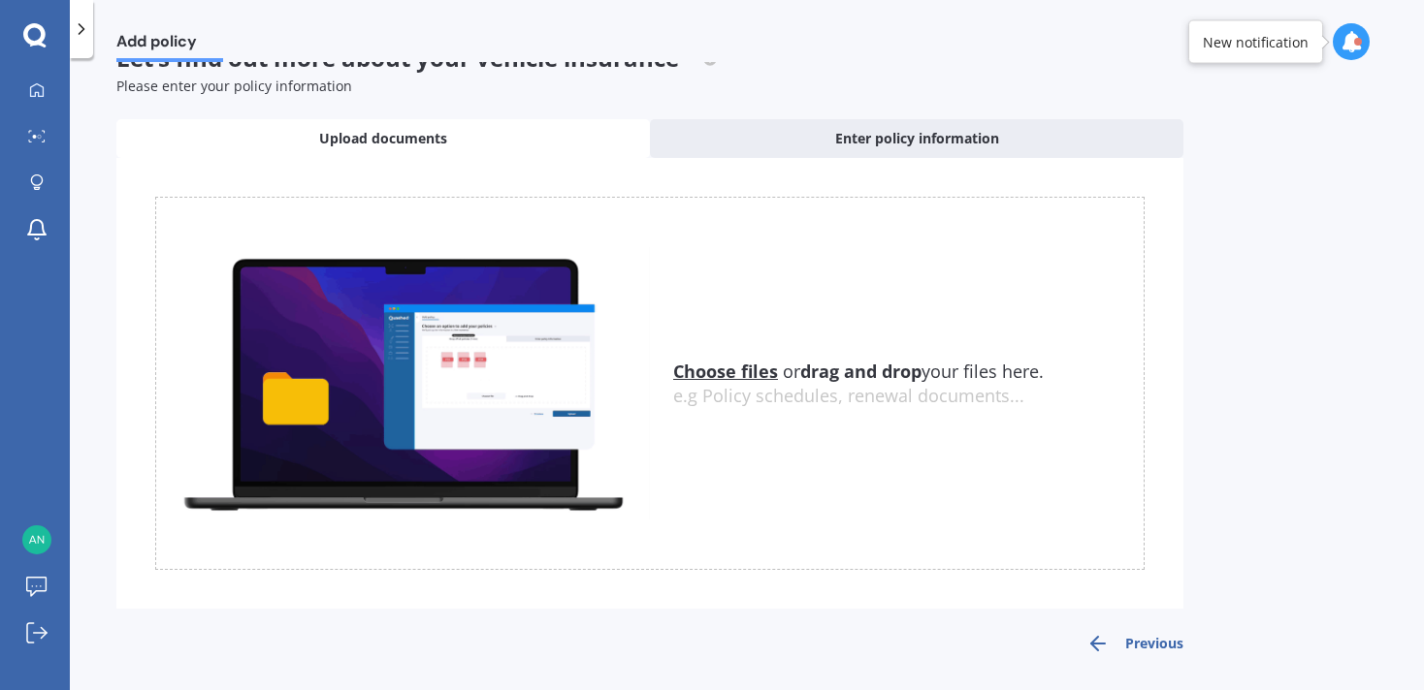
scroll to position [0, 0]
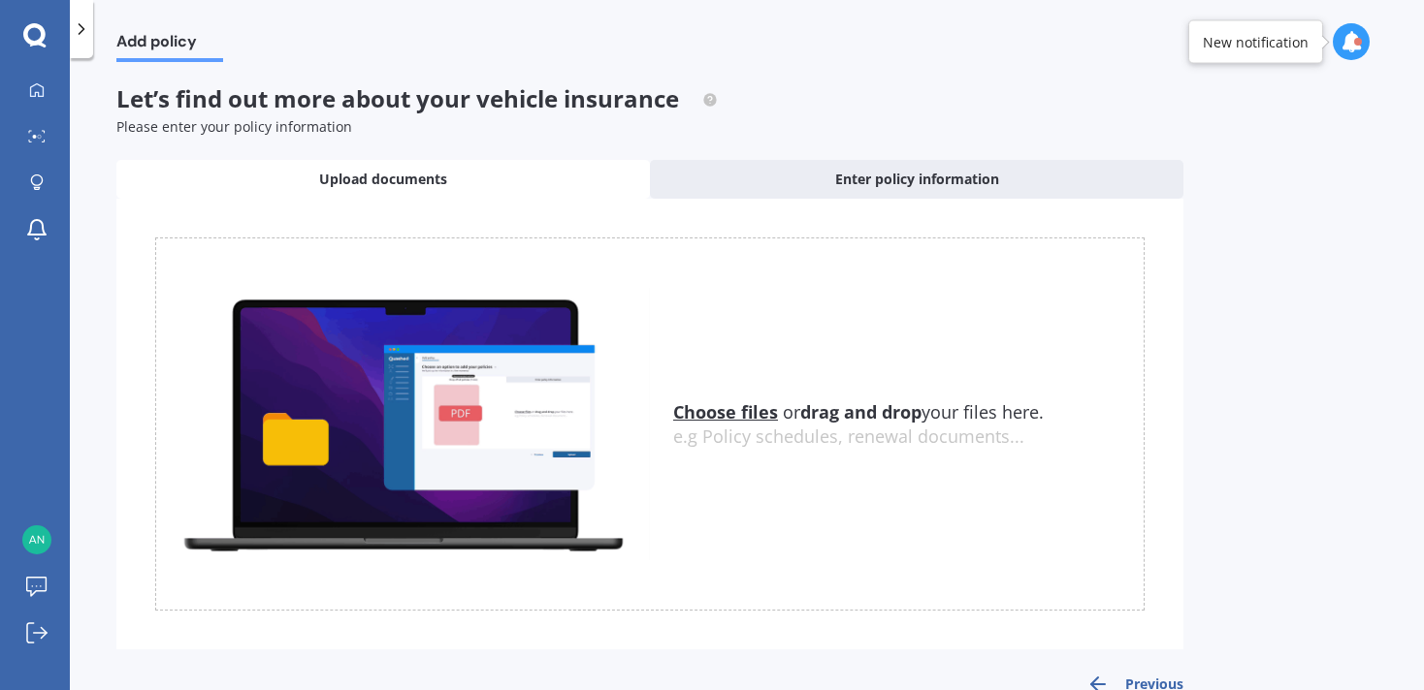
click at [81, 27] on polyline at bounding box center [82, 29] width 5 height 10
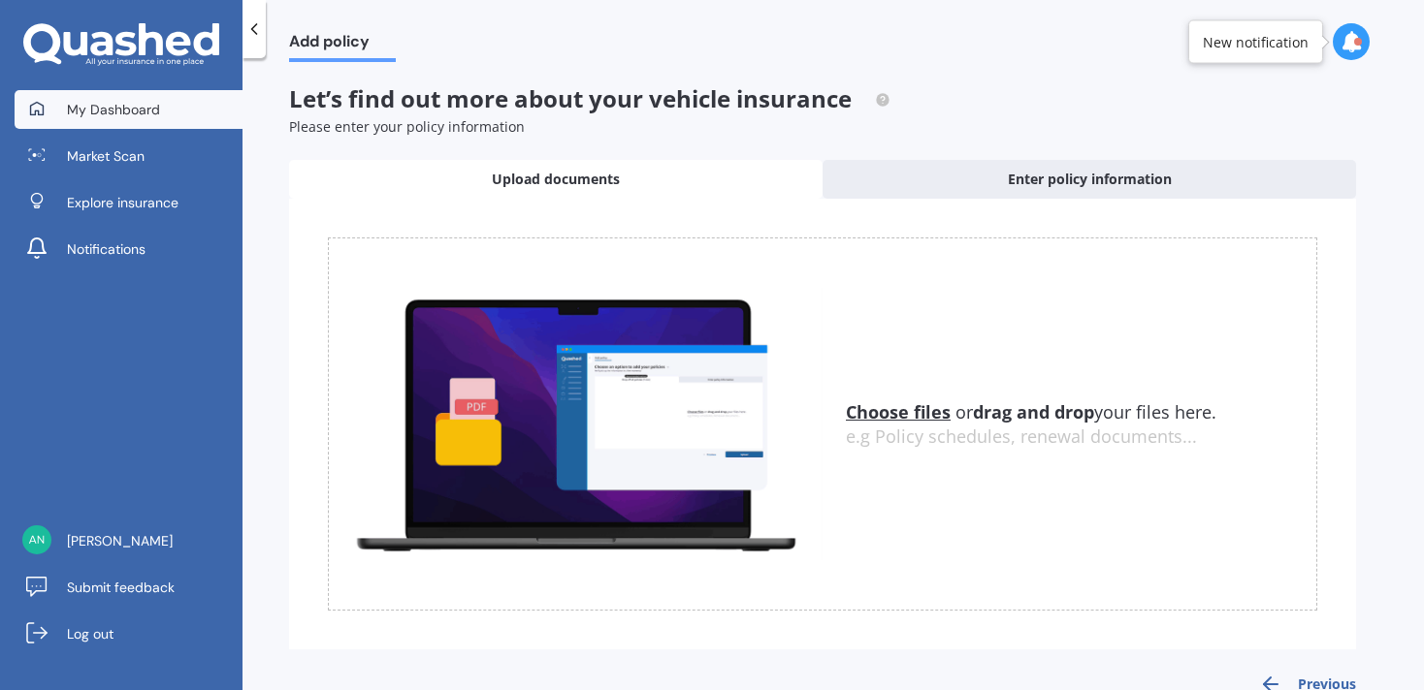
click at [120, 102] on span "My Dashboard" at bounding box center [113, 109] width 93 height 19
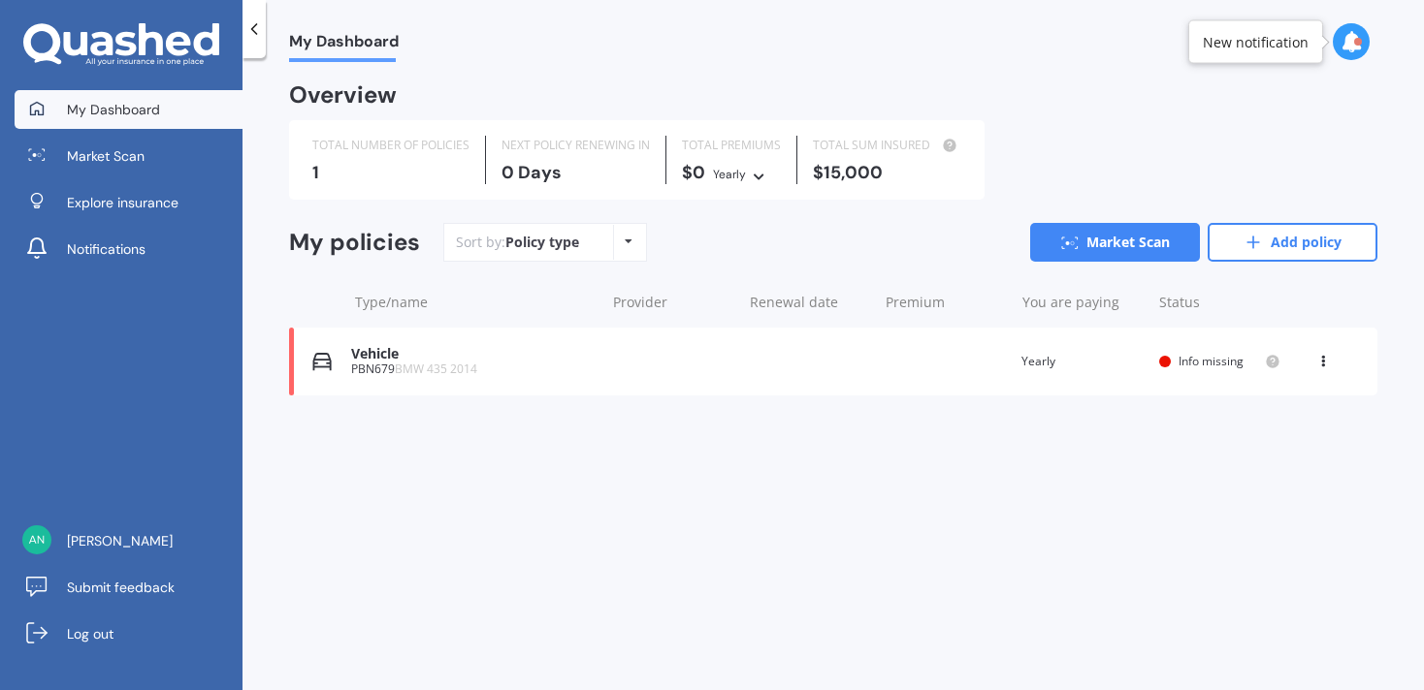
click at [1181, 107] on div "Overview" at bounding box center [833, 102] width 1088 height 35
click at [94, 165] on link "Market Scan" at bounding box center [129, 156] width 228 height 39
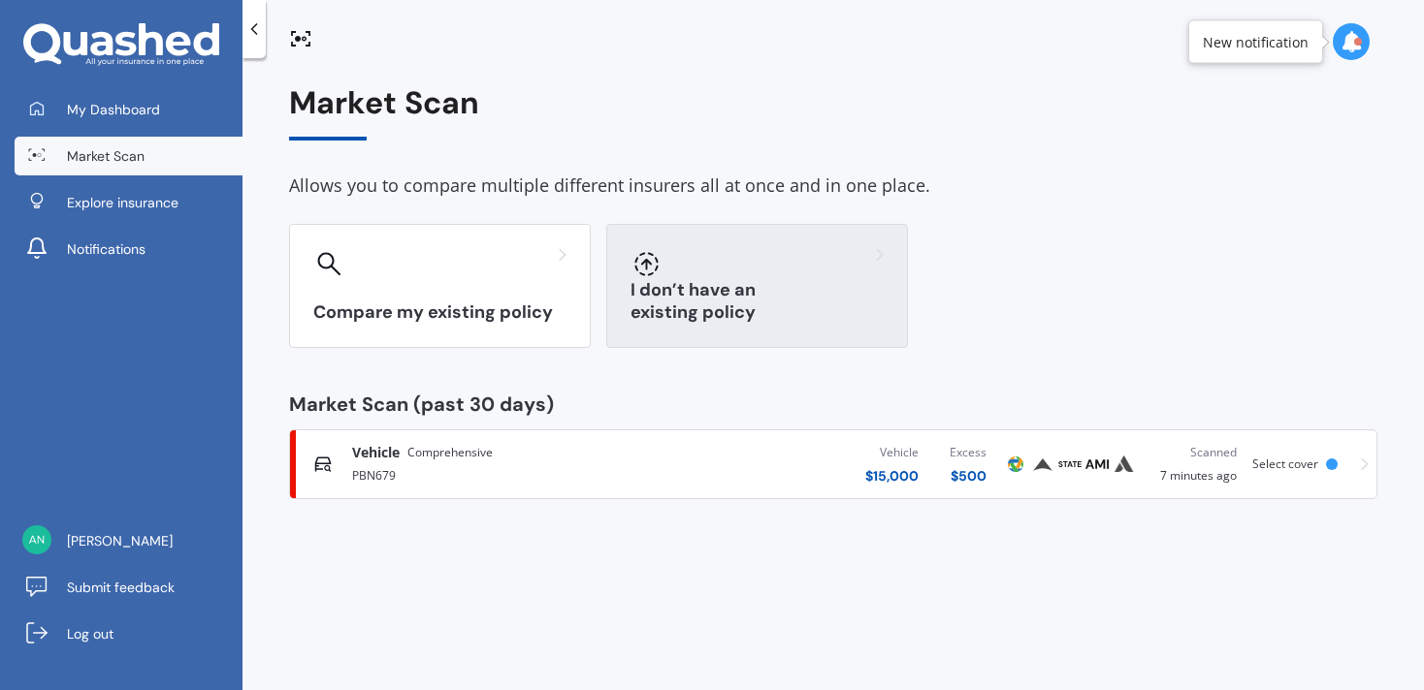
click at [710, 268] on div at bounding box center [756, 263] width 253 height 31
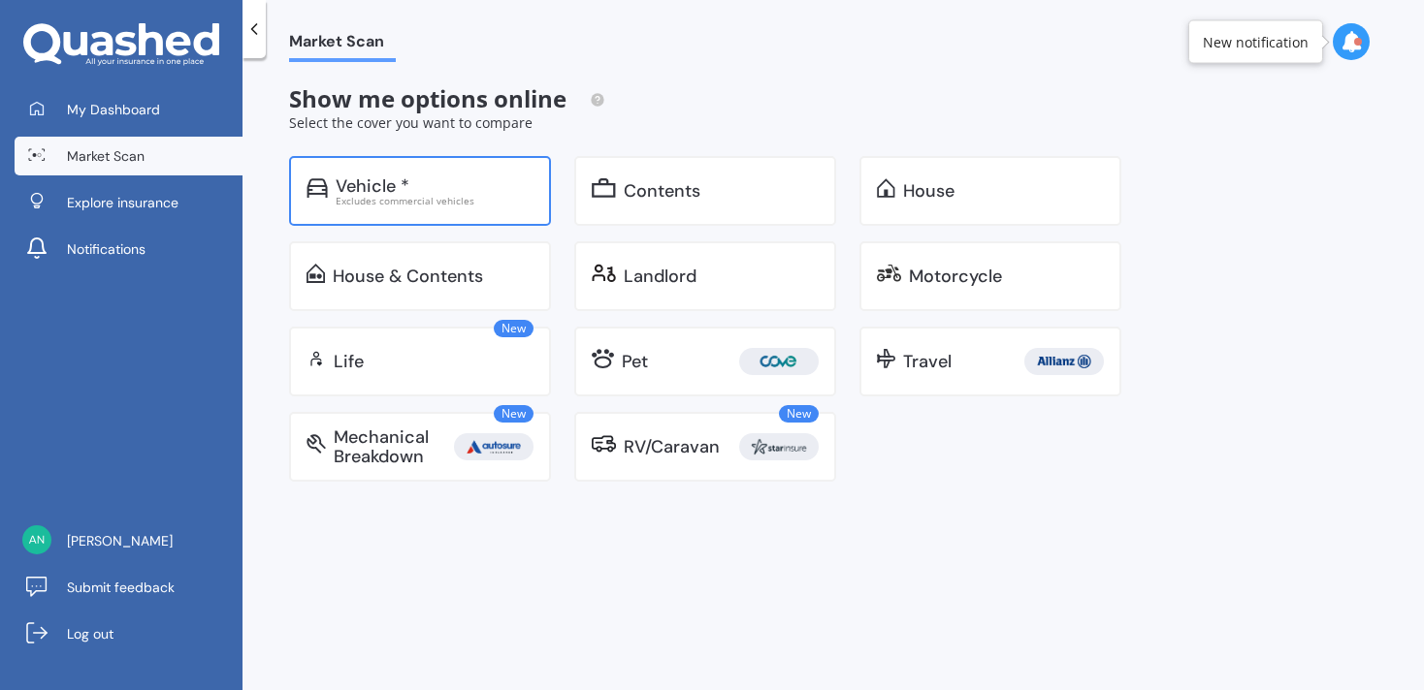
click at [347, 192] on div "Vehicle *" at bounding box center [373, 185] width 74 height 19
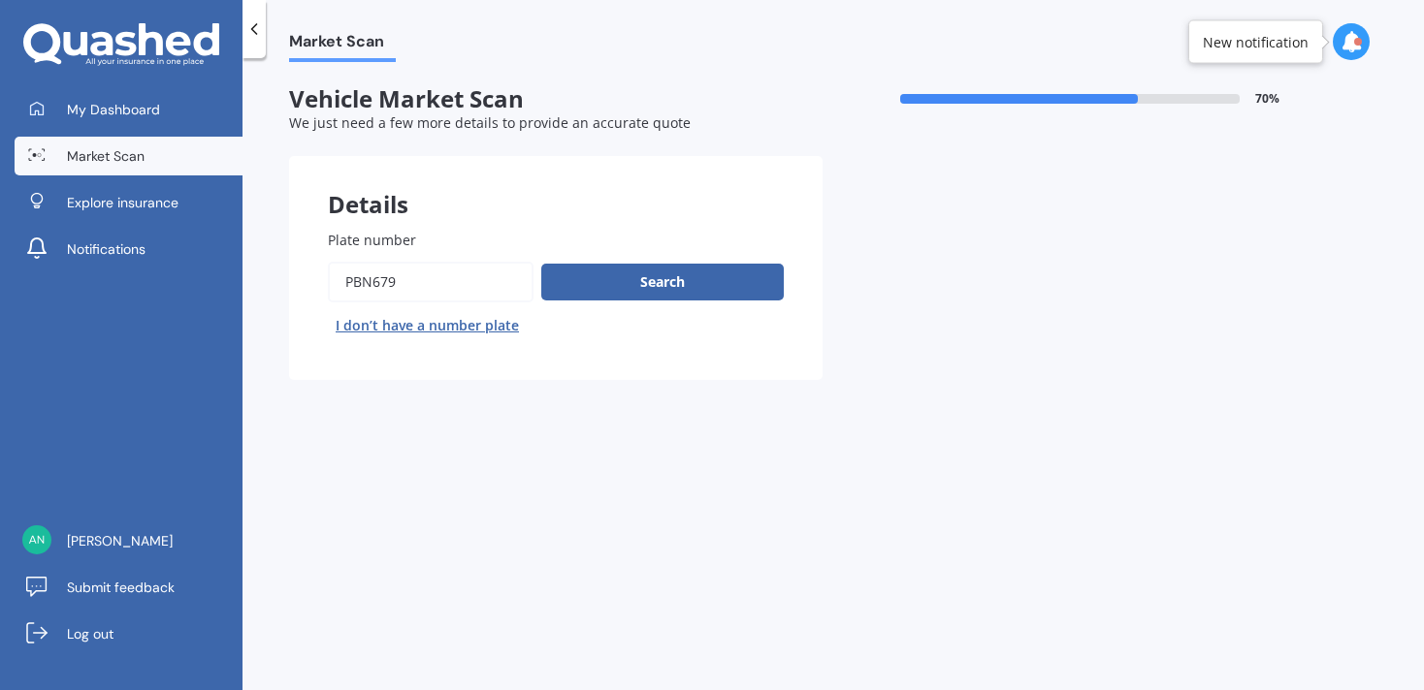
click at [417, 286] on input "Plate number" at bounding box center [431, 282] width 206 height 41
click at [413, 283] on input "Plate number" at bounding box center [431, 282] width 206 height 41
type input "GMZ391"
click at [629, 277] on button "Search" at bounding box center [662, 282] width 242 height 37
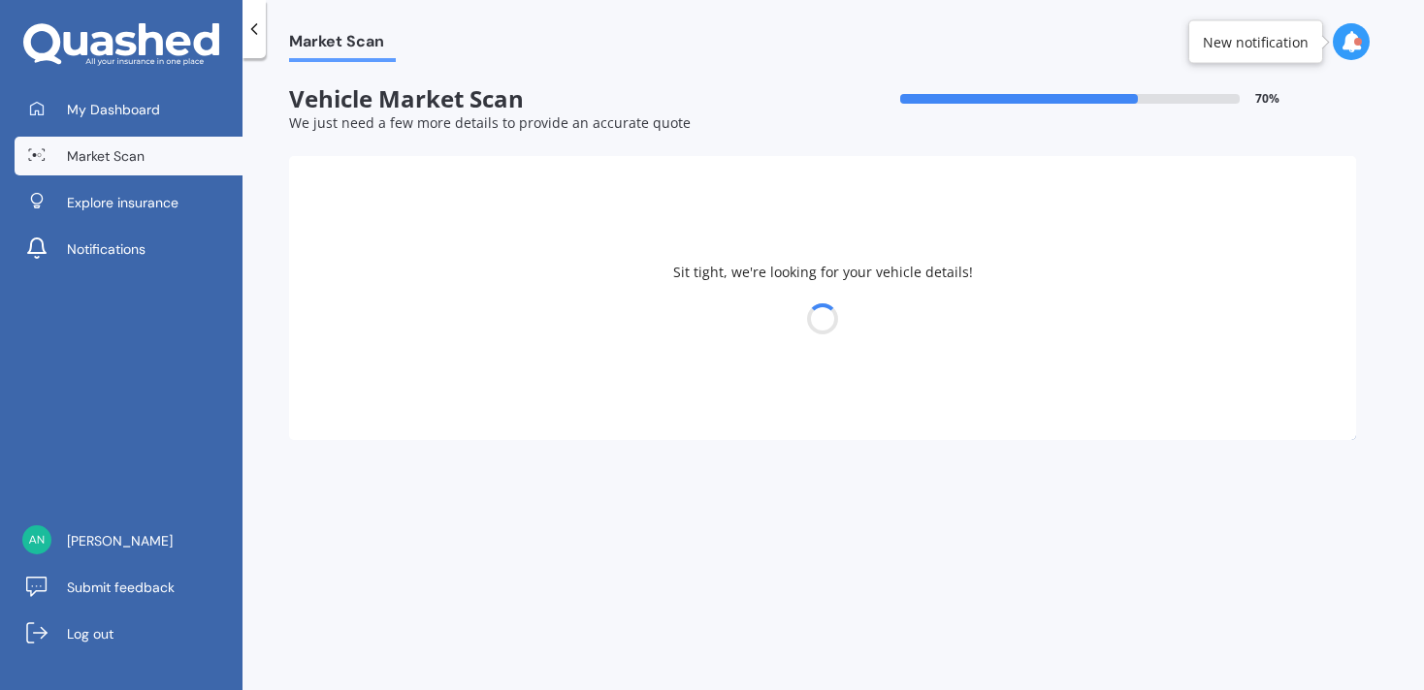
select select "15"
select select "11"
select select "1987"
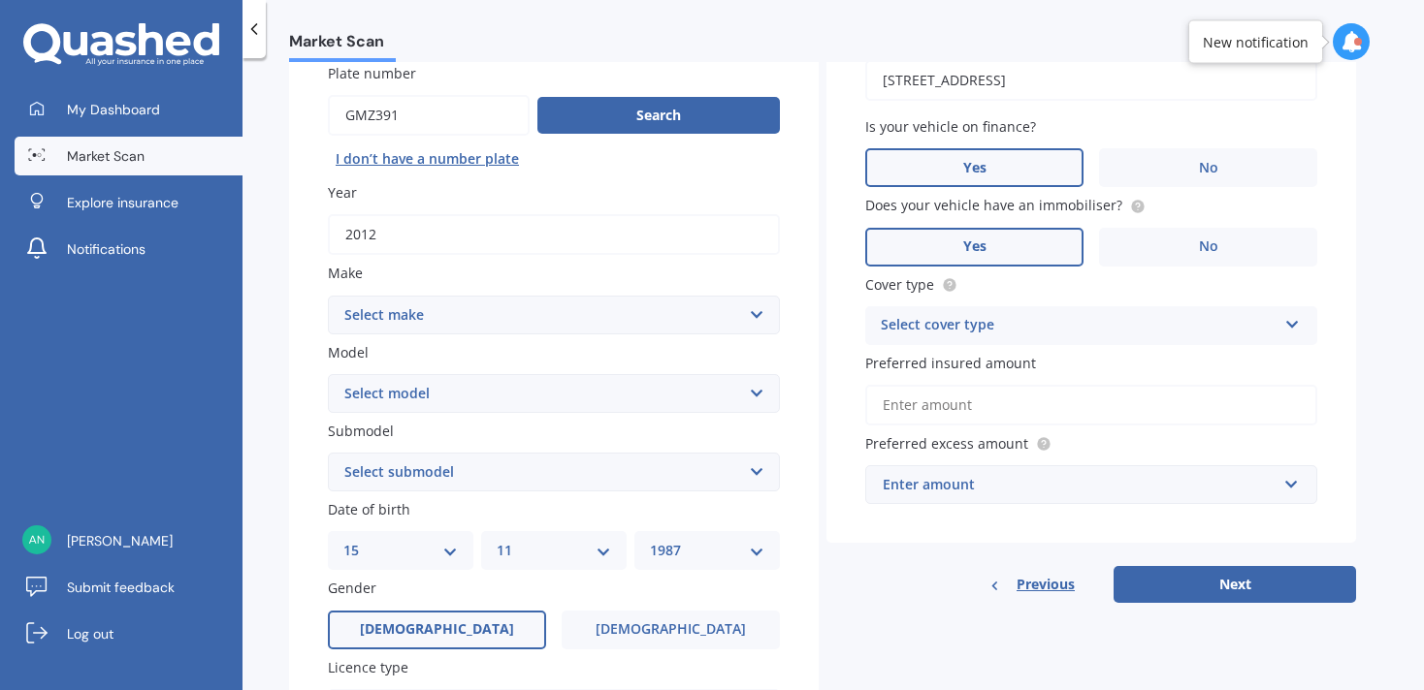
scroll to position [168, 0]
click at [674, 313] on select "Select make AC ALFA ROMEO ASTON [PERSON_NAME] AUDI AUSTIN BEDFORD Bentley BMW B…" at bounding box center [554, 314] width 452 height 39
select select "MERCEDES BENZ"
click at [328, 296] on select "Select make AC ALFA ROMEO ASTON [PERSON_NAME] AUDI AUSTIN BEDFORD Bentley BMW B…" at bounding box center [554, 314] width 452 height 39
click at [440, 398] on select "Select model 190 200 220 230 240 250 260 280 300 320 350 380 400 420 450 500 55…" at bounding box center [554, 392] width 452 height 39
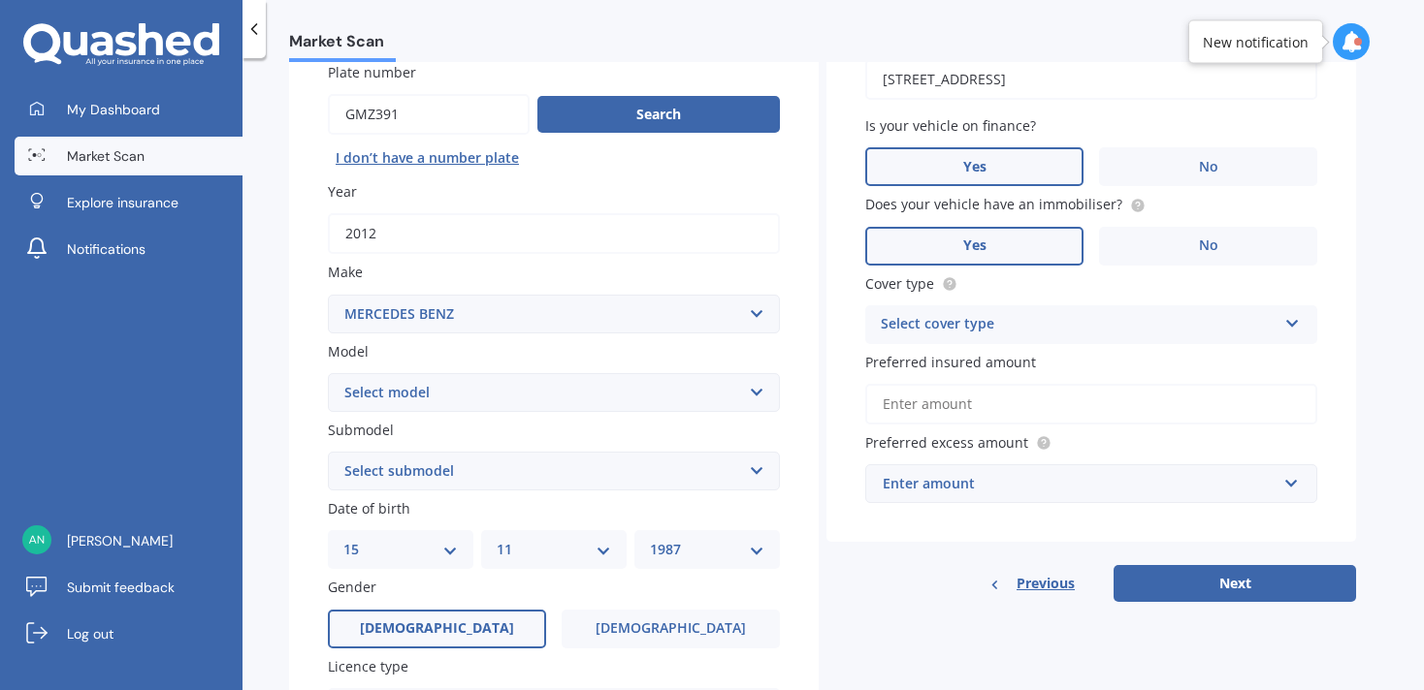
select select "B"
click at [328, 374] on select "Select model 190 200 220 230 240 250 260 280 300 320 350 380 400 420 450 500 55…" at bounding box center [554, 392] width 452 height 39
click at [389, 480] on select "Select submodel 170 180 200 250 e EV 250 Hatchback petrol" at bounding box center [554, 471] width 452 height 39
select select "180"
click at [328, 454] on select "Select submodel 170 180 200 250 e EV 250 Hatchback petrol" at bounding box center [554, 471] width 452 height 39
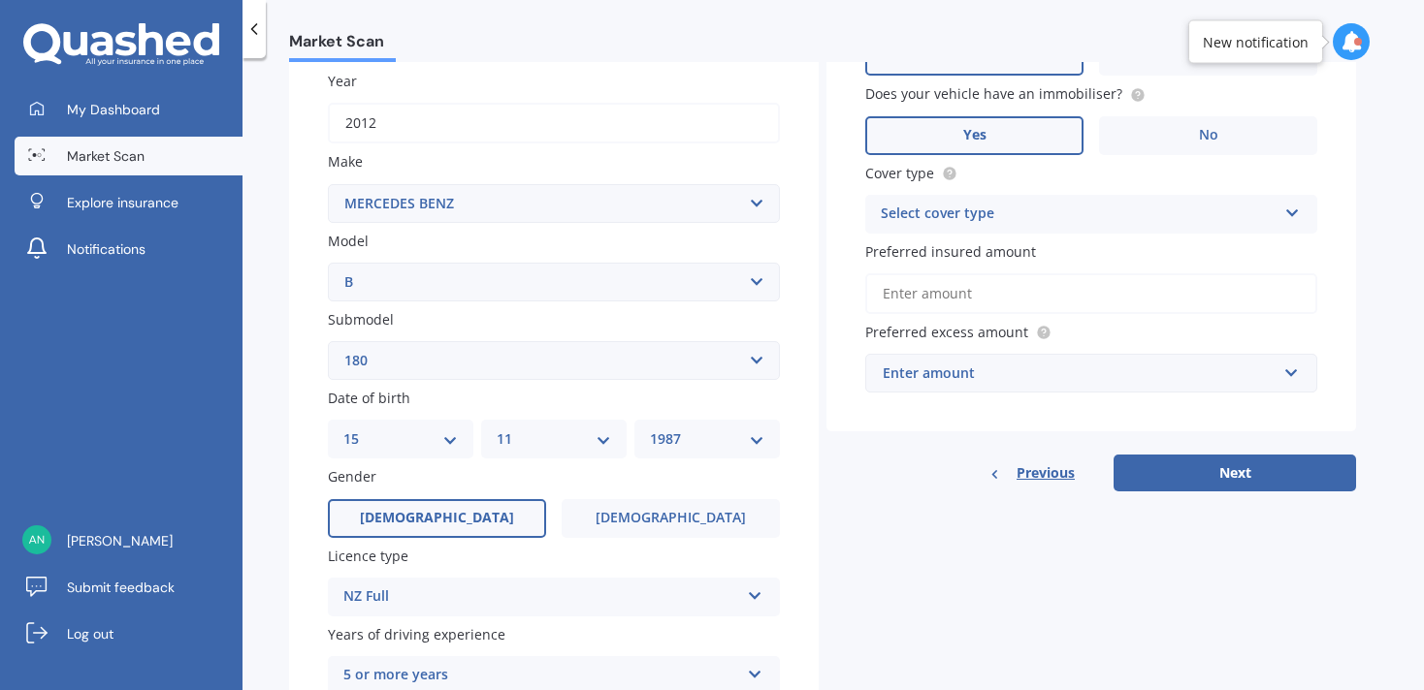
scroll to position [356, 0]
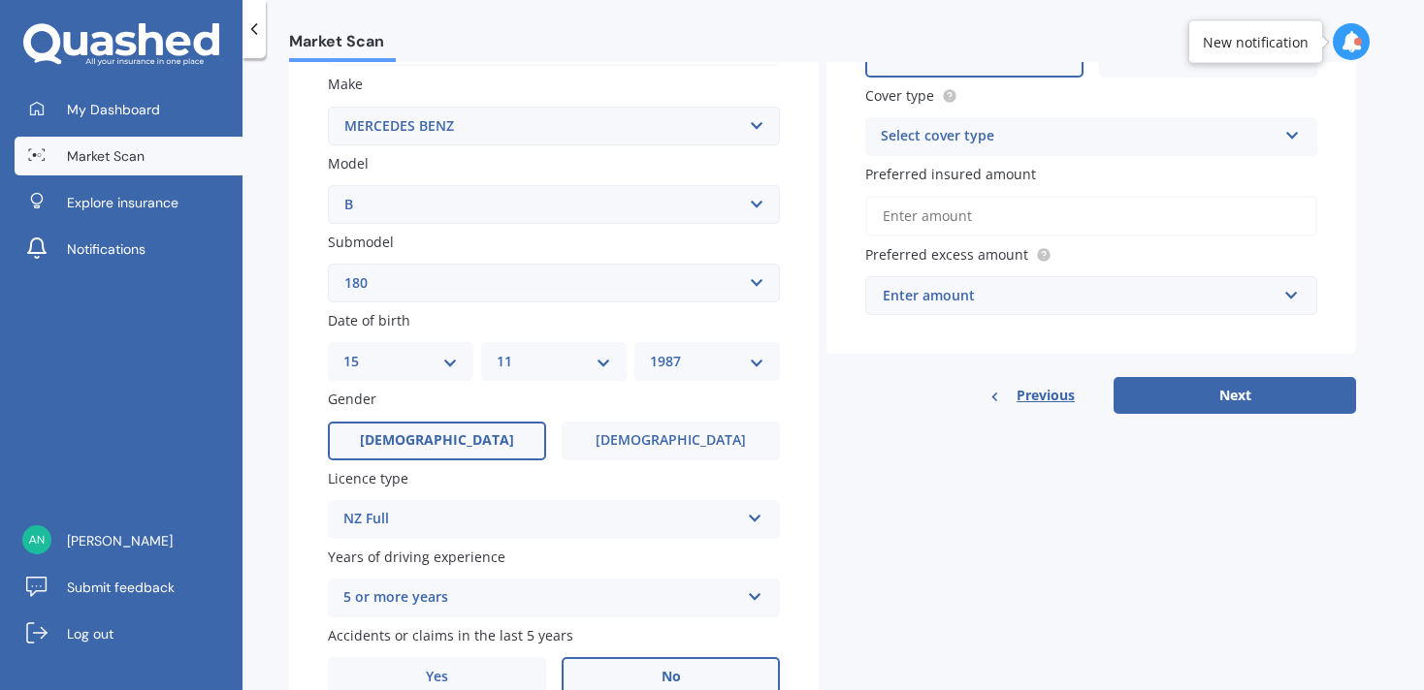
click at [366, 355] on select "DD 01 02 03 04 05 06 07 08 09 10 11 12 13 14 15 16 17 18 19 20 21 22 23 24 25 2…" at bounding box center [400, 361] width 114 height 21
select select "06"
click at [343, 354] on select "DD 01 02 03 04 05 06 07 08 09 10 11 12 13 14 15 16 17 18 19 20 21 22 23 24 25 2…" at bounding box center [400, 361] width 114 height 21
click at [510, 367] on select "MM 01 02 03 04 05 06 07 08 09 10 11 12" at bounding box center [554, 361] width 114 height 21
select select "07"
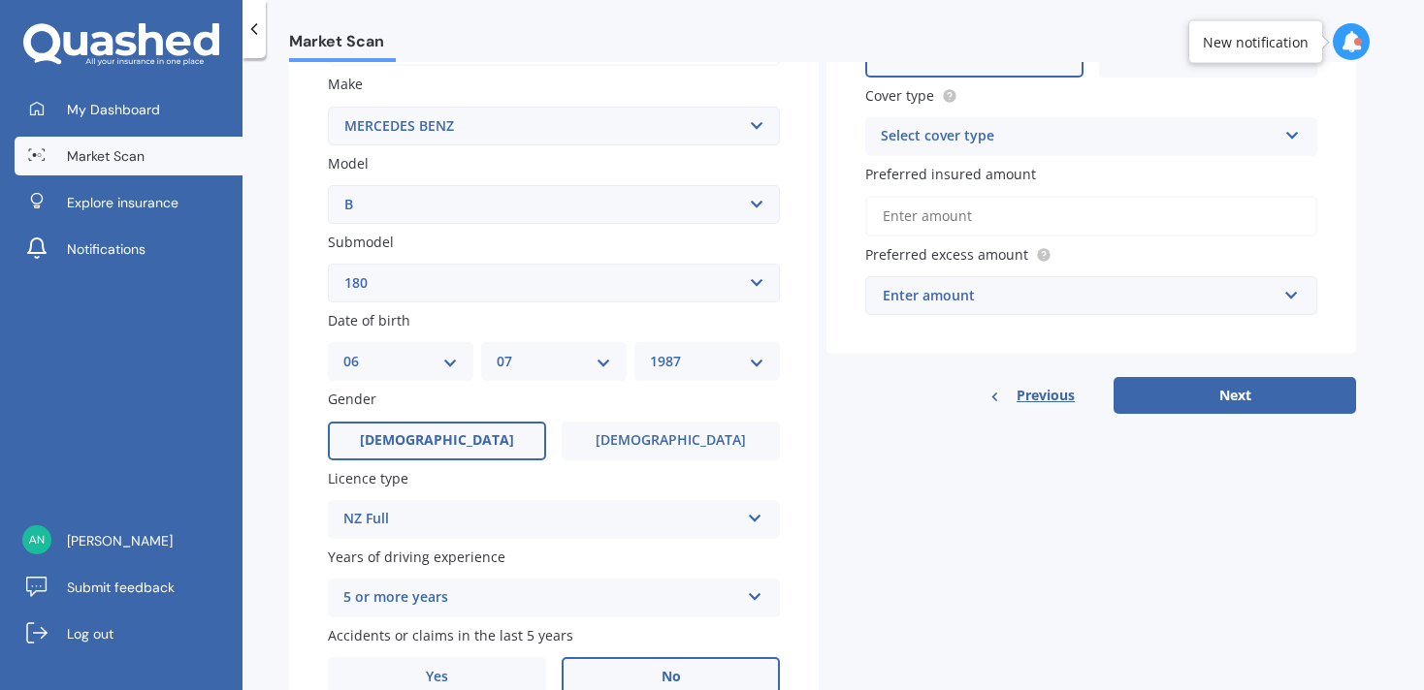
click at [497, 354] on select "MM 01 02 03 04 05 06 07 08 09 10 11 12" at bounding box center [554, 361] width 114 height 21
click at [618, 450] on label "[DEMOGRAPHIC_DATA]" at bounding box center [670, 441] width 218 height 39
click at [0, 0] on input "[DEMOGRAPHIC_DATA]" at bounding box center [0, 0] width 0 height 0
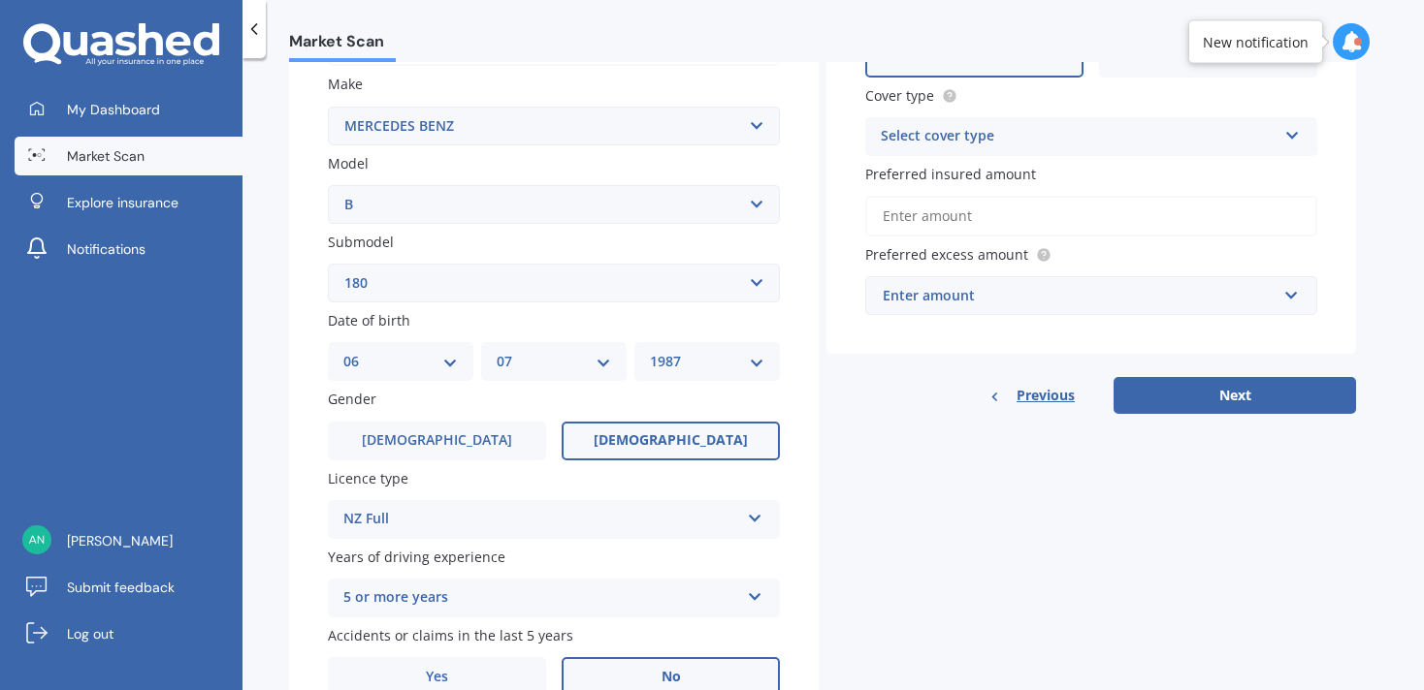
scroll to position [456, 0]
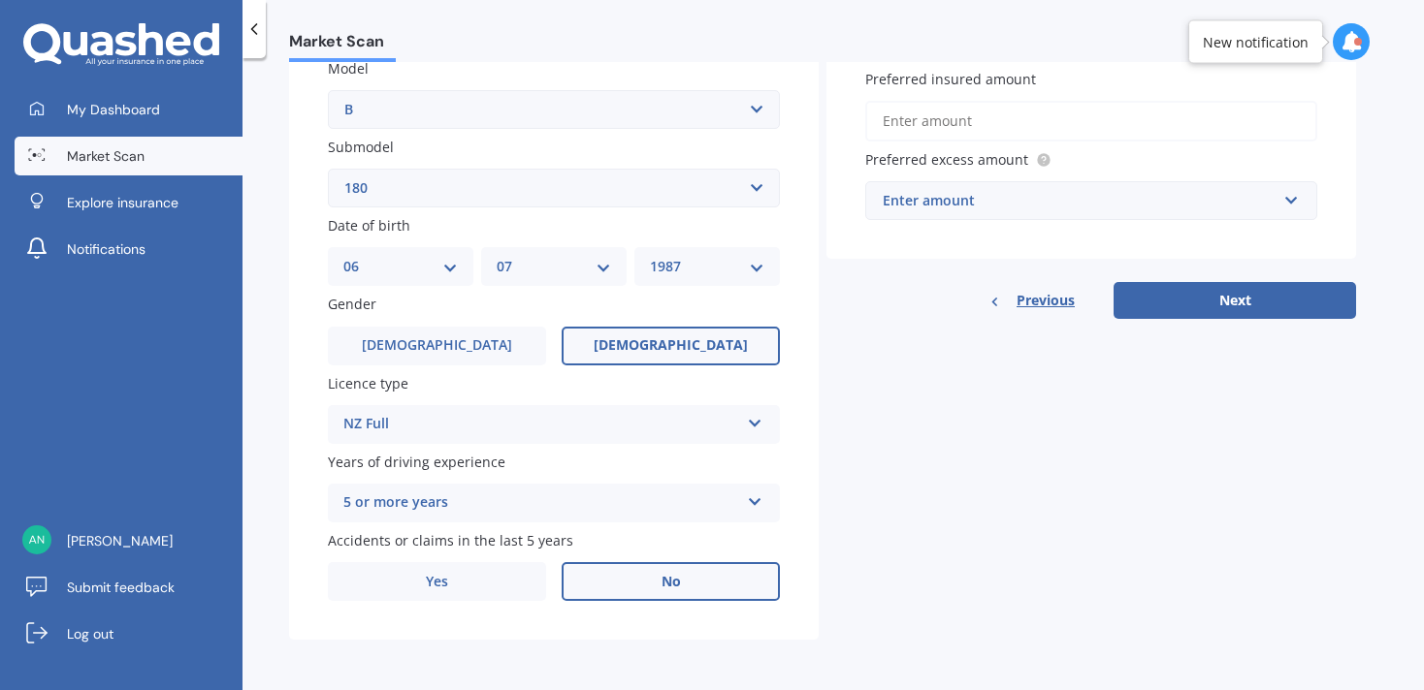
click at [598, 501] on div "5 or more years" at bounding box center [541, 503] width 396 height 23
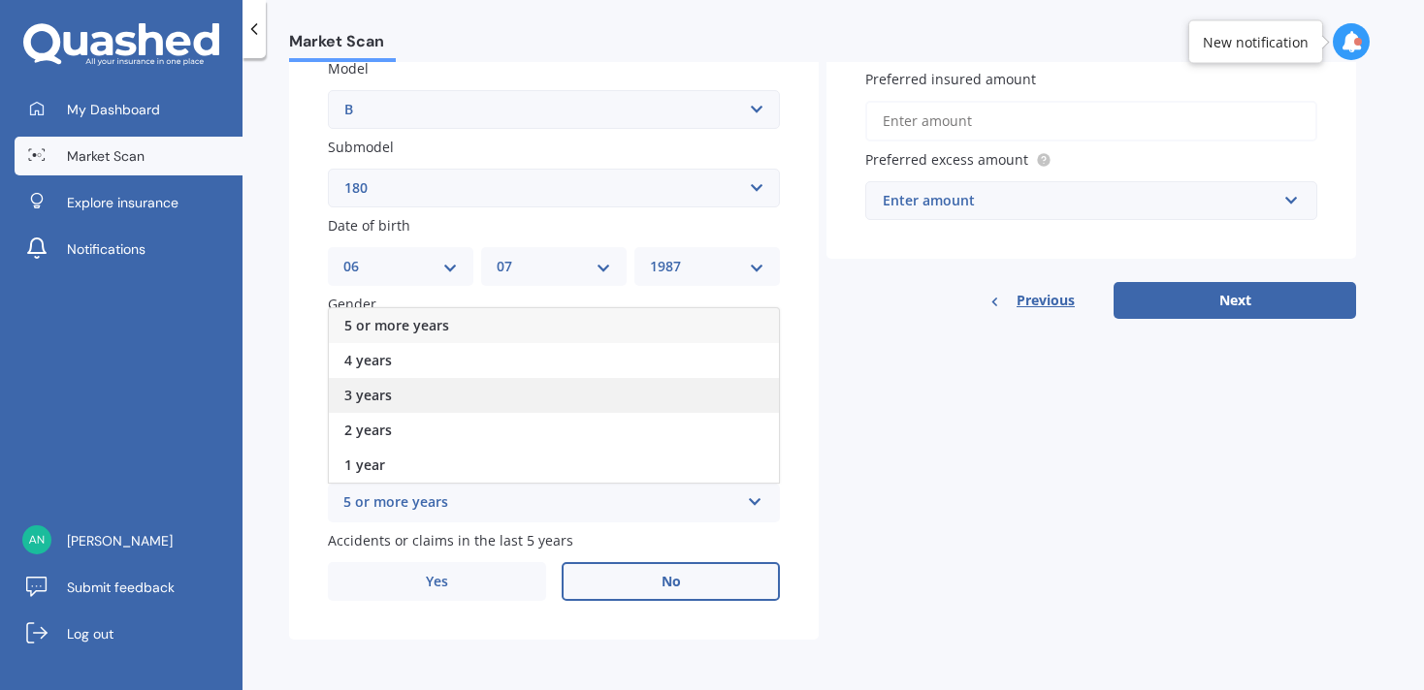
click at [497, 388] on div "3 years" at bounding box center [554, 395] width 450 height 35
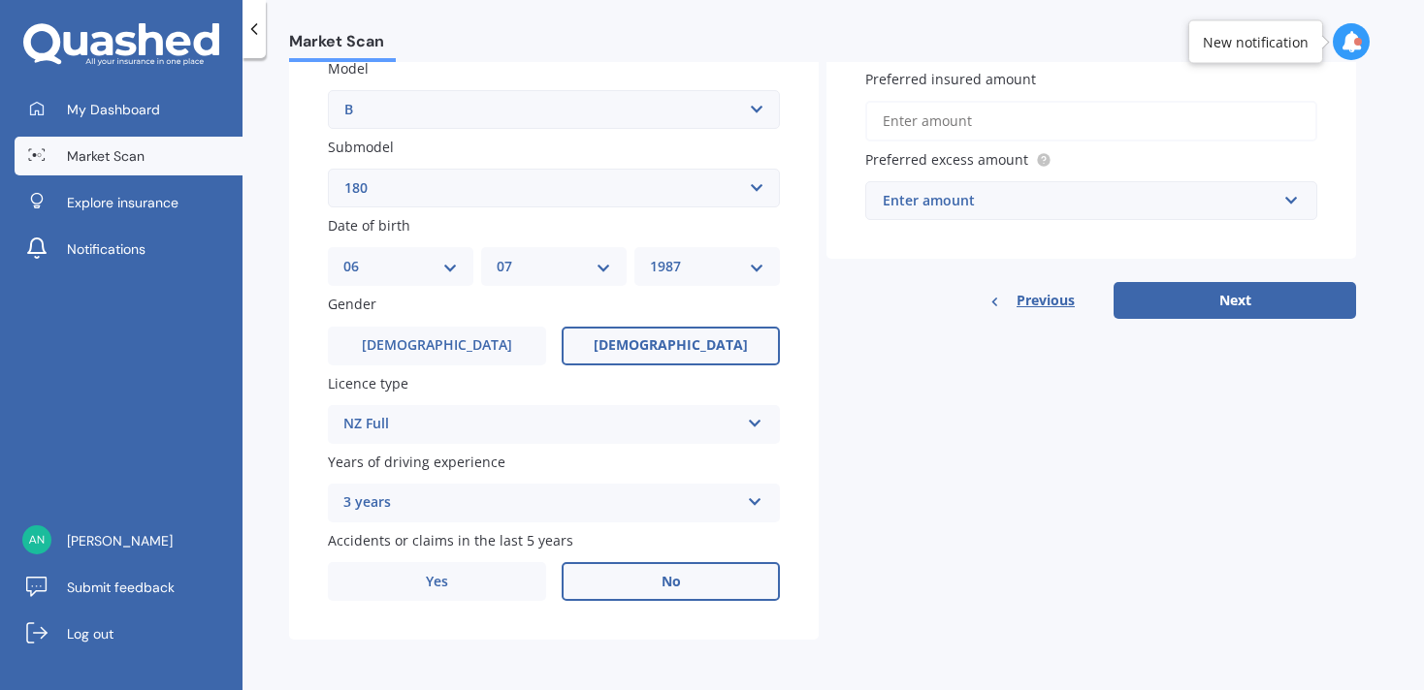
click at [571, 498] on div "3 years" at bounding box center [541, 503] width 396 height 23
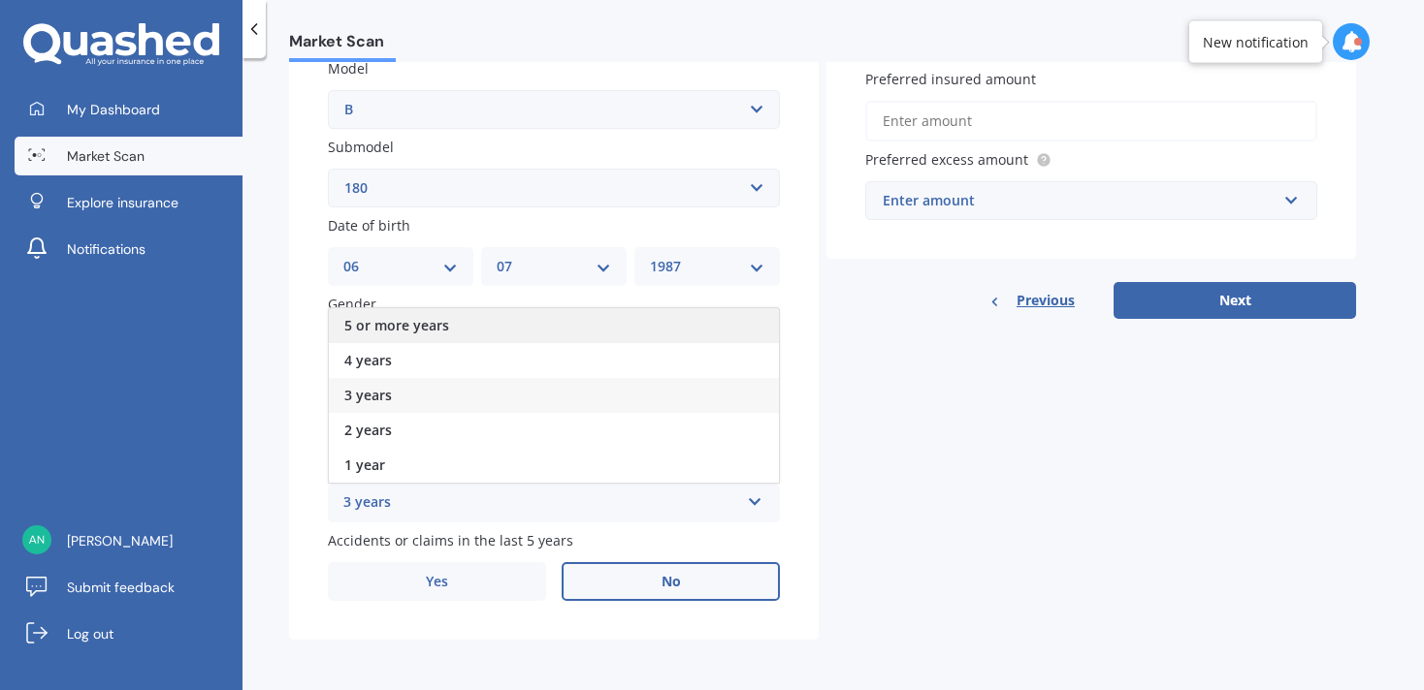
click at [510, 318] on div "5 or more years" at bounding box center [554, 325] width 450 height 35
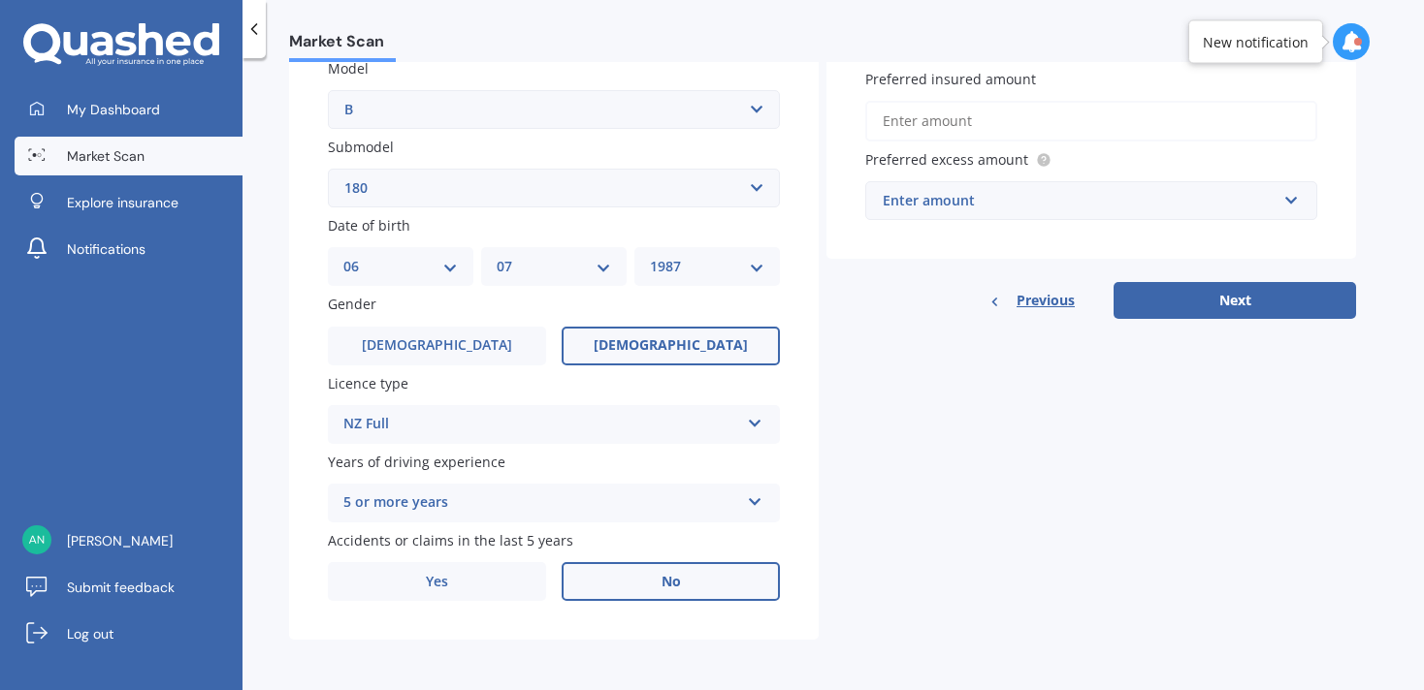
click at [923, 562] on div "Details Plate number Search I don’t have a number plate Year [DATE] Make Select…" at bounding box center [822, 173] width 1067 height 936
click at [612, 596] on label "No" at bounding box center [670, 581] width 218 height 39
click at [0, 0] on input "No" at bounding box center [0, 0] width 0 height 0
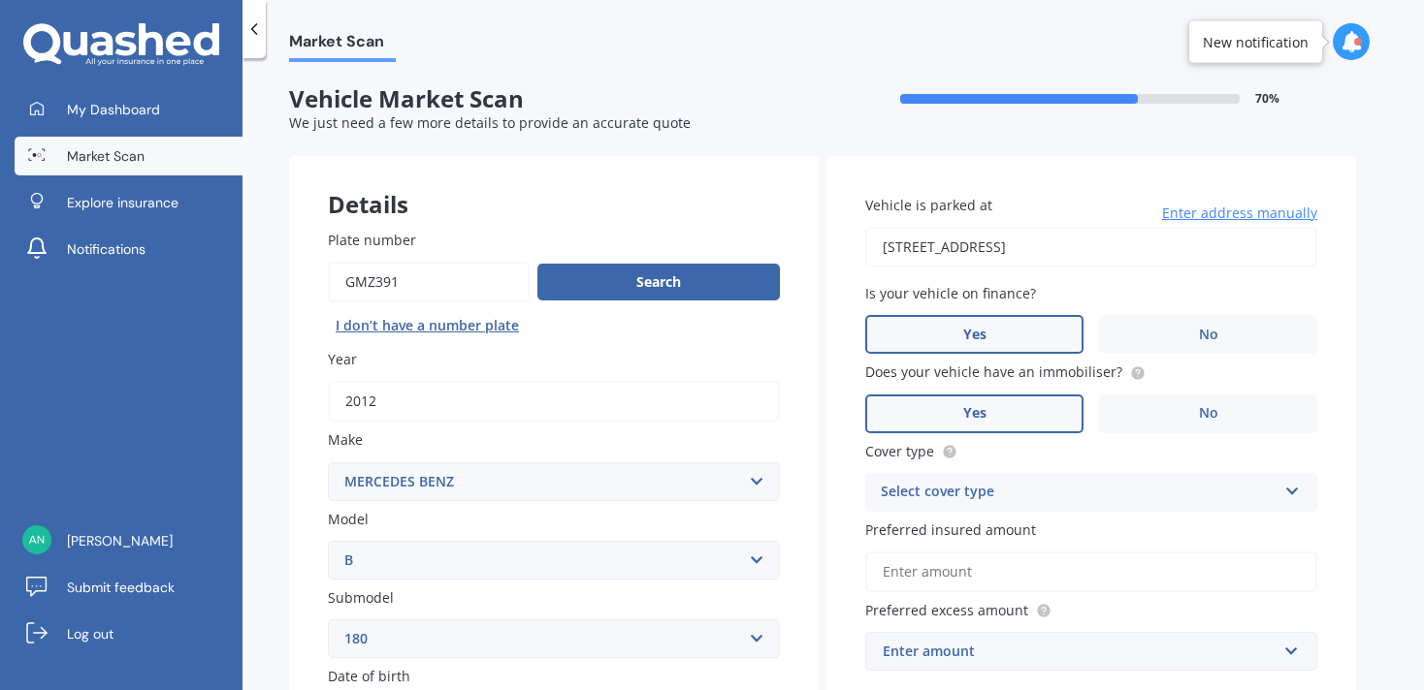
scroll to position [4, 0]
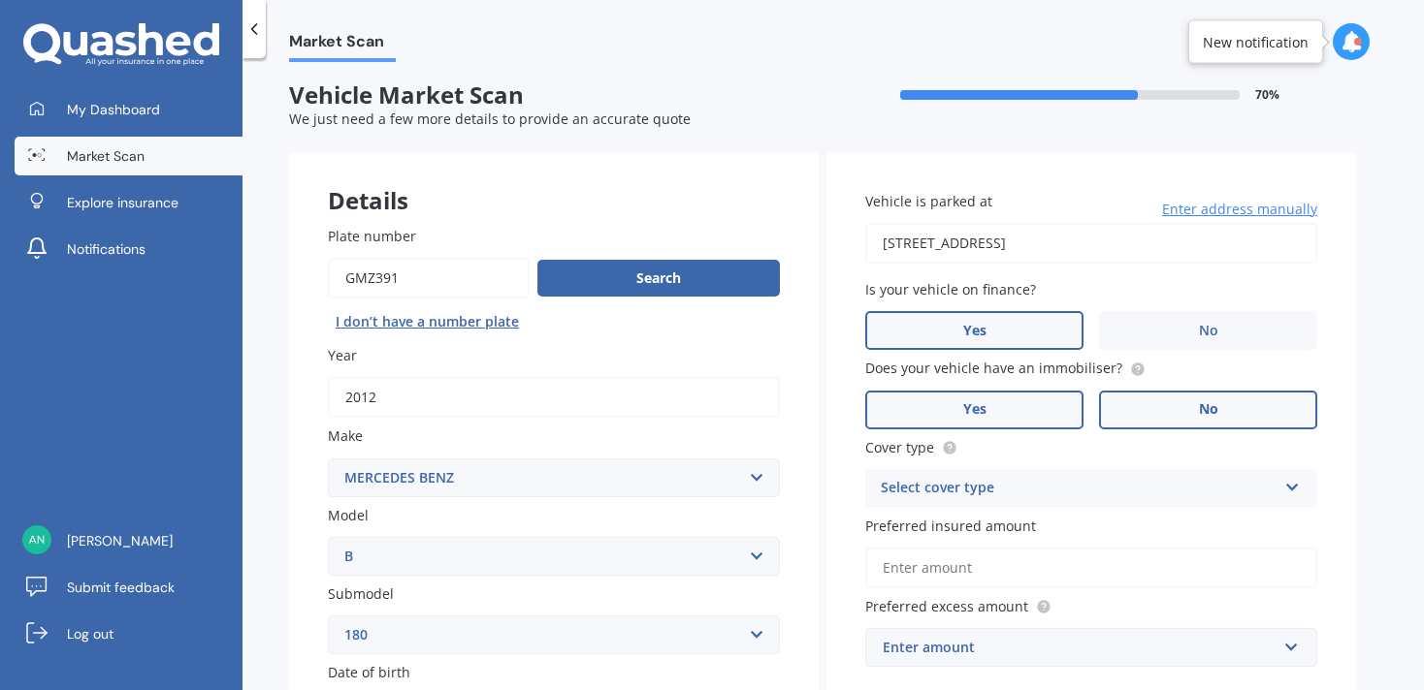
click at [1123, 413] on label "No" at bounding box center [1208, 410] width 218 height 39
click at [0, 0] on input "No" at bounding box center [0, 0] width 0 height 0
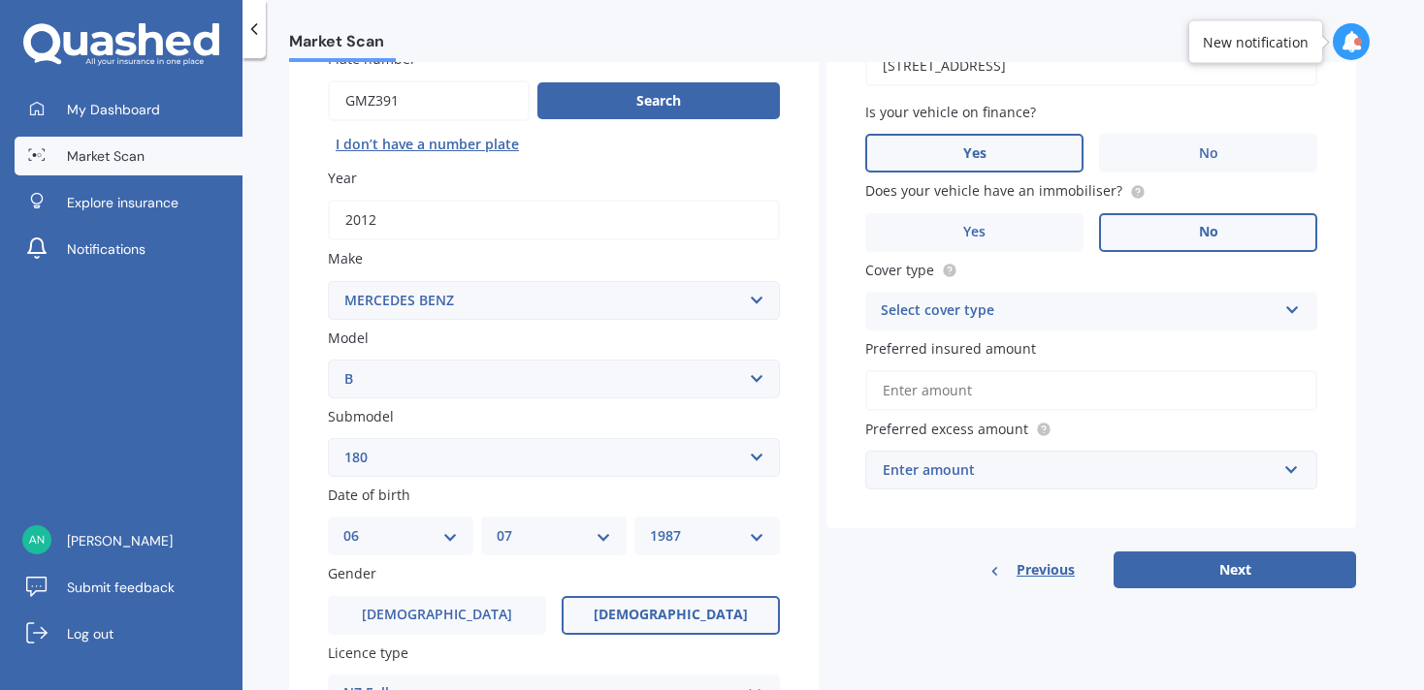
scroll to position [182, 0]
click at [1069, 328] on div "Select cover type Comprehensive Third Party, Fire & Theft Third Party" at bounding box center [1091, 310] width 452 height 39
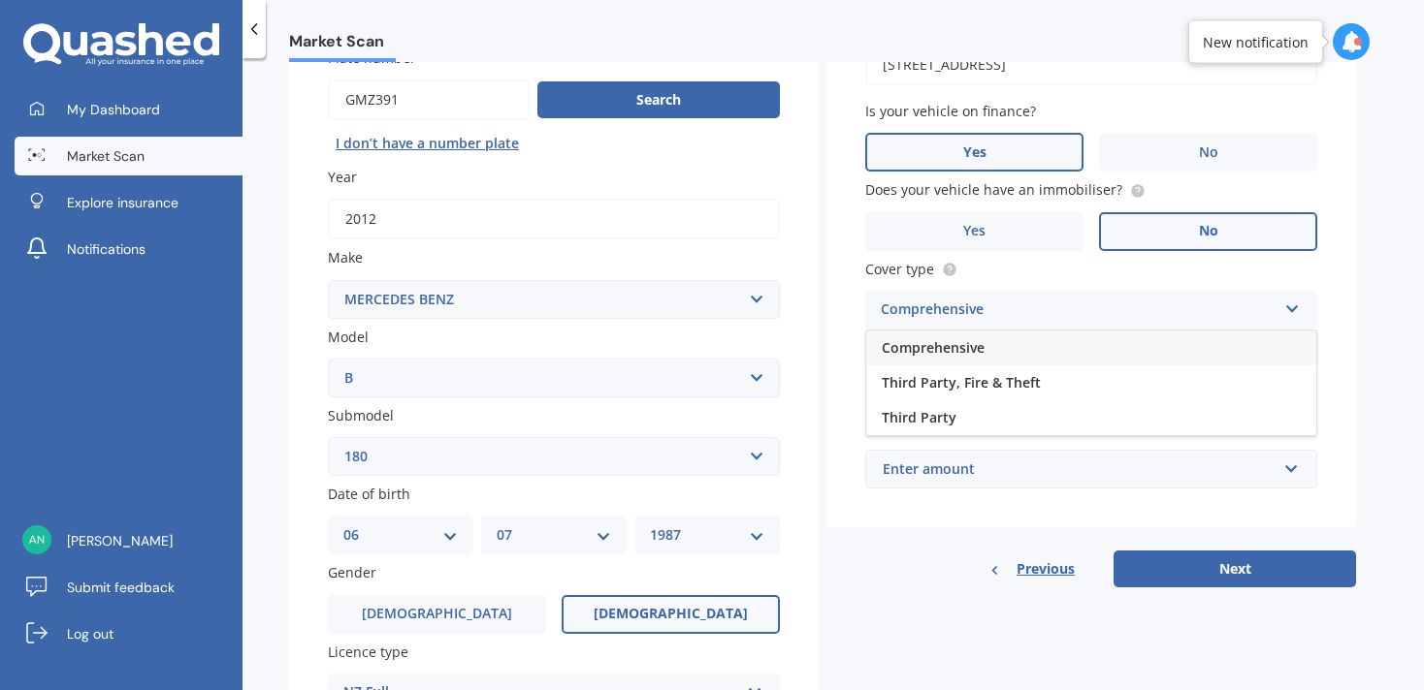
click at [1001, 353] on div "Comprehensive" at bounding box center [1091, 348] width 450 height 35
click at [982, 401] on input "Preferred insured amount" at bounding box center [1091, 389] width 452 height 41
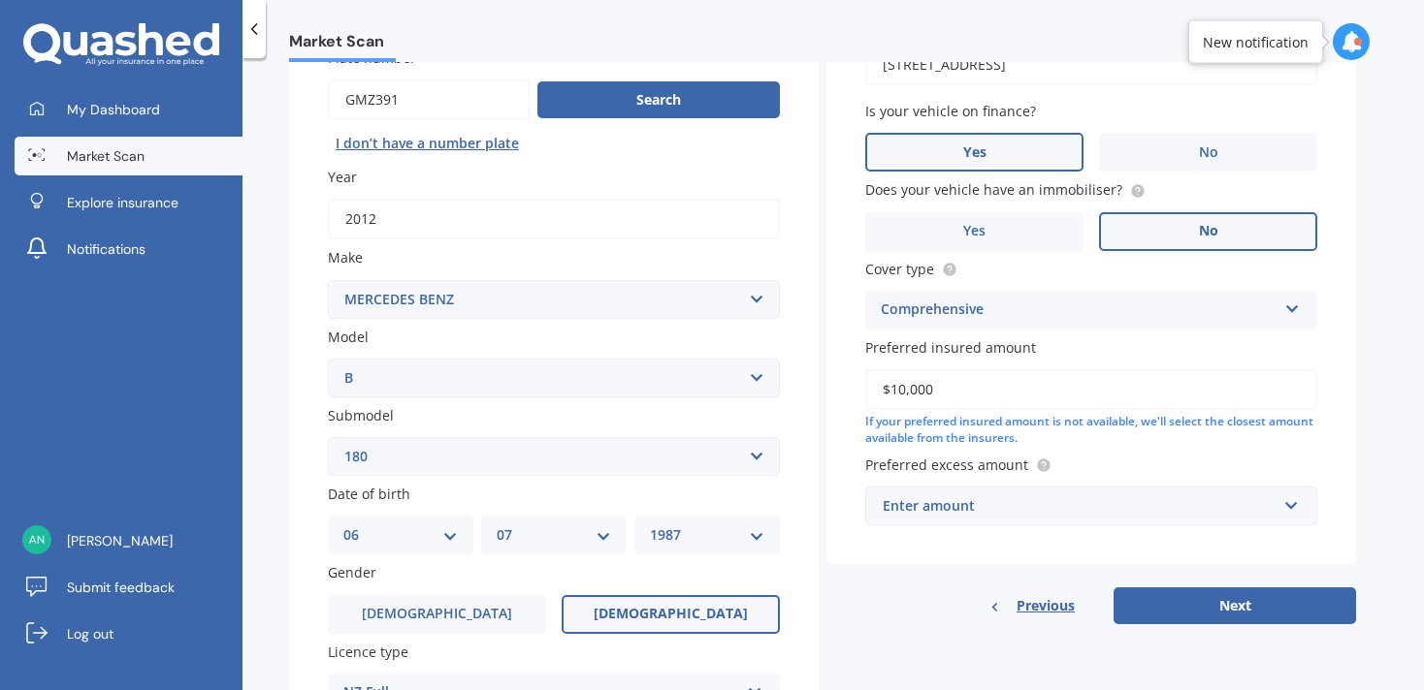
type input "$10,000"
click at [984, 517] on div "Enter amount" at bounding box center [1079, 506] width 394 height 21
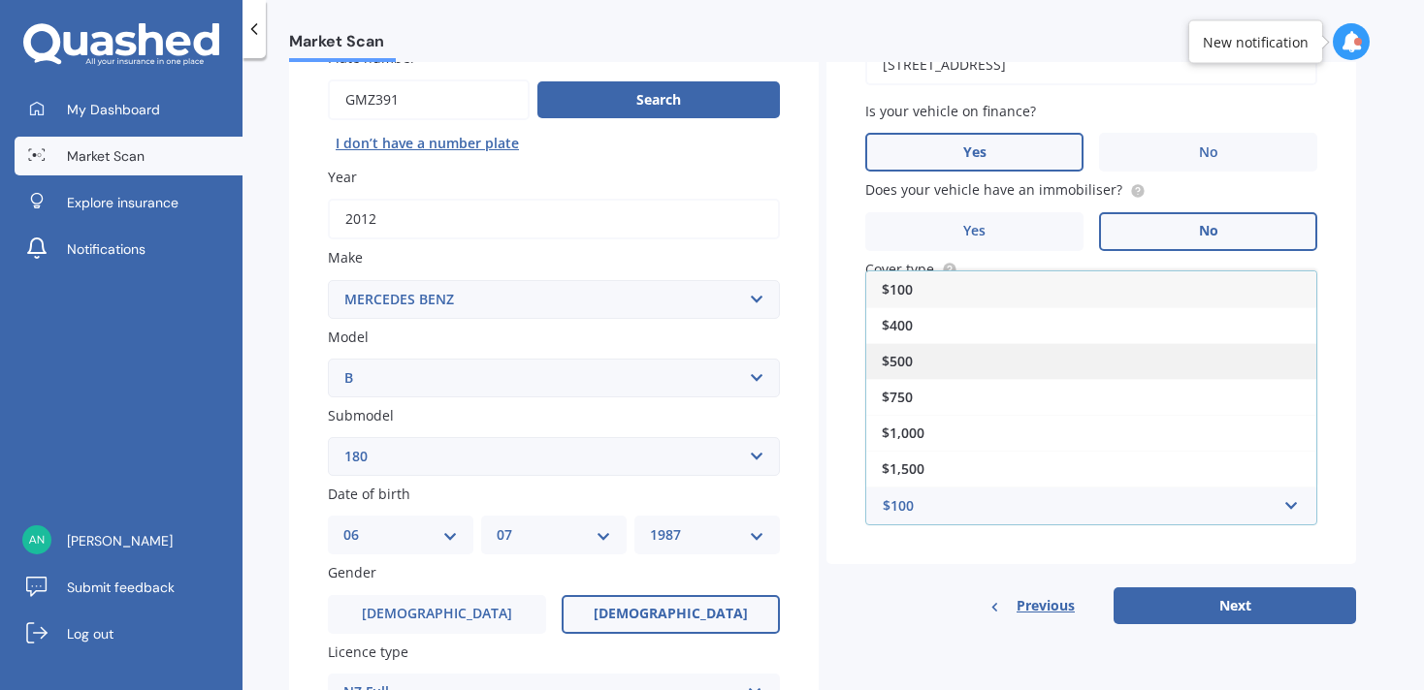
click at [936, 360] on div "$500" at bounding box center [1091, 361] width 450 height 36
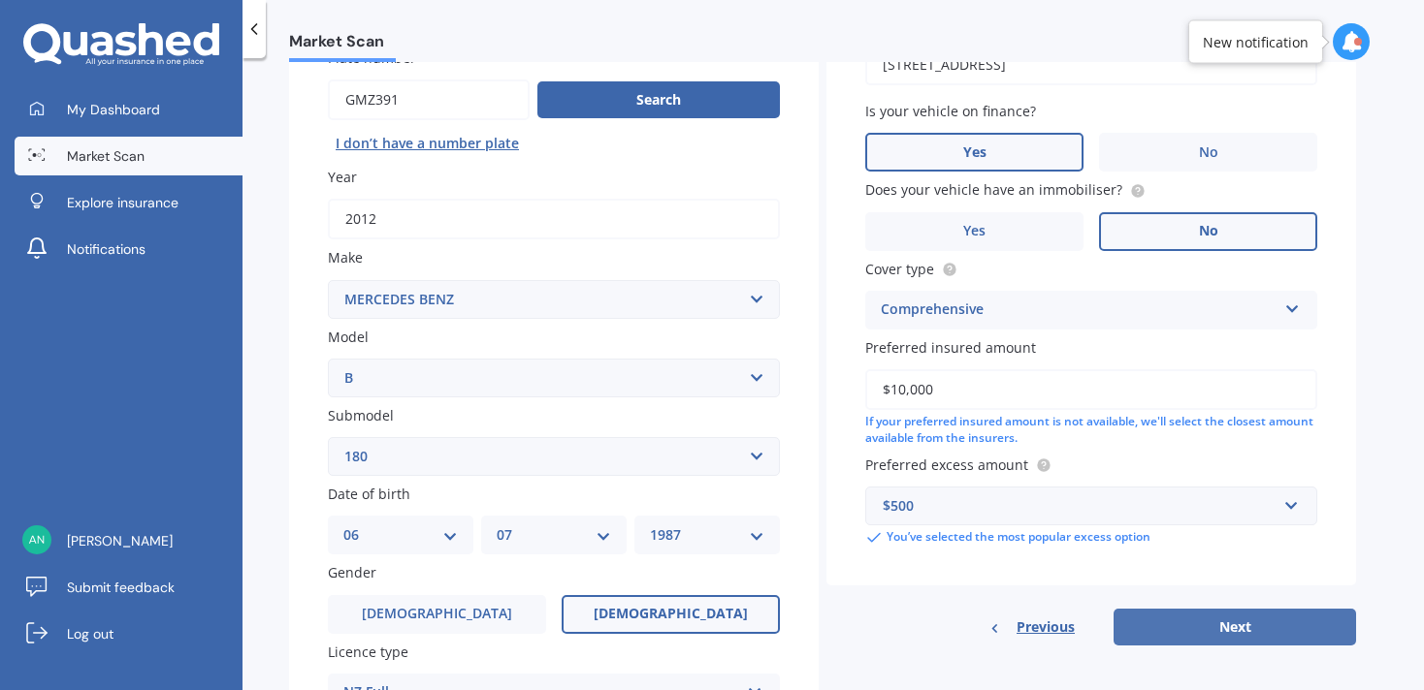
click at [1218, 630] on button "Next" at bounding box center [1234, 627] width 242 height 37
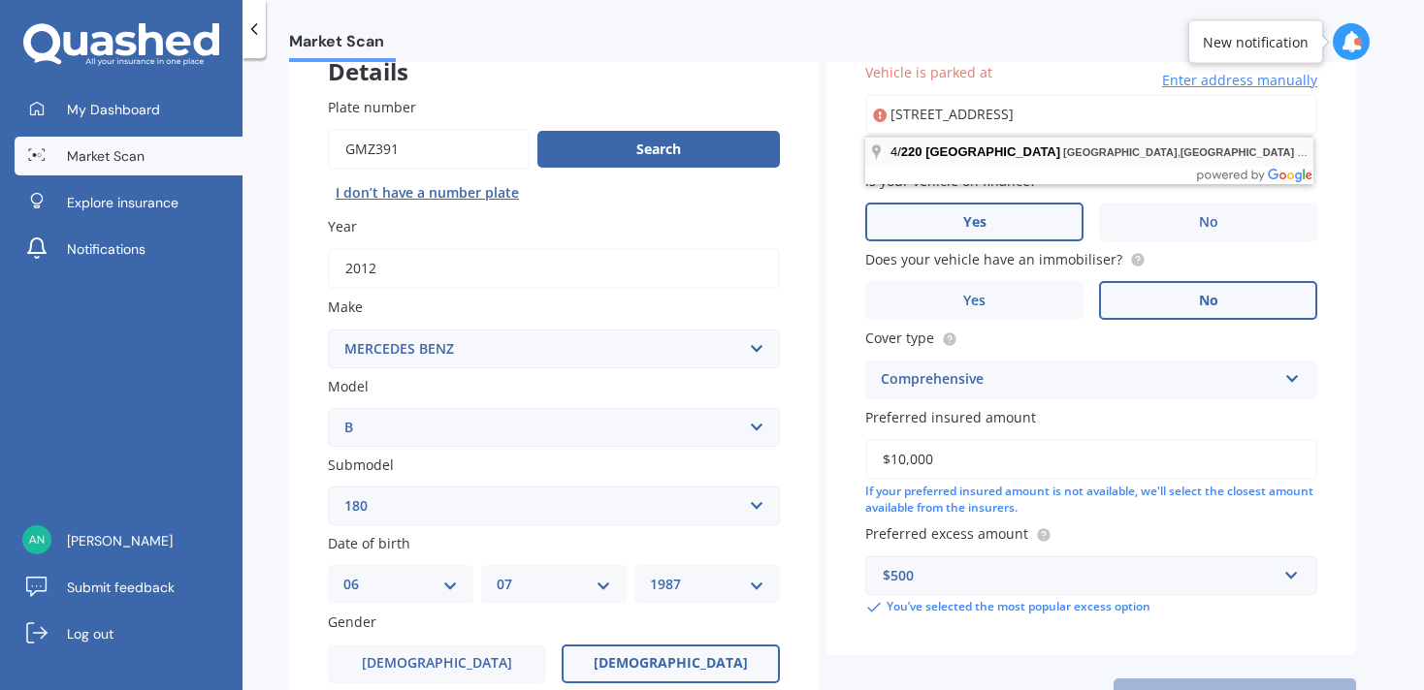
scroll to position [0, 0]
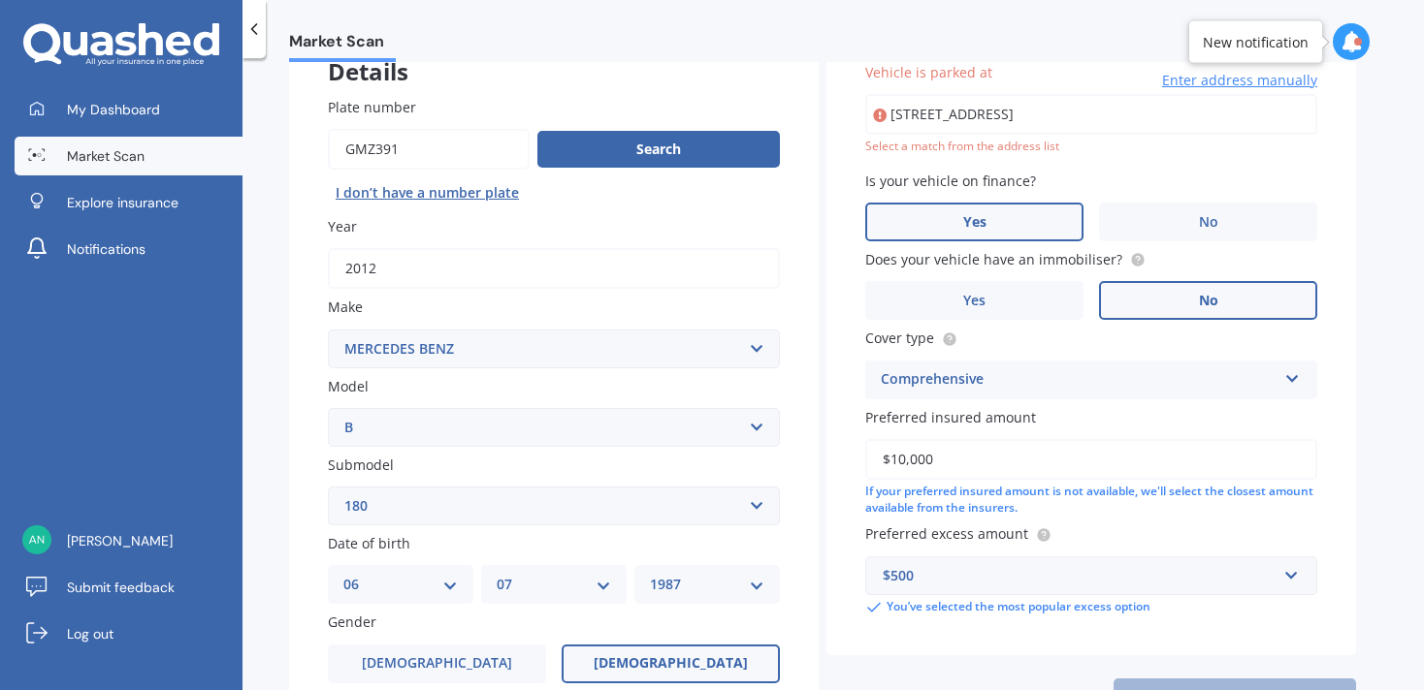
type input "[STREET_ADDRESS]"
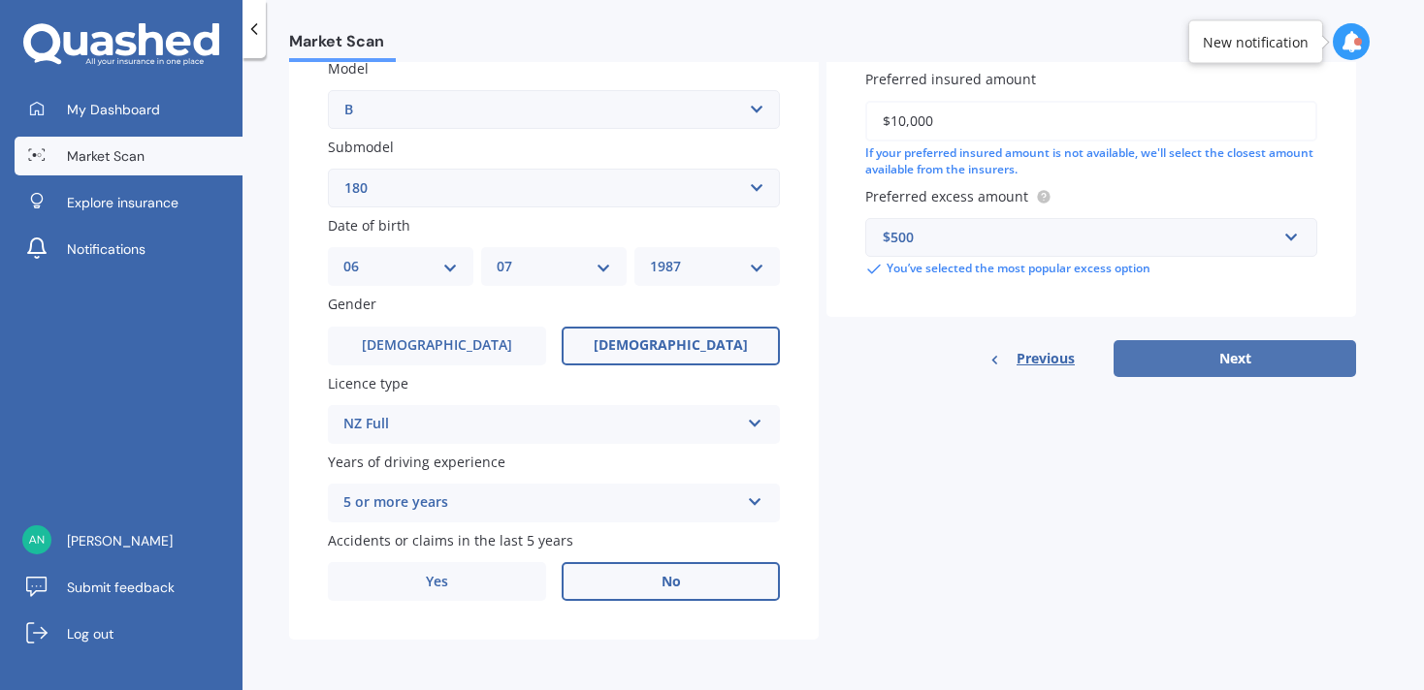
click at [1255, 359] on button "Next" at bounding box center [1234, 358] width 242 height 37
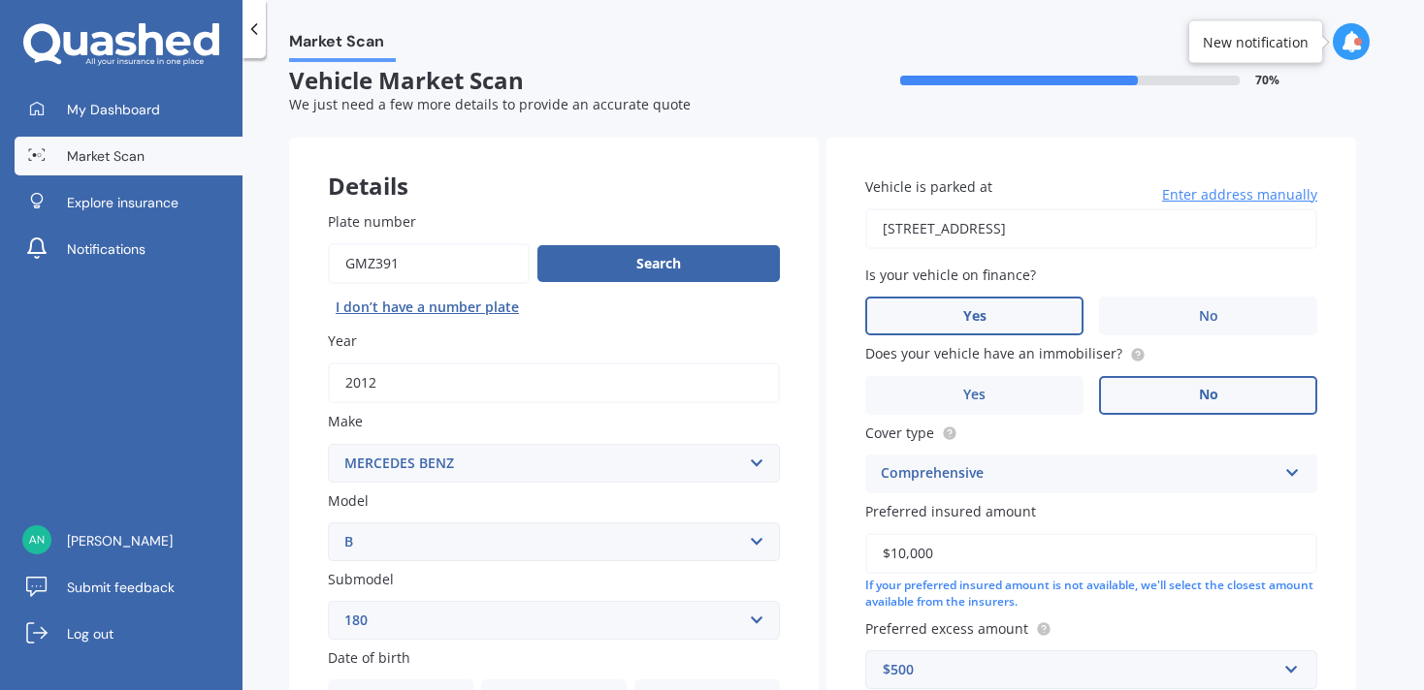
select select "06"
select select "07"
select select "1987"
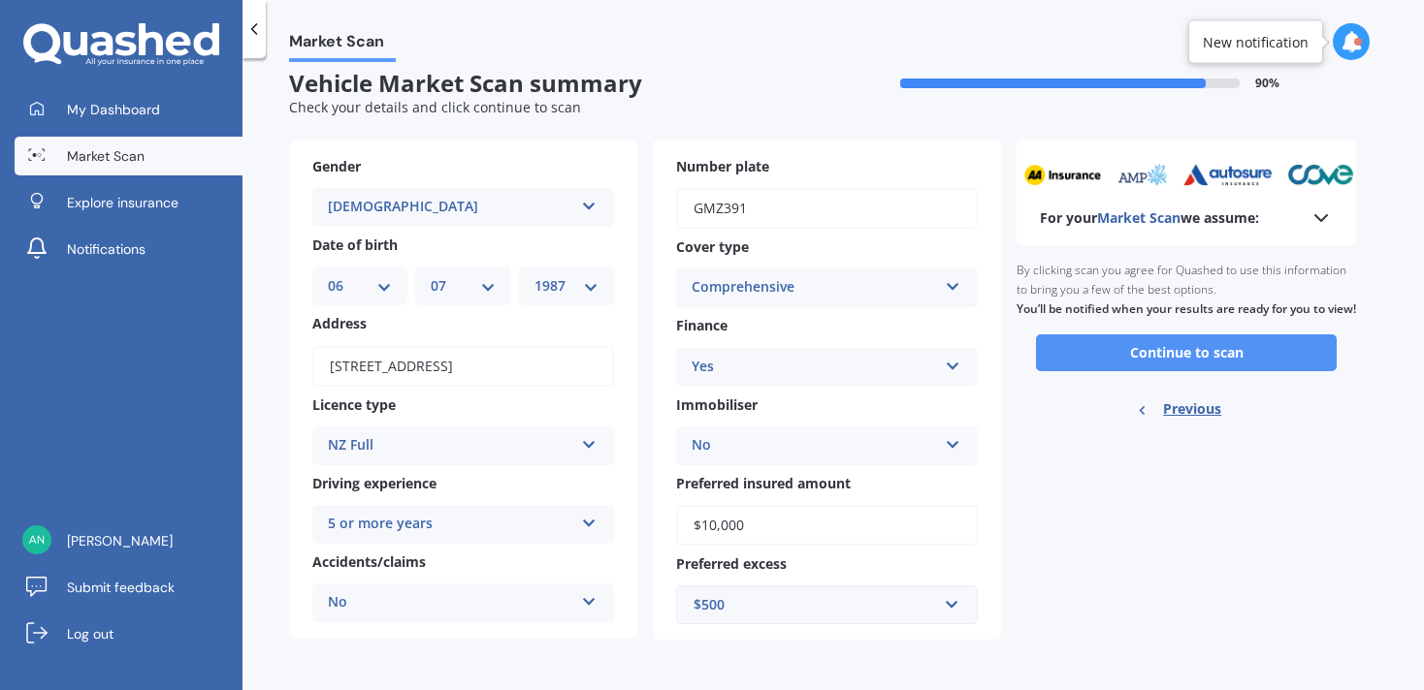
click at [1129, 367] on button "Continue to scan" at bounding box center [1186, 353] width 301 height 37
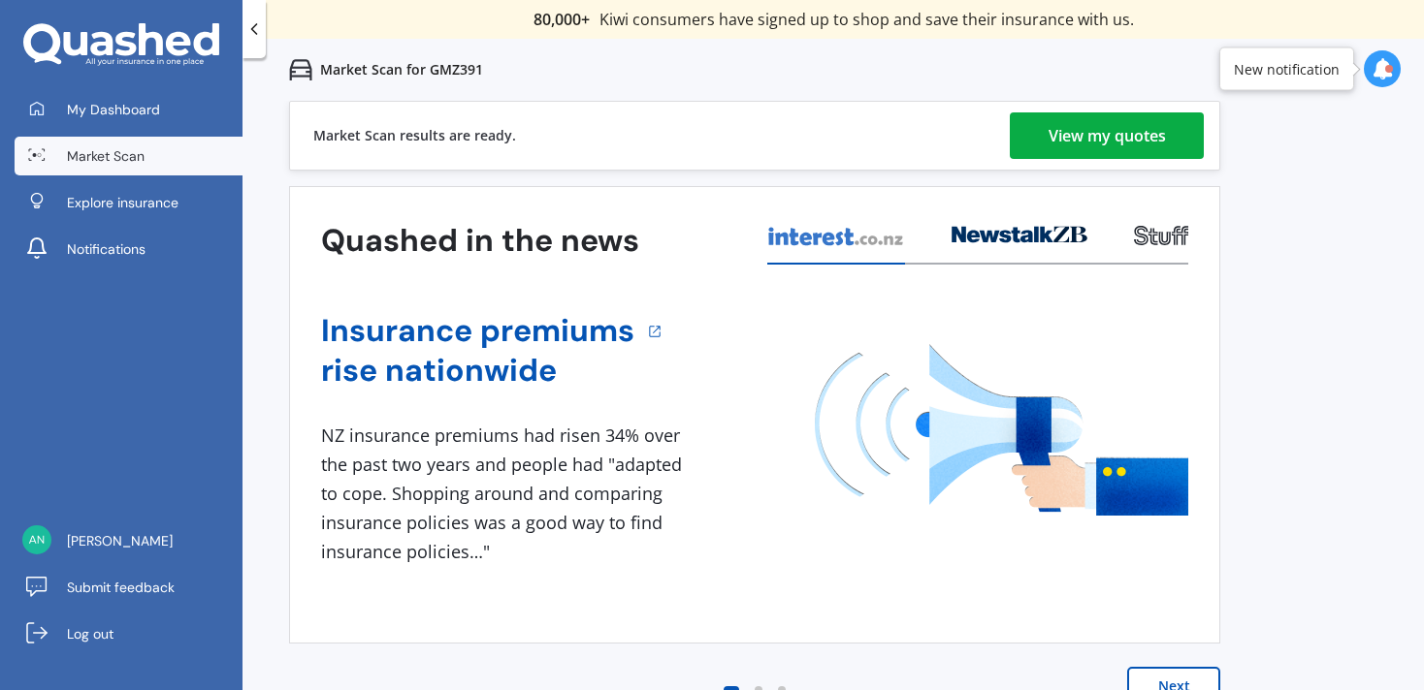
click at [1069, 144] on div "View my quotes" at bounding box center [1106, 135] width 117 height 47
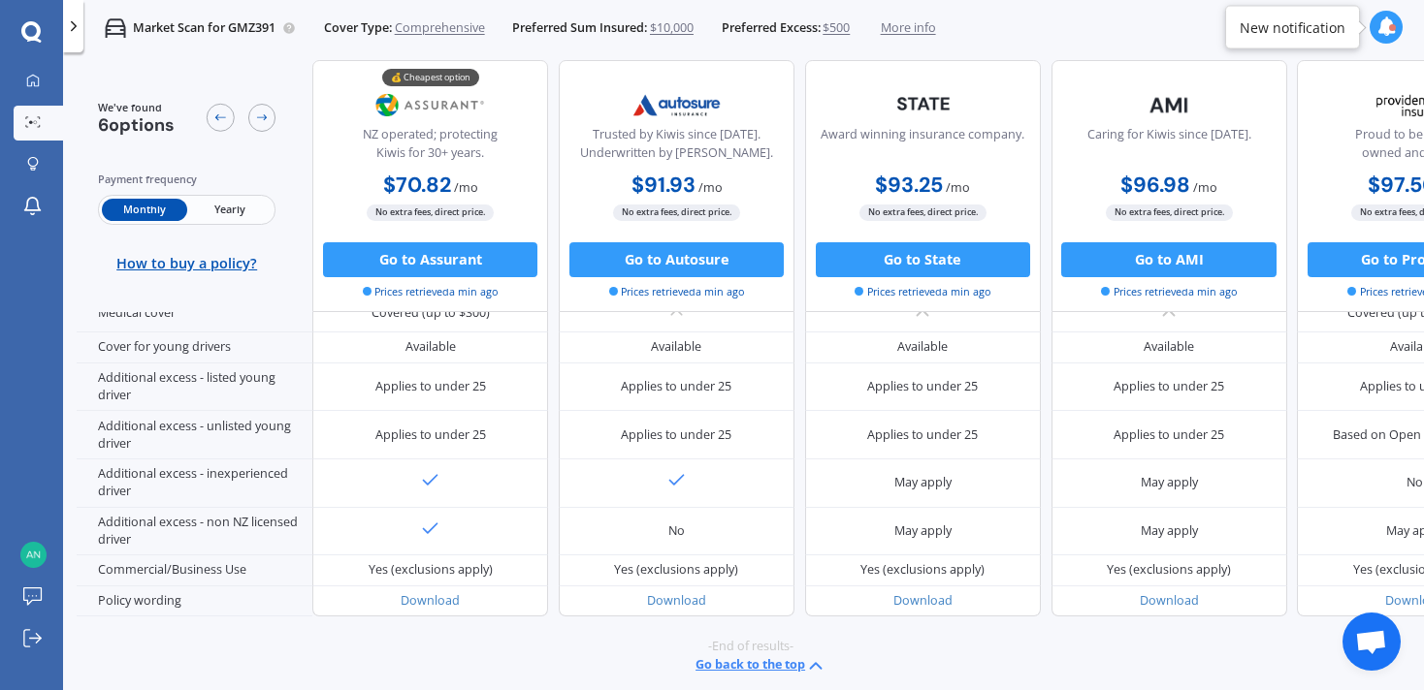
scroll to position [982, 0]
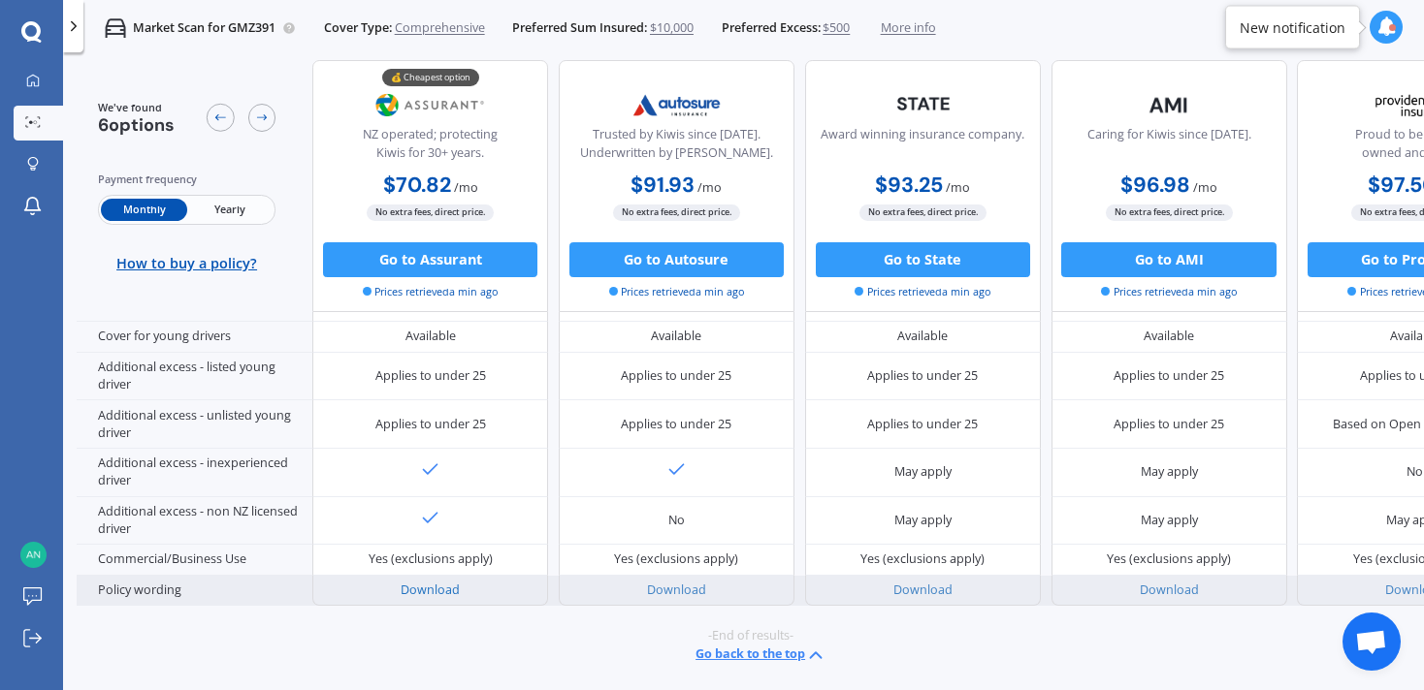
click at [435, 582] on link "Download" at bounding box center [430, 590] width 59 height 16
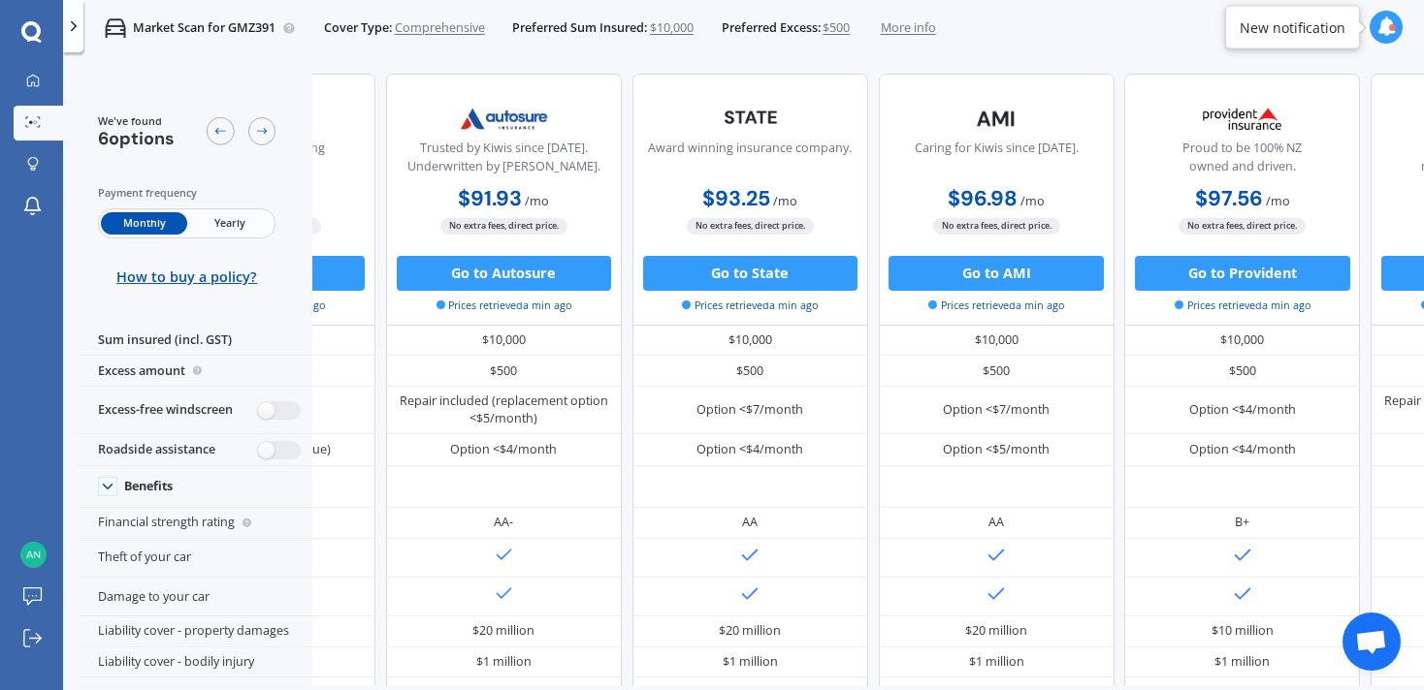
scroll to position [0, 0]
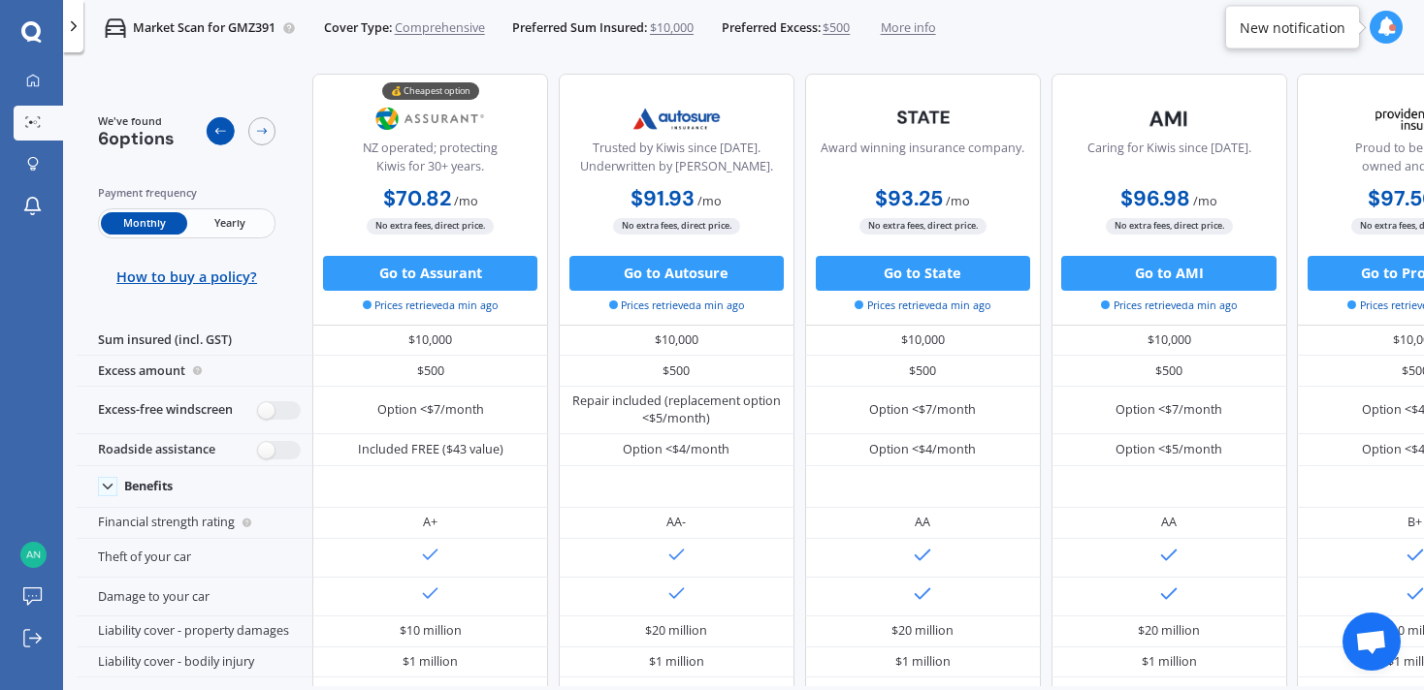
click at [217, 133] on icon at bounding box center [220, 131] width 11 height 6
click at [269, 133] on div at bounding box center [262, 131] width 28 height 28
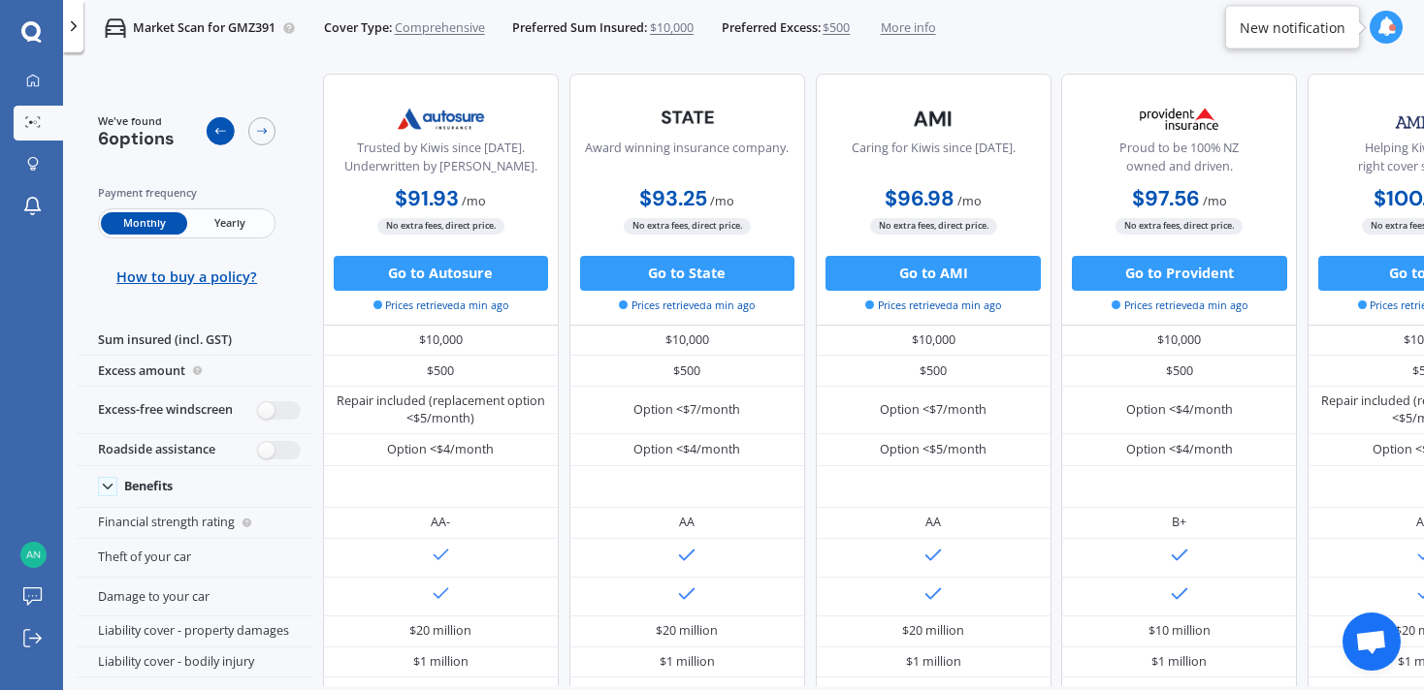
click at [219, 134] on icon at bounding box center [220, 131] width 14 height 14
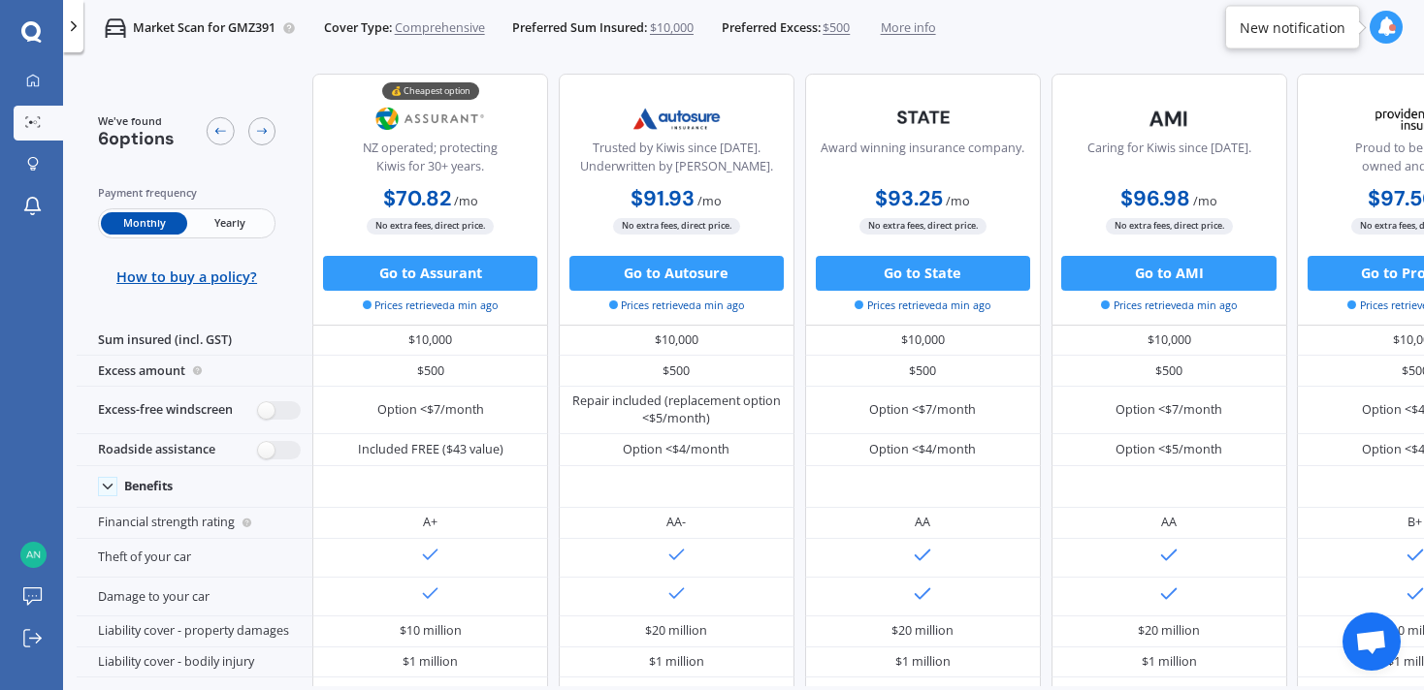
click at [843, 32] on span "$500" at bounding box center [835, 27] width 27 height 17
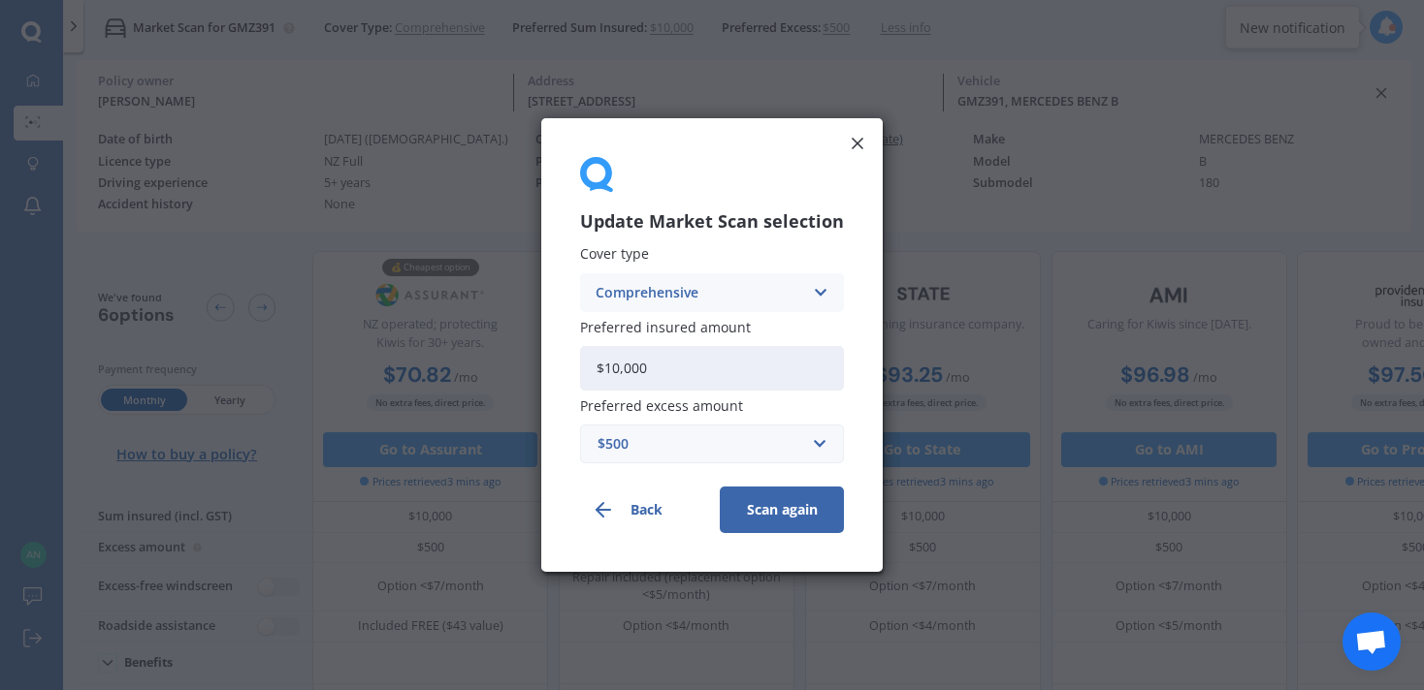
click at [754, 64] on div "Update Market Scan selection Cover type Comprehensive Comprehensive Third Party…" at bounding box center [712, 345] width 1424 height 690
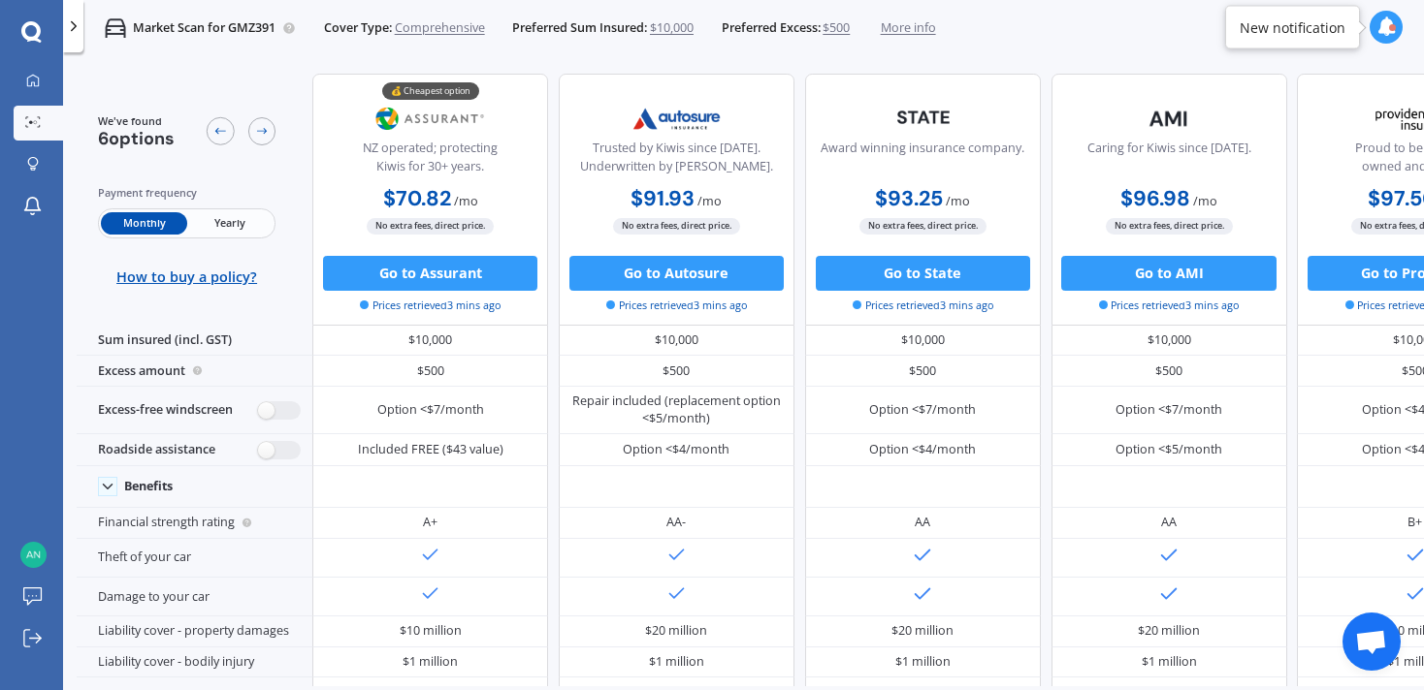
click at [850, 19] on span "$500" at bounding box center [835, 27] width 27 height 17
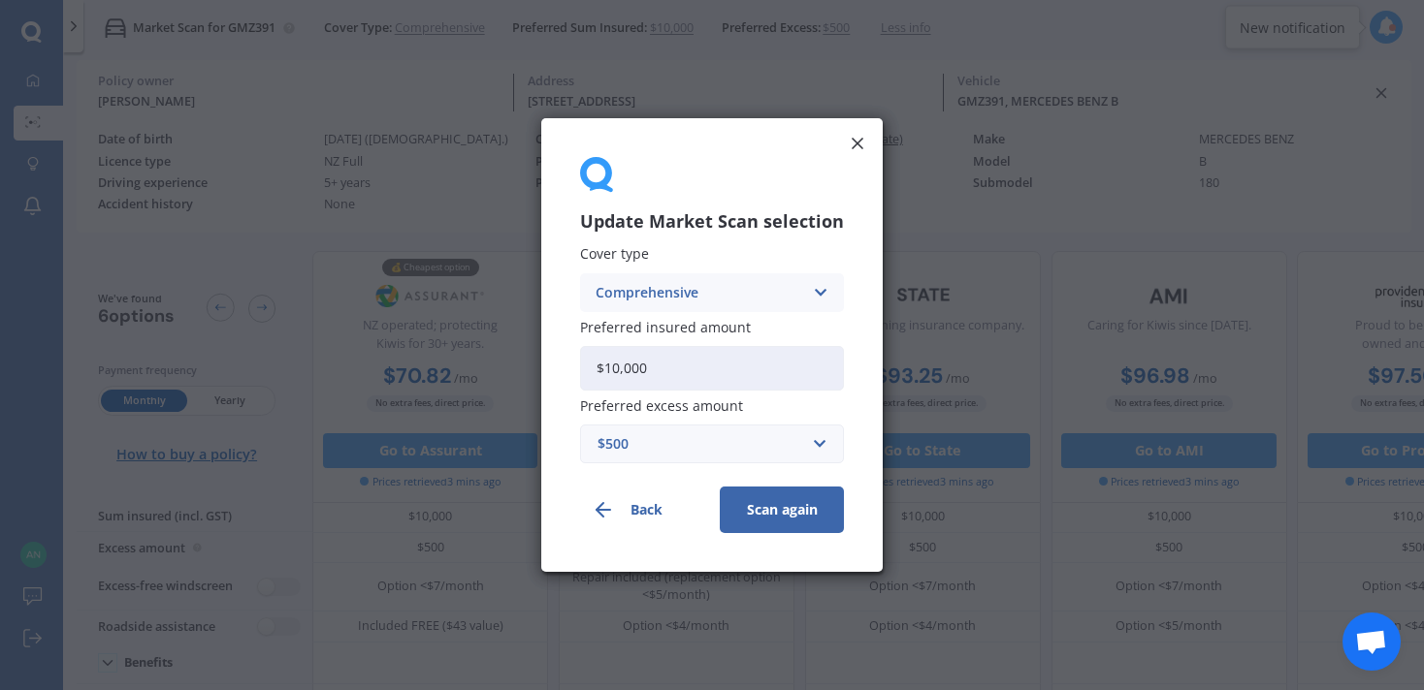
drag, startPoint x: 670, startPoint y: 379, endPoint x: 450, endPoint y: 346, distance: 222.6
click at [454, 345] on div "Update Market Scan selection Cover type Comprehensive Comprehensive Third Party…" at bounding box center [712, 345] width 1424 height 690
type input "$9,000"
click at [786, 506] on button "Scan again" at bounding box center [782, 510] width 124 height 47
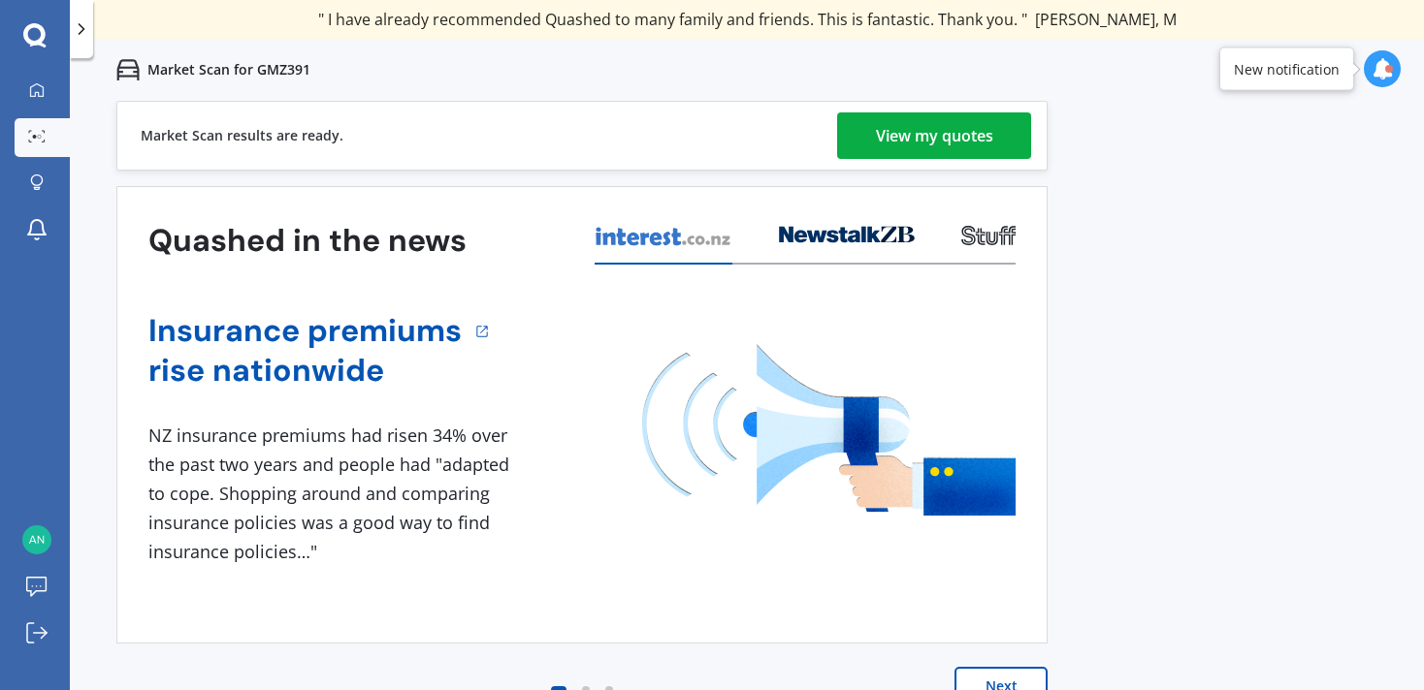
click at [962, 149] on div "View my quotes" at bounding box center [934, 135] width 117 height 47
